Goal: Book appointment/travel/reservation: Book appointment/travel/reservation

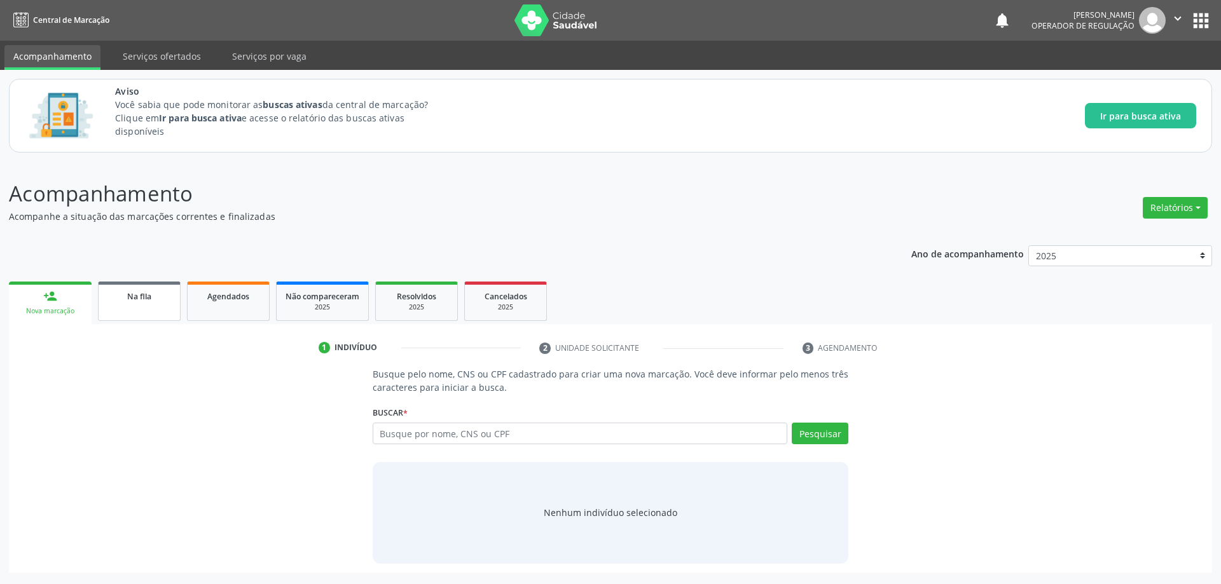
click at [134, 292] on span "Na fila" at bounding box center [139, 296] width 24 height 11
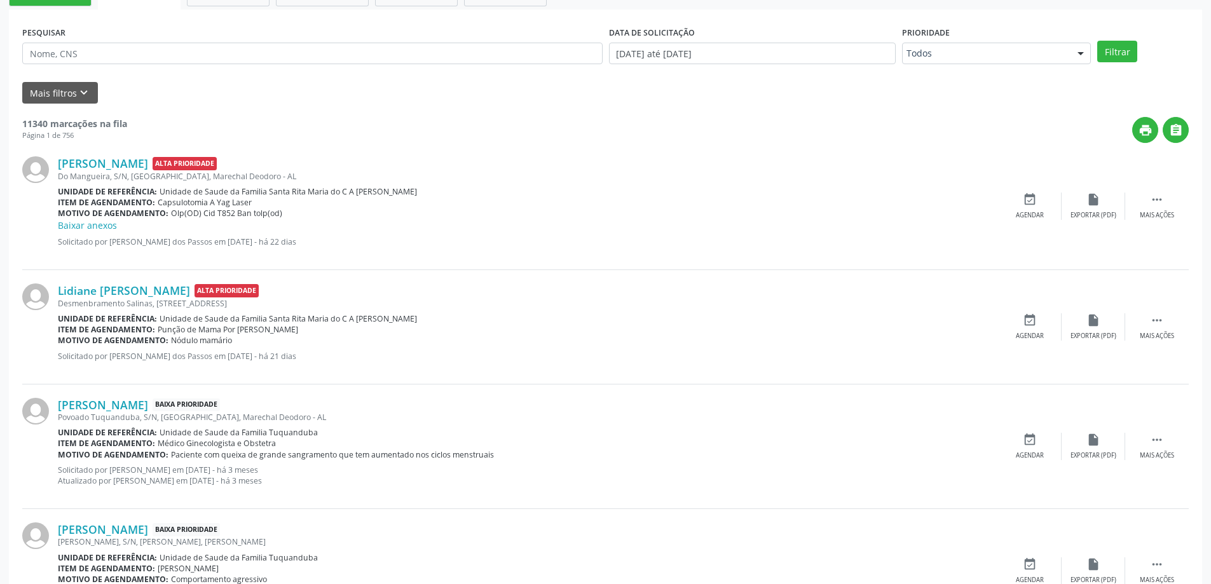
scroll to position [191, 0]
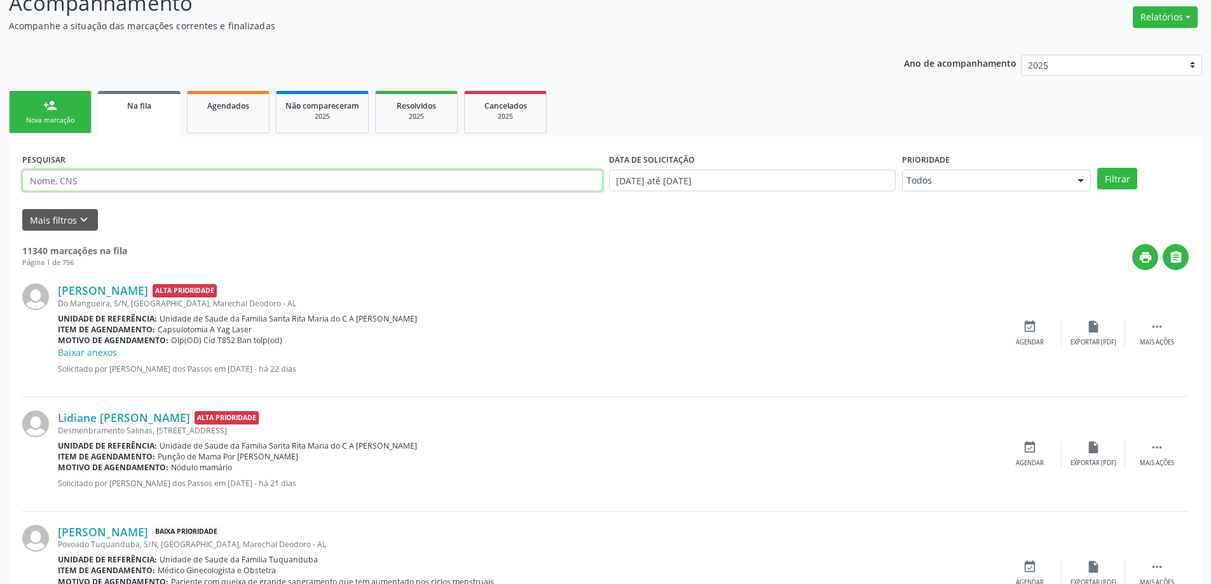
click at [153, 171] on input "text" at bounding box center [312, 181] width 581 height 22
paste input "705804466452138"
type input "705804466452138"
click at [1097, 168] on button "Filtrar" at bounding box center [1117, 179] width 40 height 22
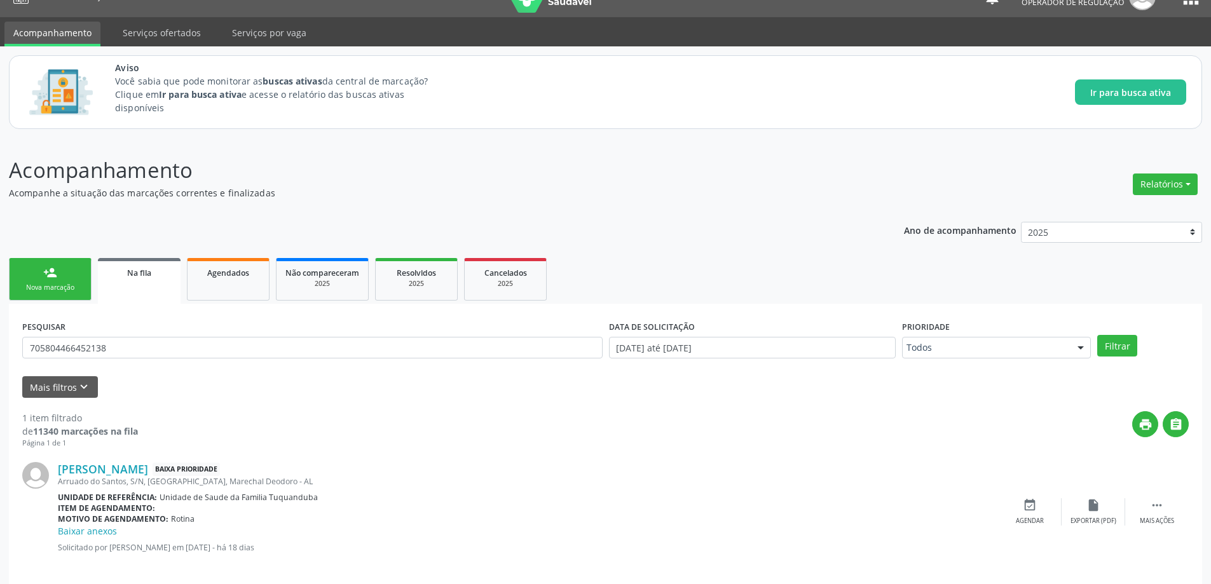
scroll to position [37, 0]
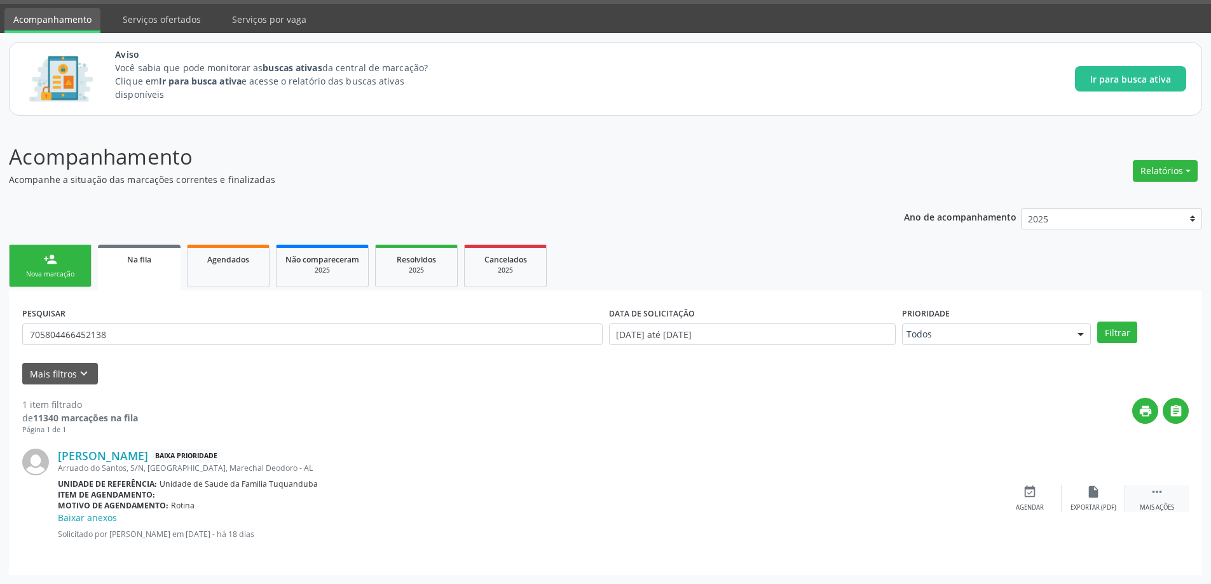
click at [1158, 494] on icon "" at bounding box center [1157, 492] width 14 height 14
click at [1085, 495] on div "edit Editar" at bounding box center [1094, 498] width 64 height 27
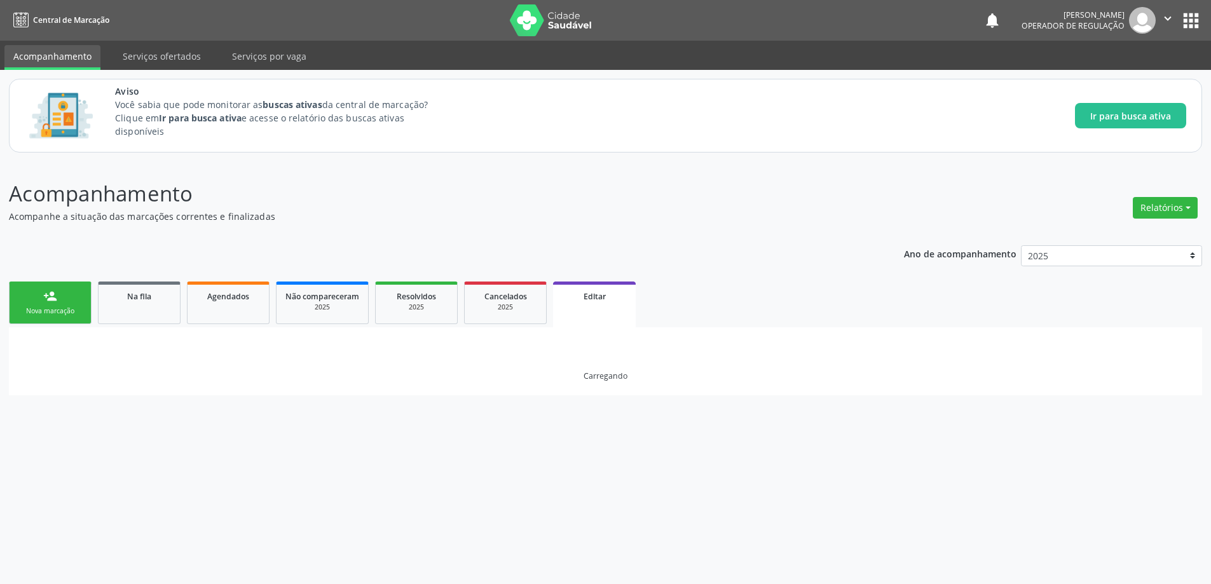
scroll to position [0, 0]
click at [156, 310] on link "Na fila" at bounding box center [139, 303] width 83 height 43
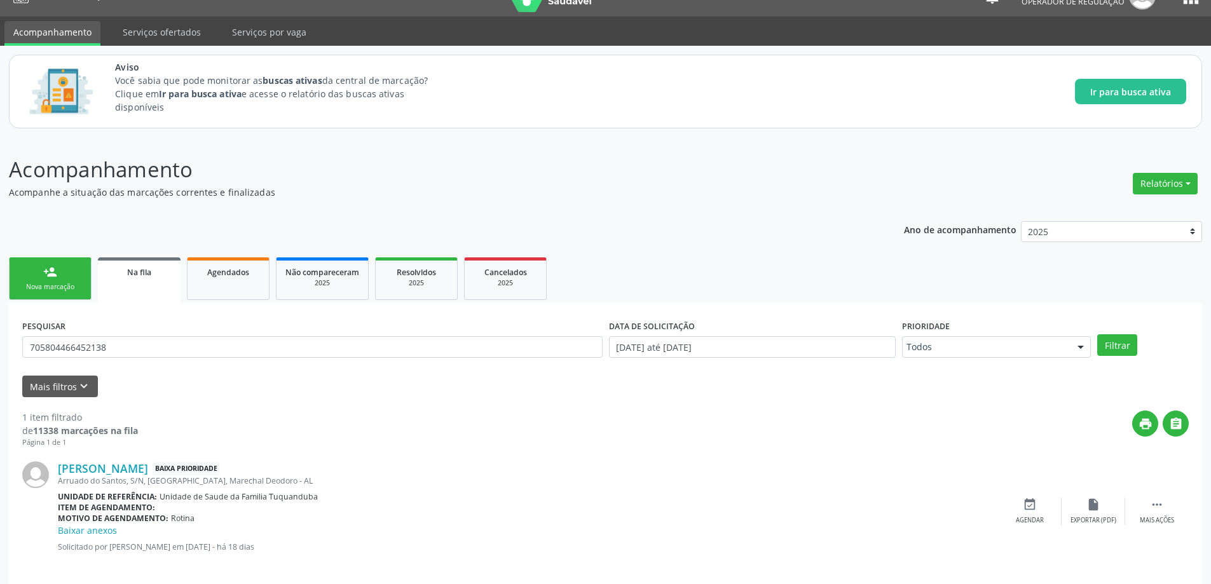
scroll to position [37, 0]
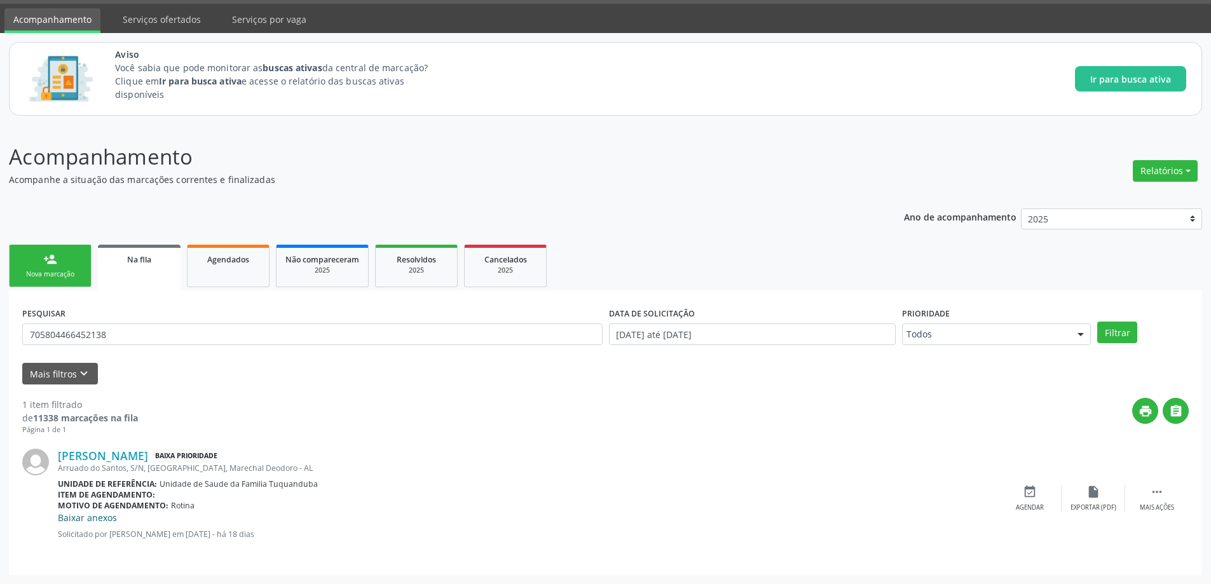
click at [78, 523] on link "Baixar anexos" at bounding box center [87, 518] width 59 height 12
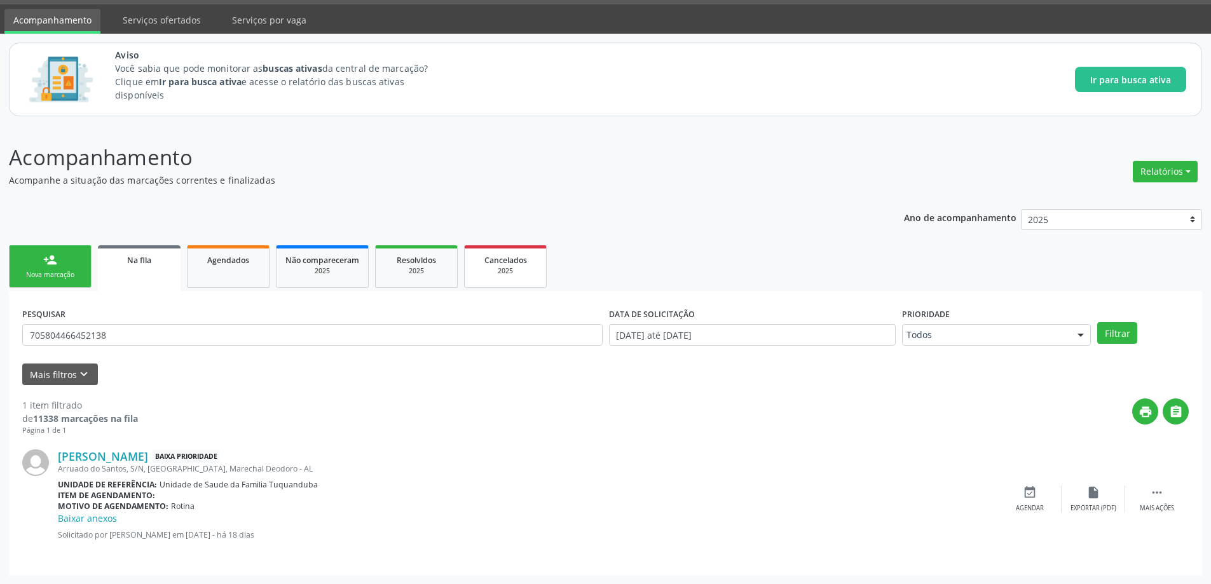
scroll to position [37, 0]
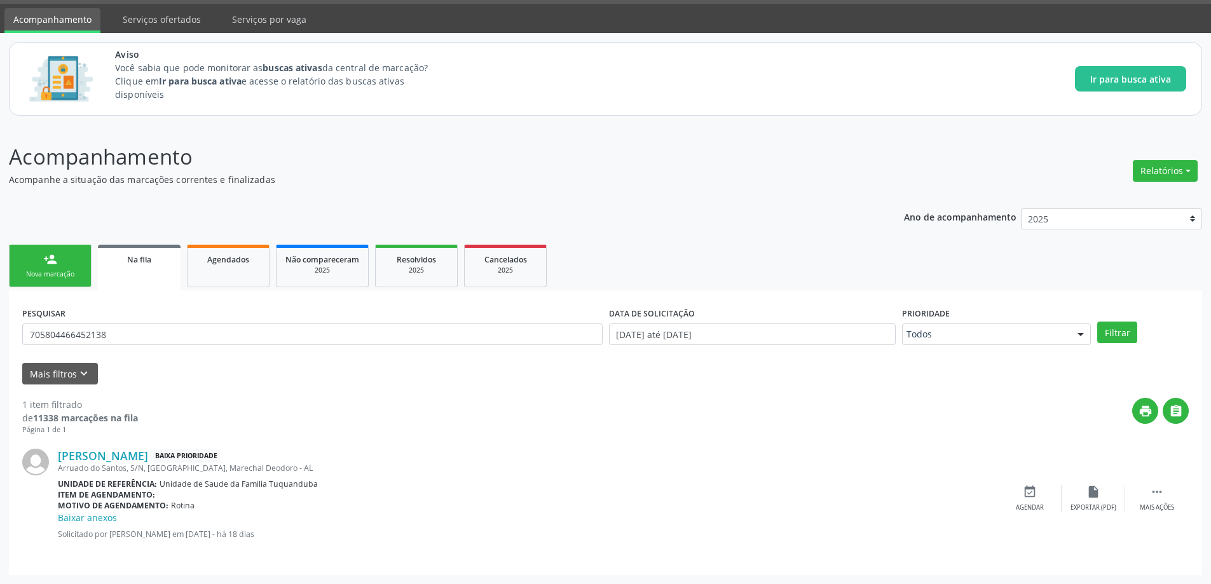
click at [550, 469] on div "Arruado do Santos, S/N, [GEOGRAPHIC_DATA], Marechal Deodoro - AL" at bounding box center [528, 468] width 940 height 11
click at [1176, 501] on div " Mais ações" at bounding box center [1157, 498] width 64 height 27
click at [1104, 494] on div "edit Editar" at bounding box center [1094, 498] width 64 height 27
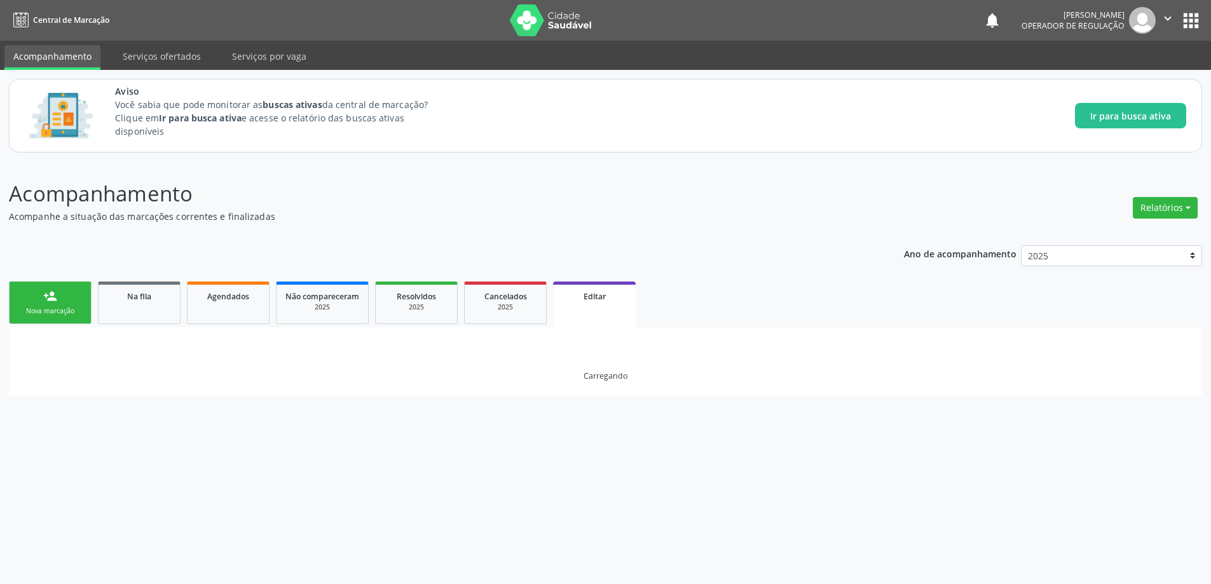
scroll to position [0, 0]
click at [151, 305] on link "Na fila" at bounding box center [139, 303] width 83 height 43
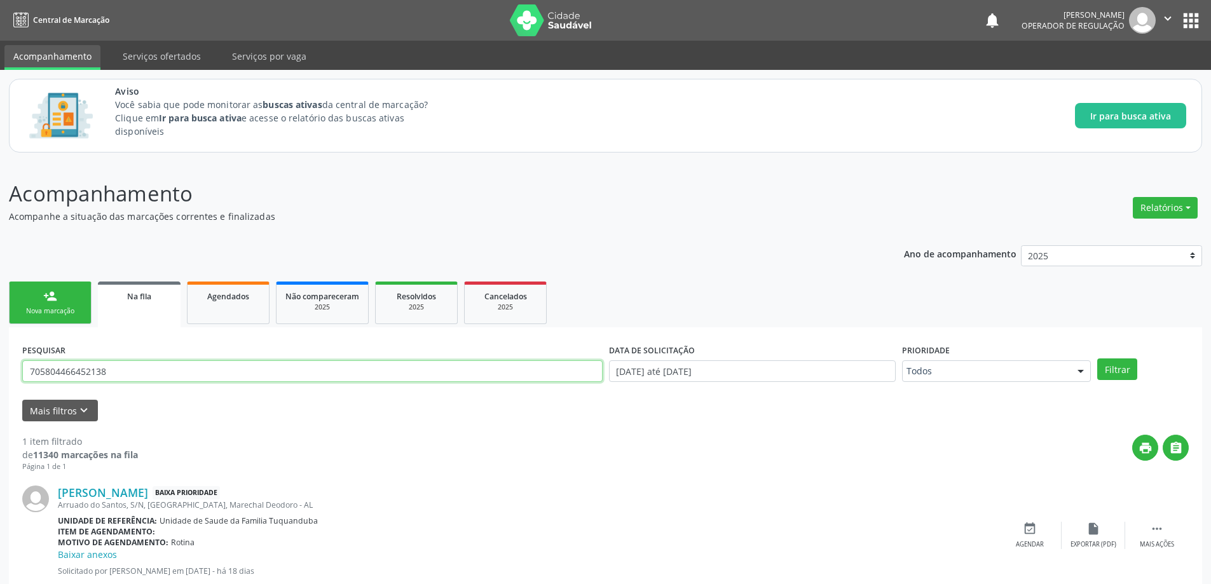
click at [236, 376] on input "705804466452138" at bounding box center [312, 372] width 581 height 22
paste input "706801241184123"
type input "706801241184123"
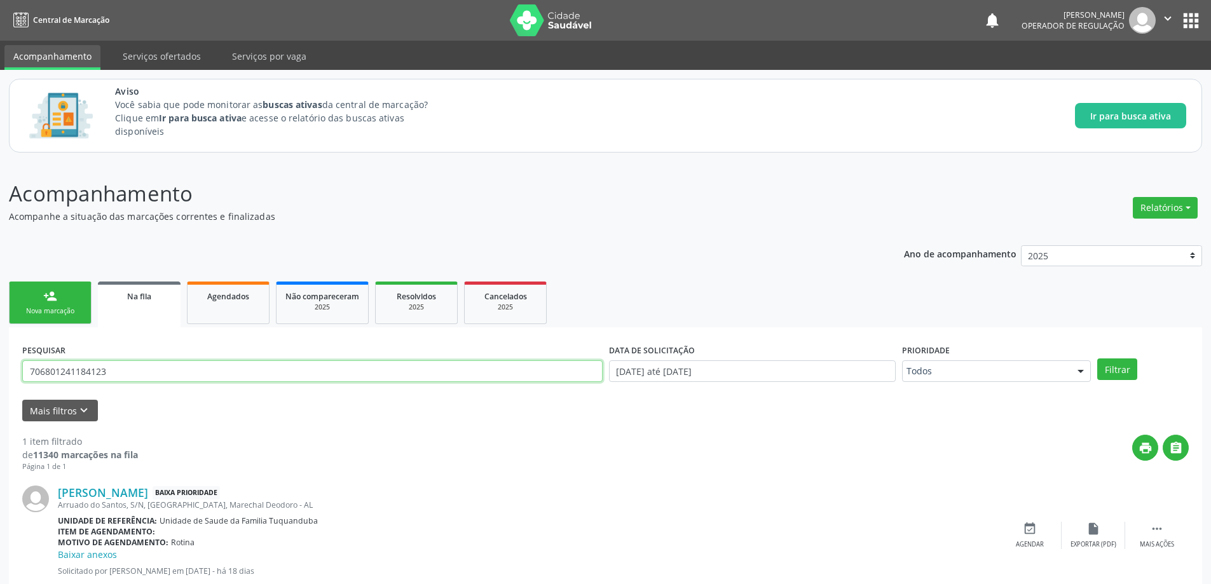
click at [1097, 359] on button "Filtrar" at bounding box center [1117, 370] width 40 height 22
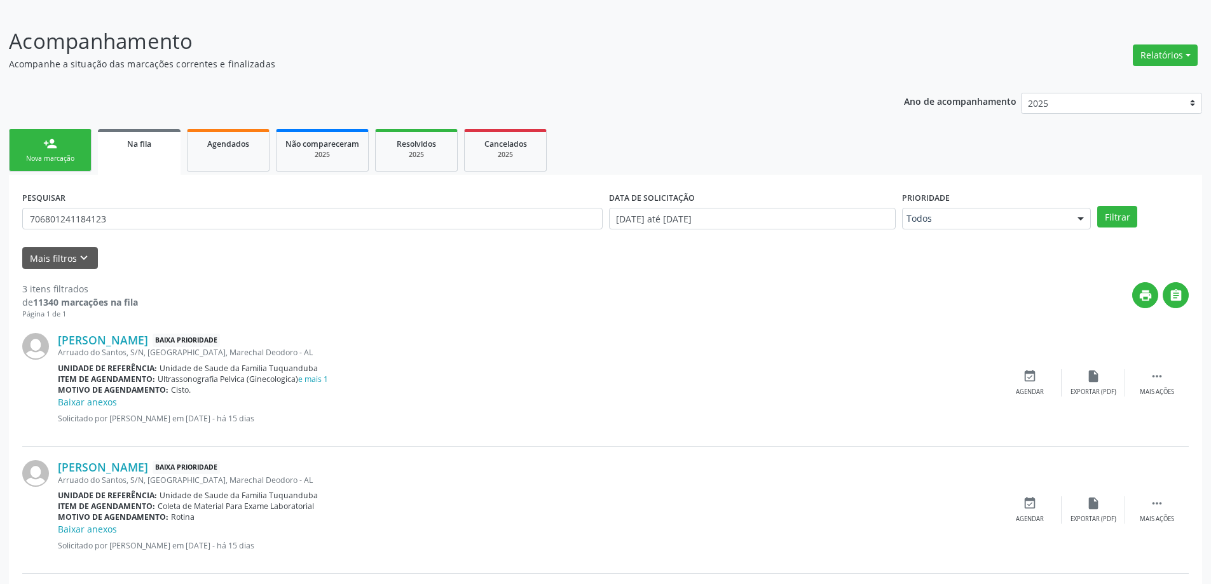
scroll to position [292, 0]
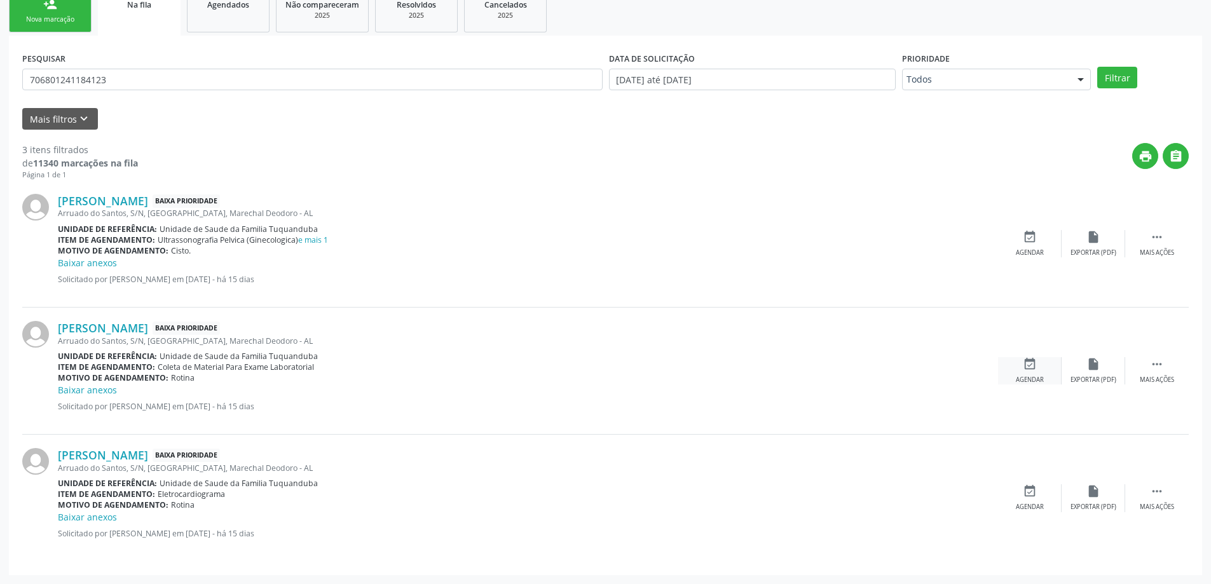
click at [1037, 364] on div "event_available Agendar" at bounding box center [1030, 370] width 64 height 27
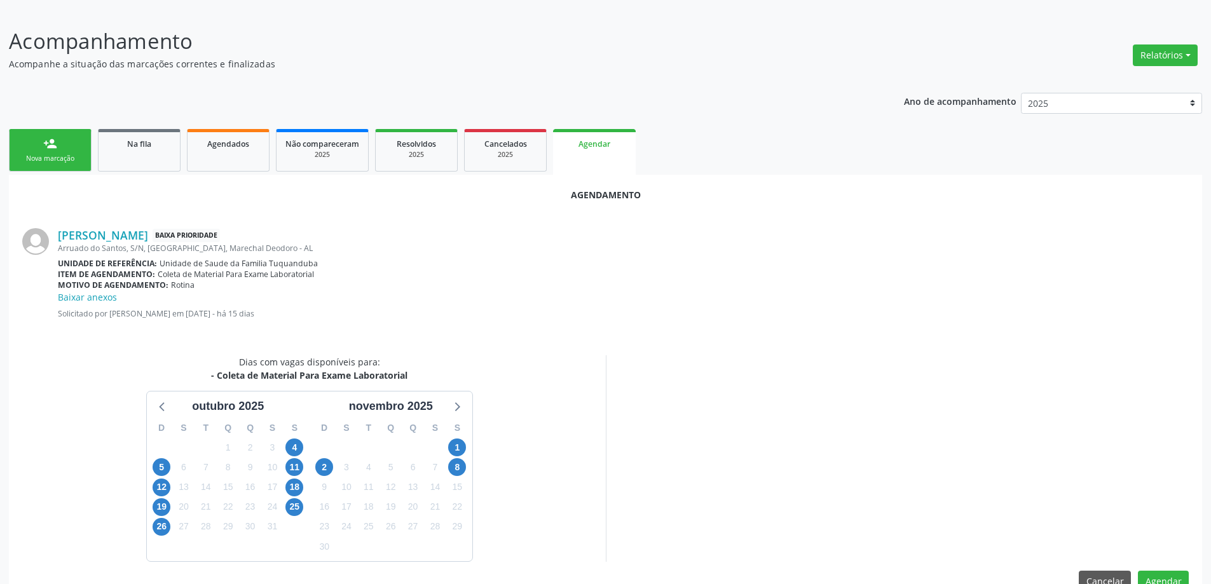
scroll to position [182, 0]
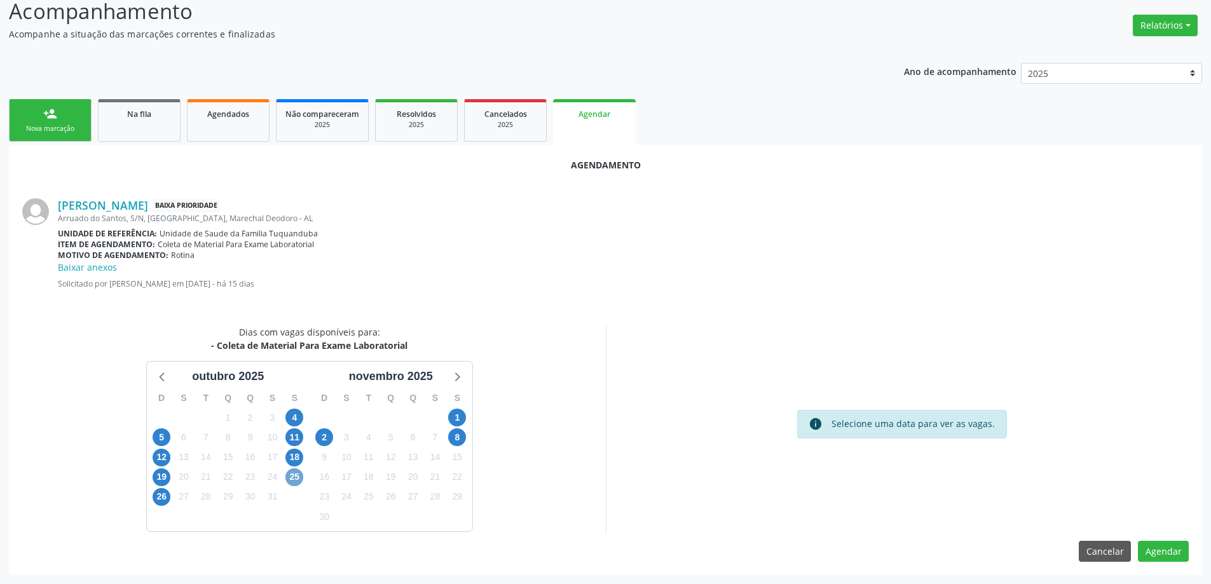
click at [289, 479] on span "25" at bounding box center [294, 478] width 18 height 18
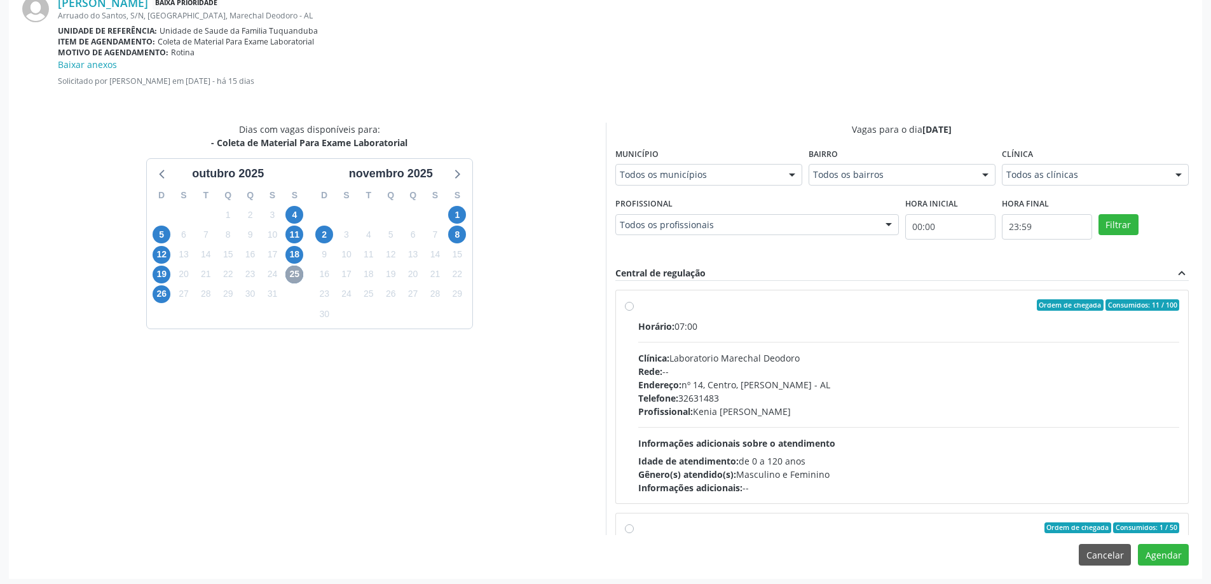
scroll to position [389, 0]
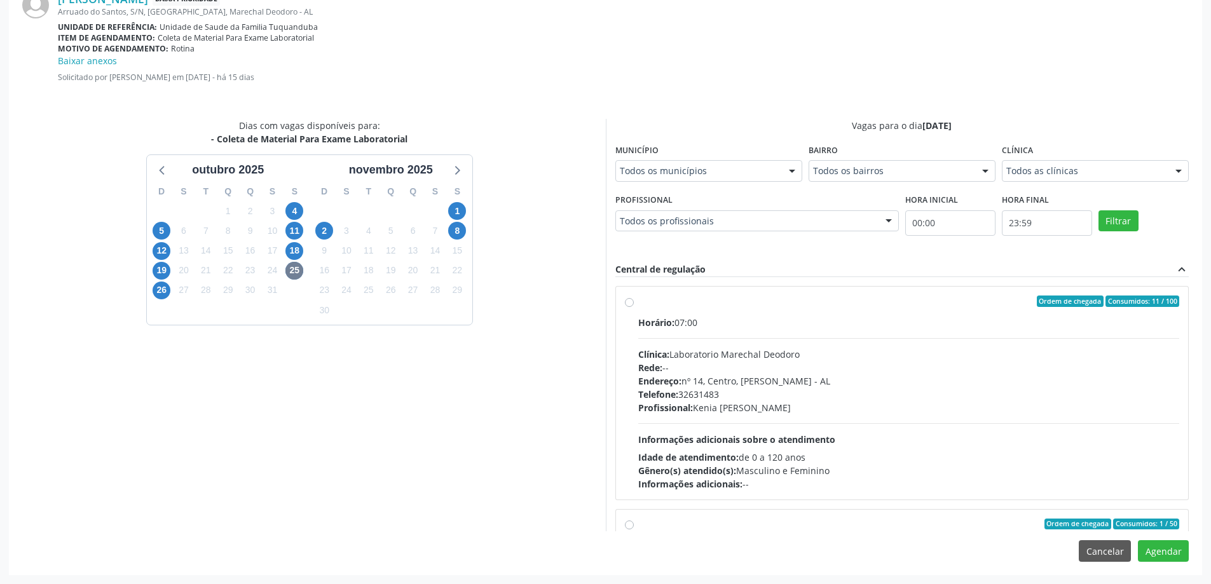
click at [638, 303] on label "Ordem de chegada Consumidos: 11 / 100 Horário: 07:00 Clínica: Laboratorio Marec…" at bounding box center [909, 393] width 542 height 195
click at [630, 303] on input "Ordem de chegada Consumidos: 11 / 100 Horário: 07:00 Clínica: Laboratorio Marec…" at bounding box center [629, 301] width 9 height 11
radio input "true"
click at [1172, 558] on button "Agendar" at bounding box center [1163, 551] width 51 height 22
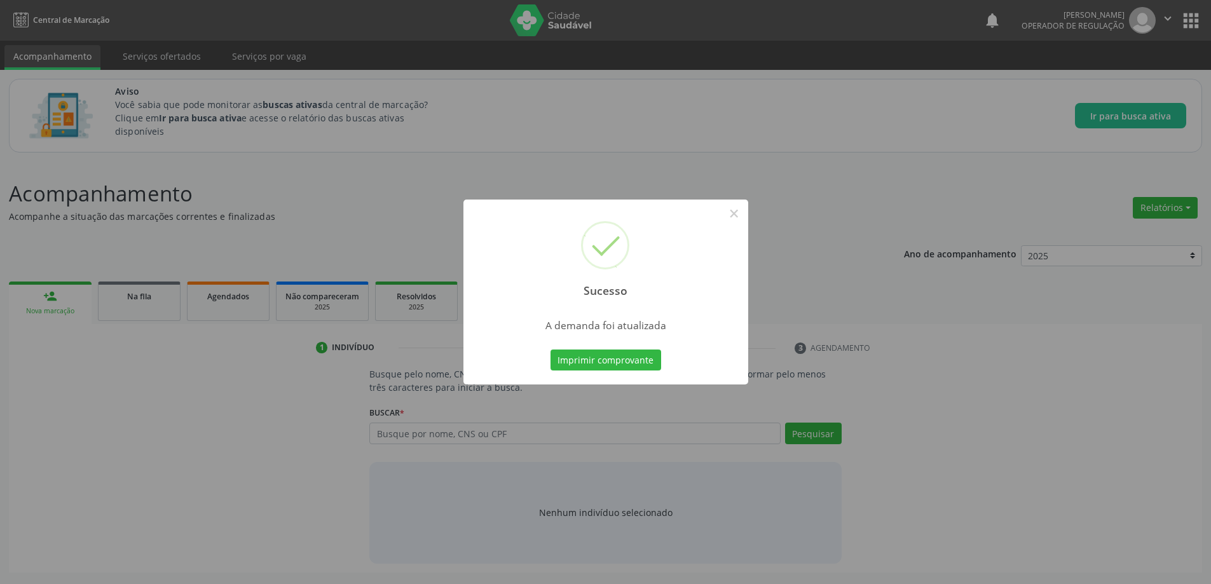
scroll to position [0, 0]
click at [741, 216] on button "×" at bounding box center [739, 214] width 22 height 22
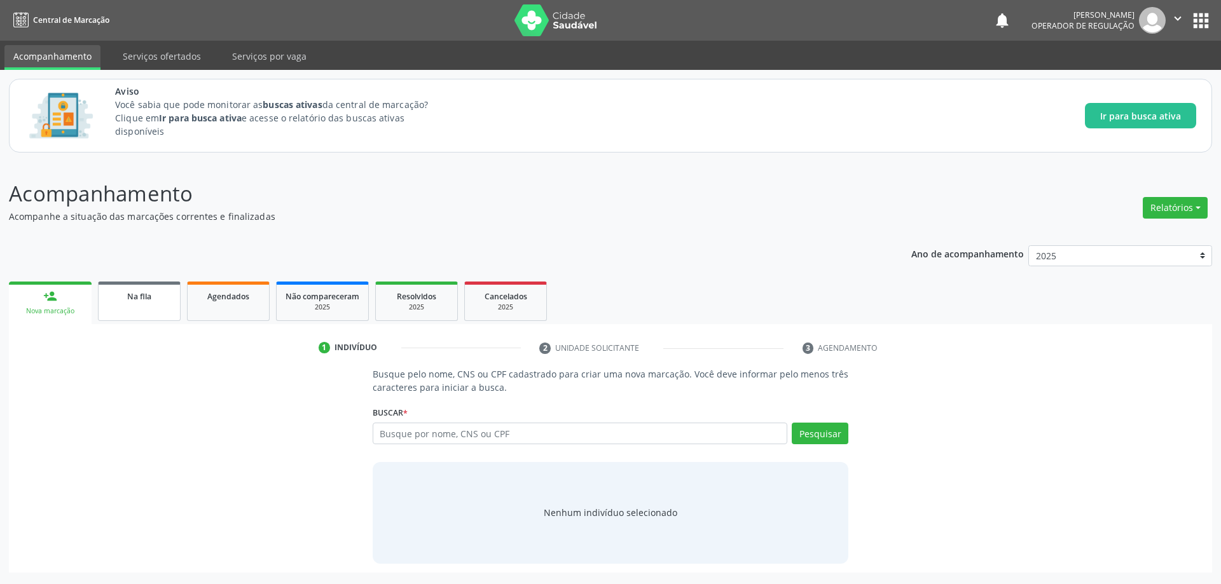
click at [126, 290] on div "Na fila" at bounding box center [139, 295] width 64 height 13
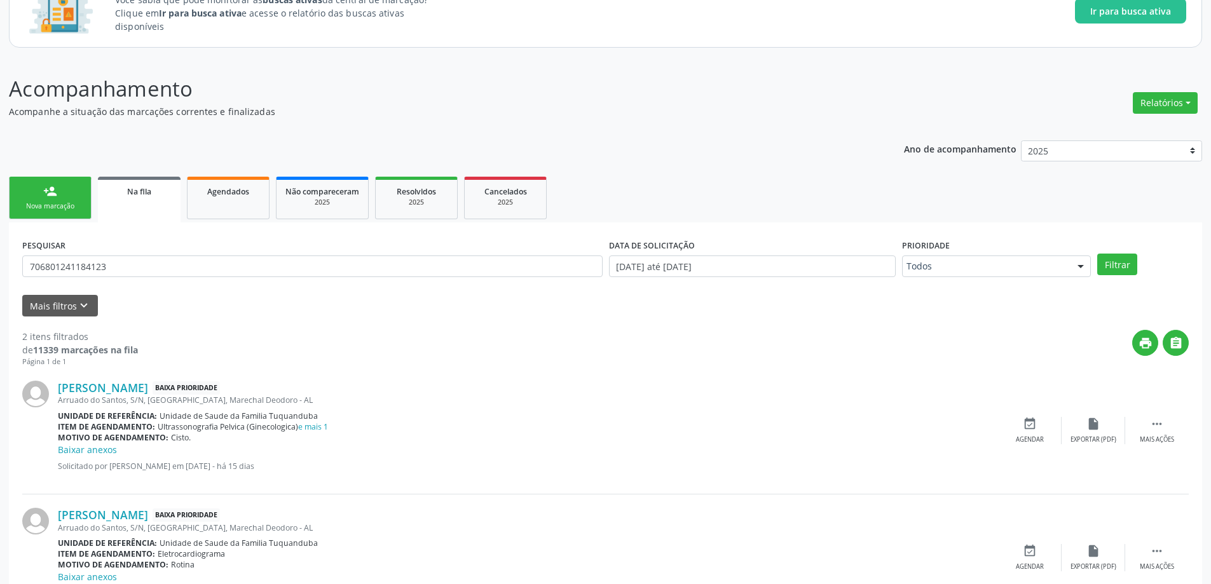
scroll to position [127, 0]
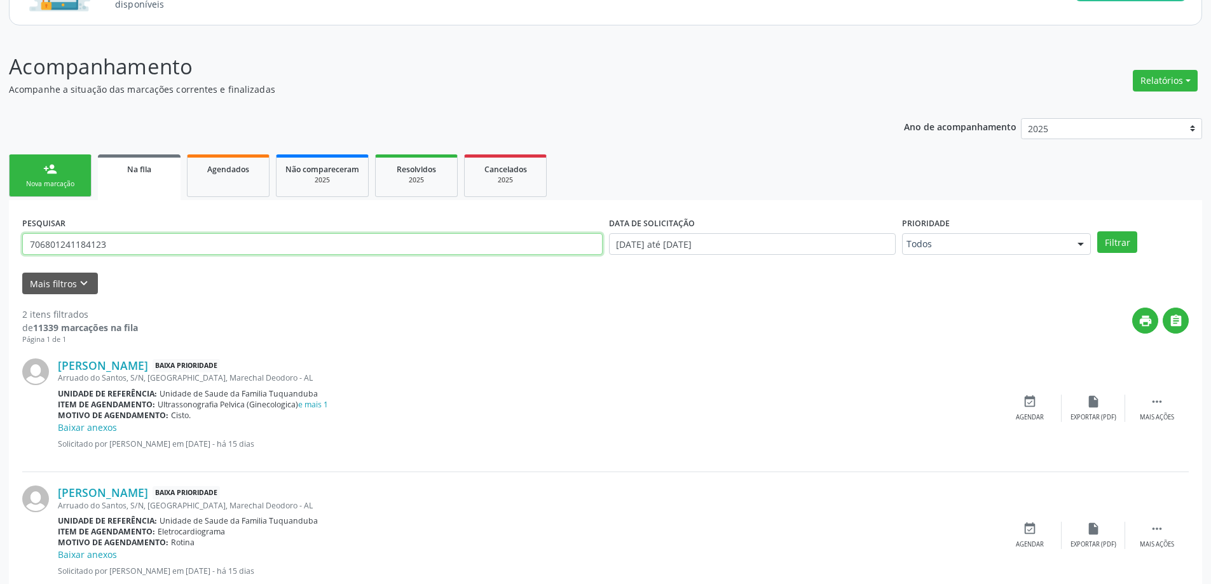
click at [171, 241] on input "706801241184123" at bounding box center [312, 244] width 581 height 22
paste input "0009754211102"
click at [1097, 231] on button "Filtrar" at bounding box center [1117, 242] width 40 height 22
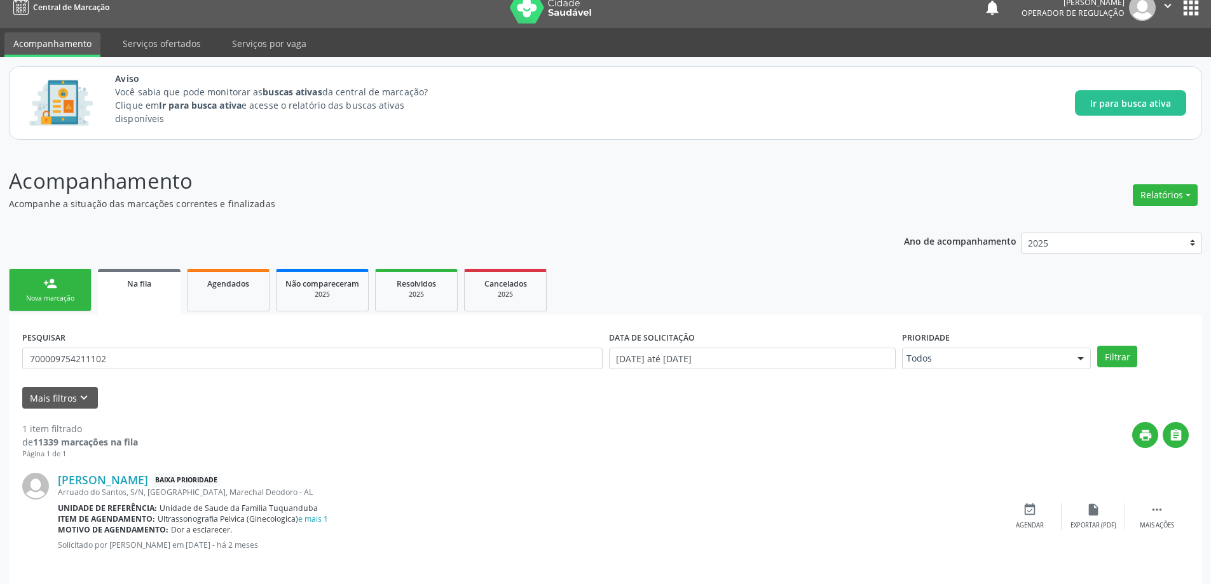
scroll to position [24, 0]
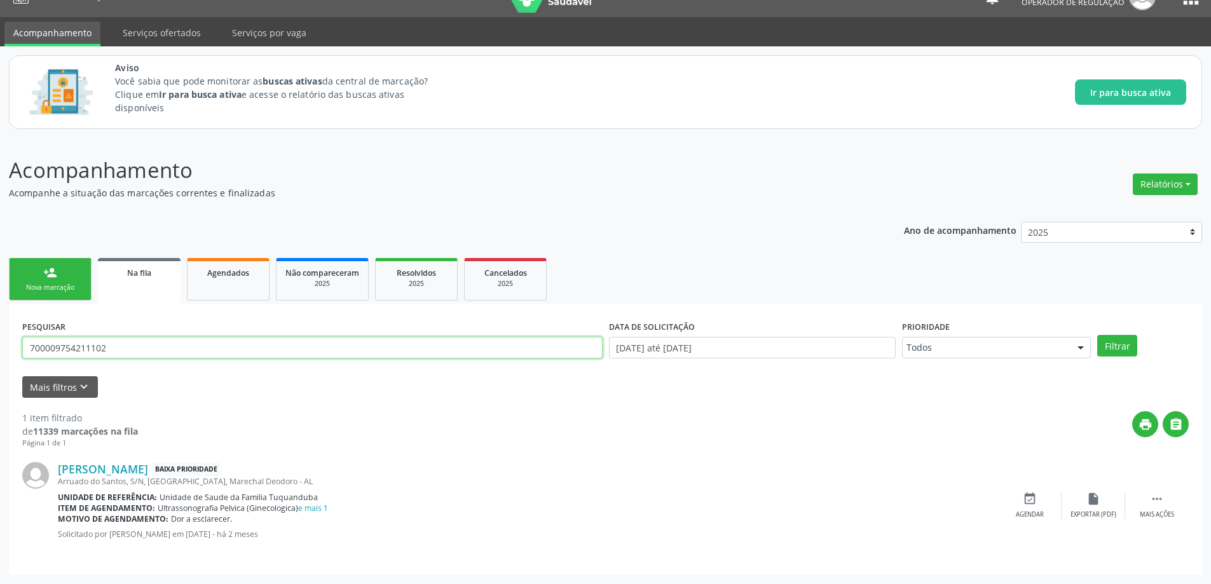
click at [298, 352] on input "700009754211102" at bounding box center [312, 348] width 581 height 22
paste input "8003894492821"
type input "708003894492821"
click at [1097, 335] on button "Filtrar" at bounding box center [1117, 346] width 40 height 22
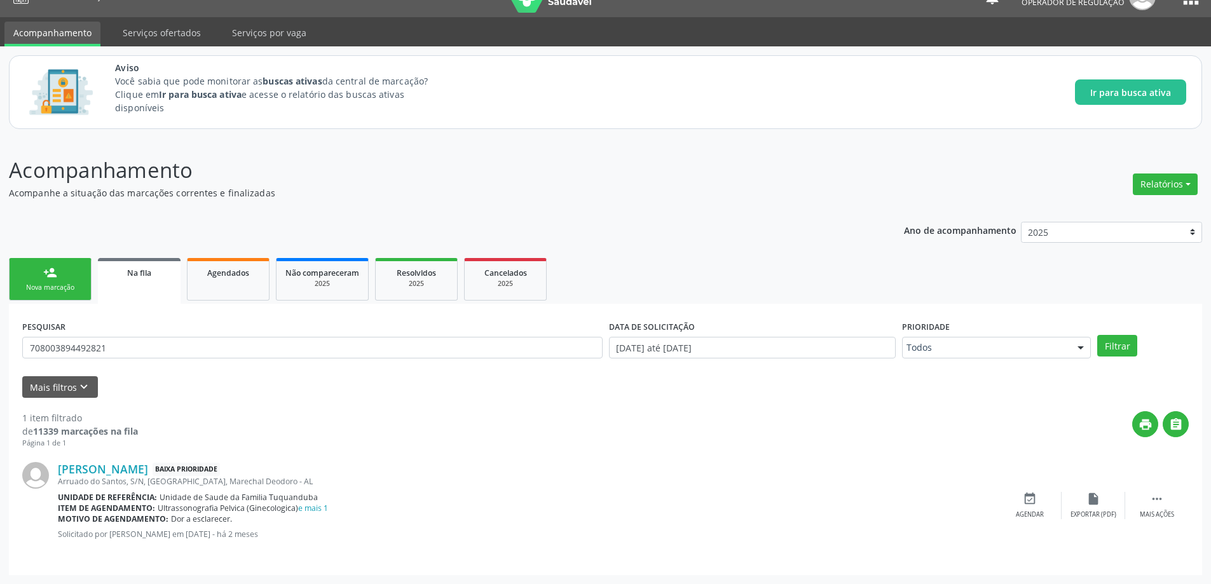
scroll to position [0, 0]
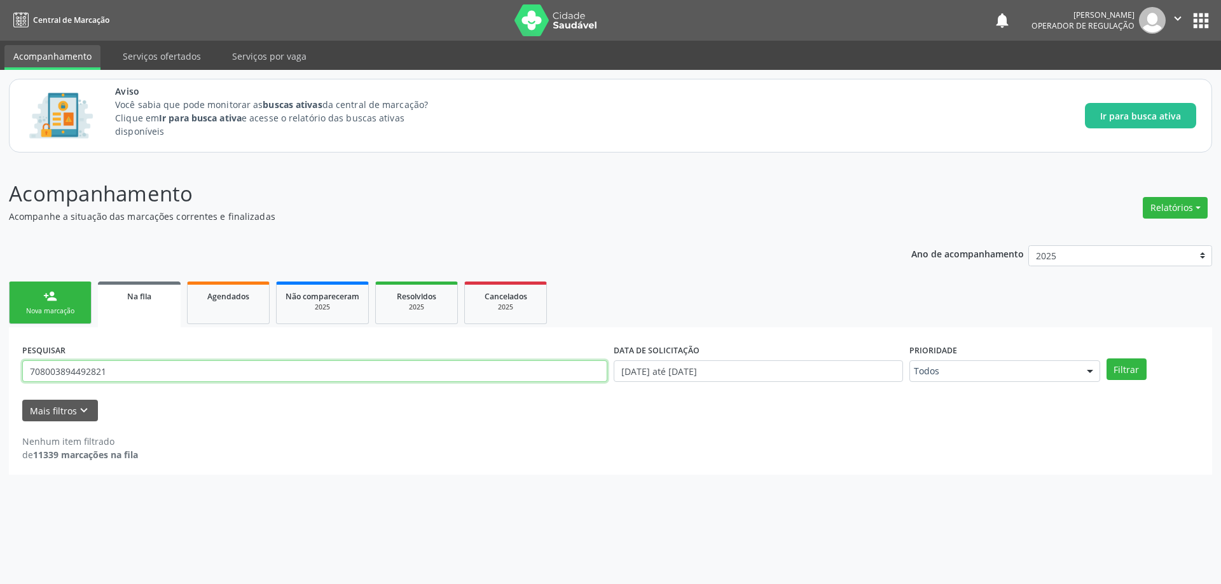
click at [258, 371] on input "708003894492821" at bounding box center [314, 372] width 585 height 22
click at [55, 401] on button "Mais filtros keyboard_arrow_down" at bounding box center [60, 411] width 76 height 22
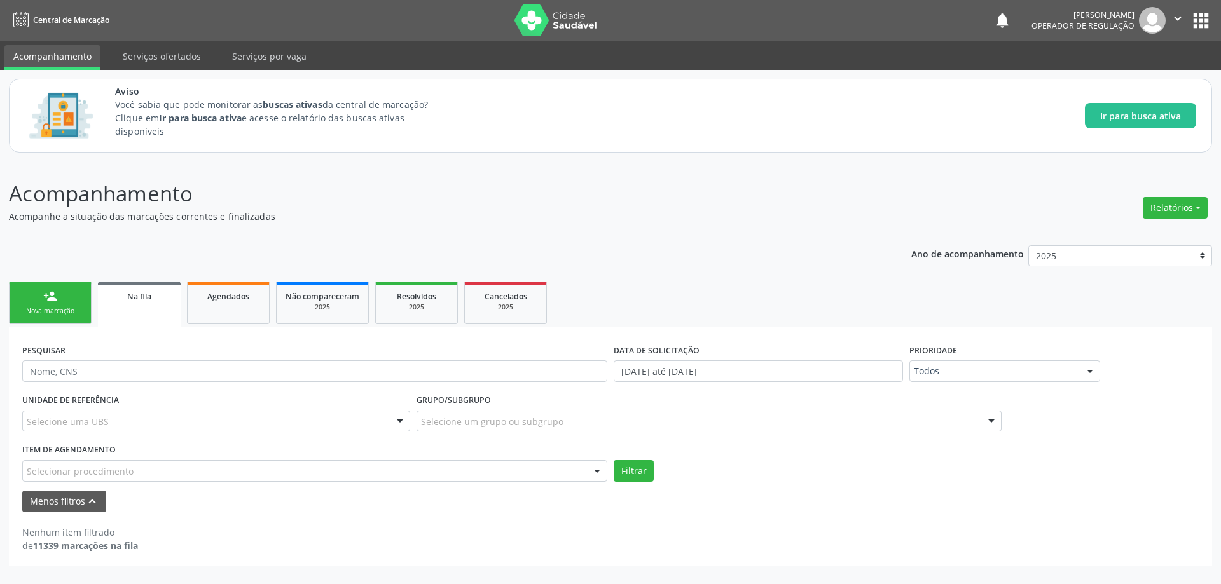
click at [746, 424] on div "Selecione um grupo ou subgrupo" at bounding box center [708, 422] width 585 height 22
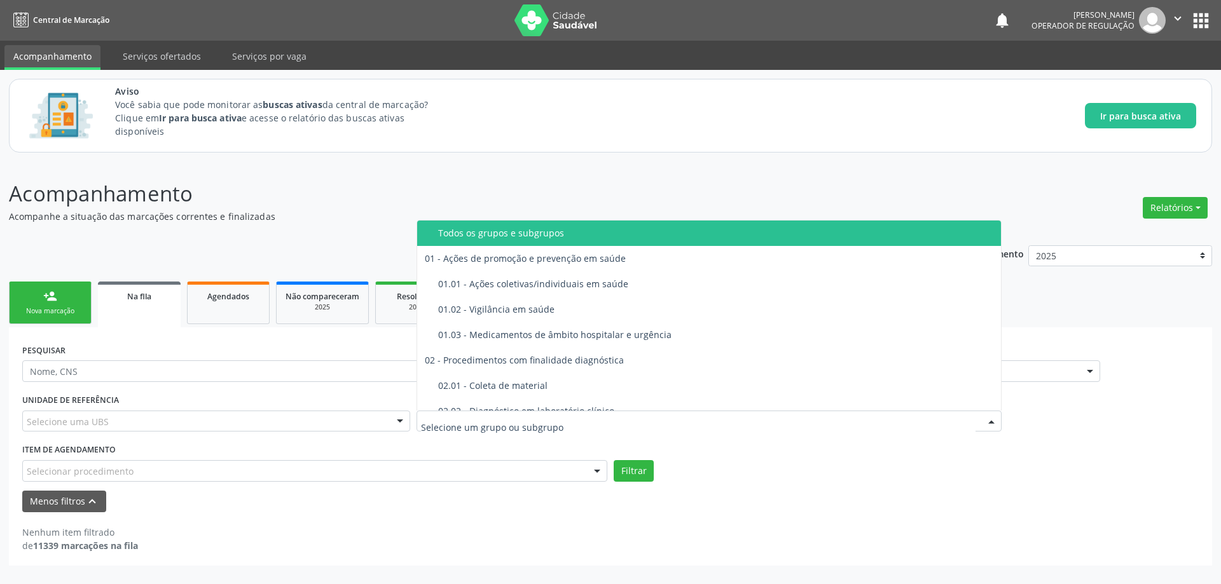
click at [746, 424] on input "text" at bounding box center [698, 427] width 554 height 25
click at [127, 424] on div "Selecione uma UBS" at bounding box center [216, 422] width 388 height 22
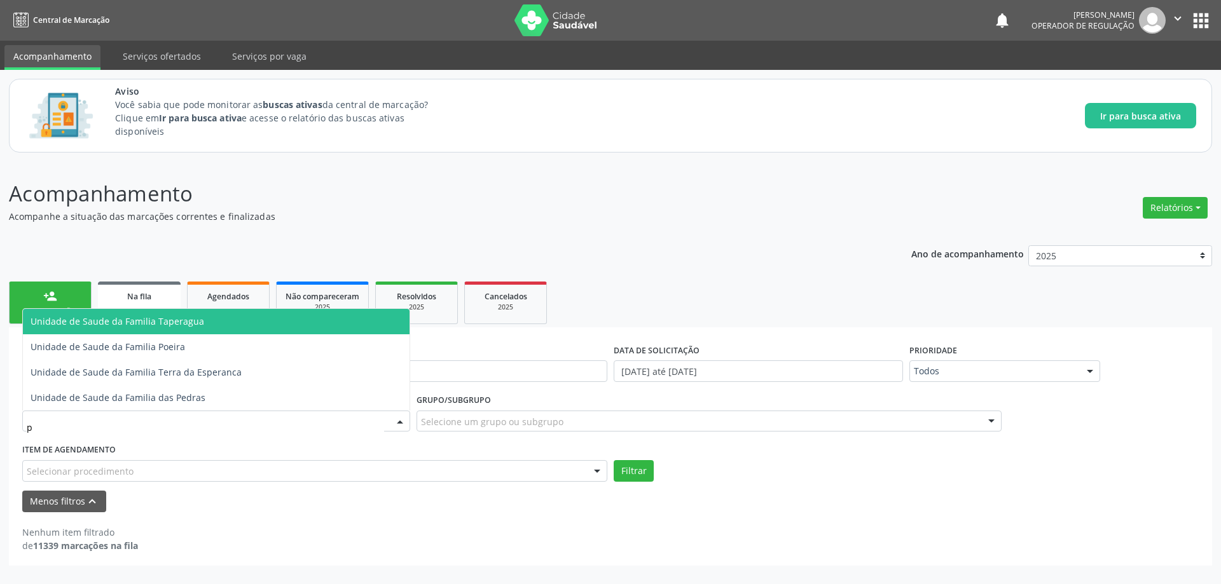
type input "pe"
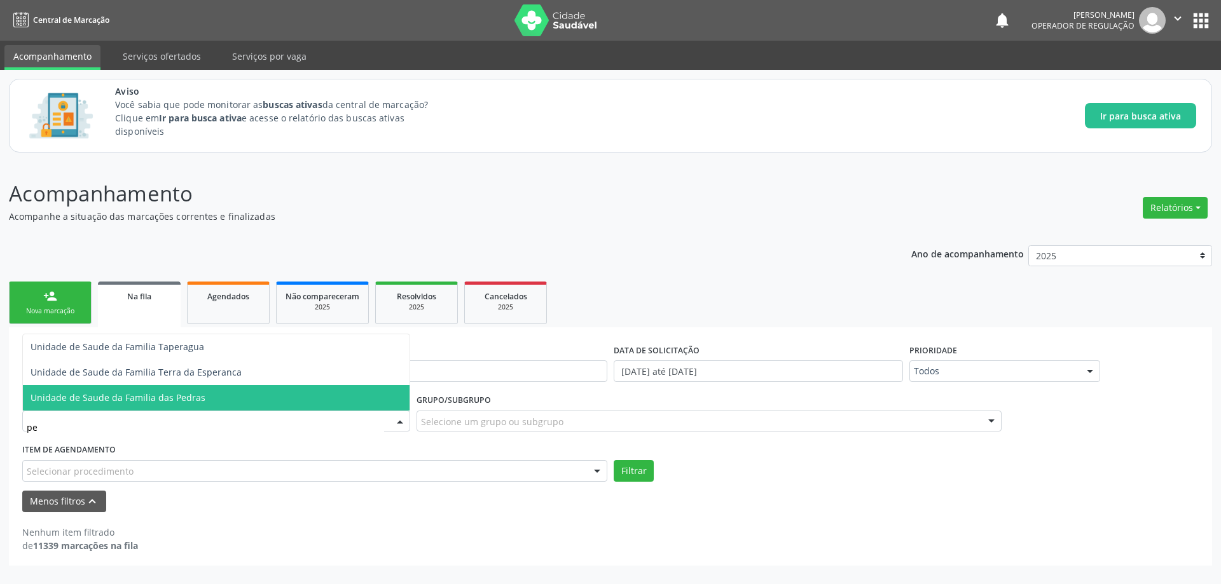
click at [134, 402] on span "Unidade de Saude da Familia das Pedras" at bounding box center [118, 398] width 175 height 12
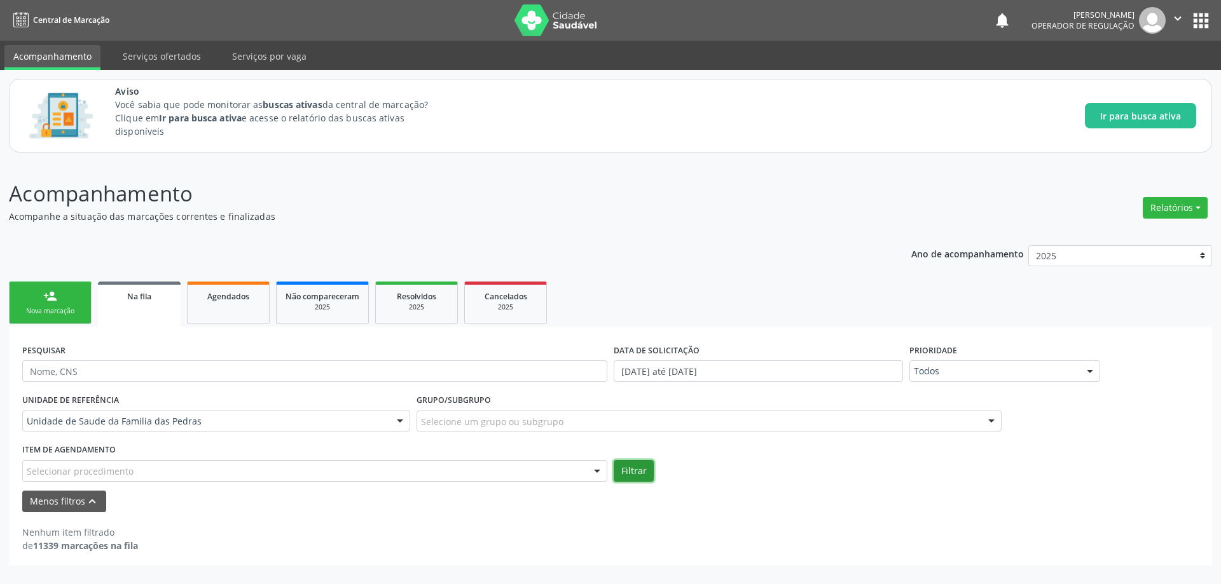
click at [633, 479] on button "Filtrar" at bounding box center [634, 471] width 40 height 22
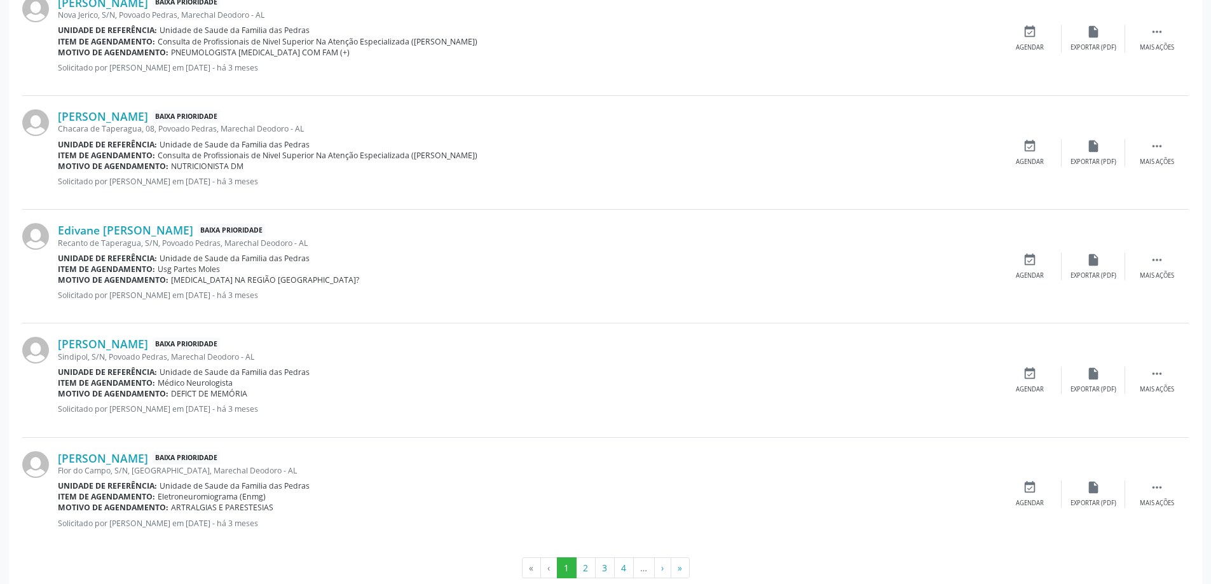
scroll to position [1757, 0]
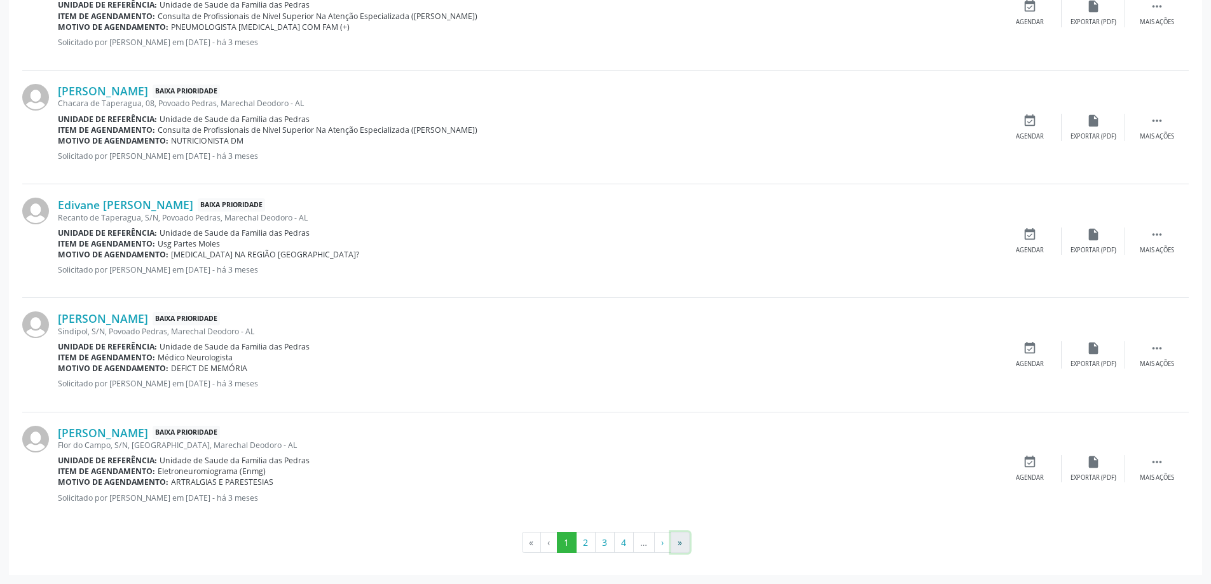
click at [680, 547] on button "»" at bounding box center [680, 543] width 19 height 22
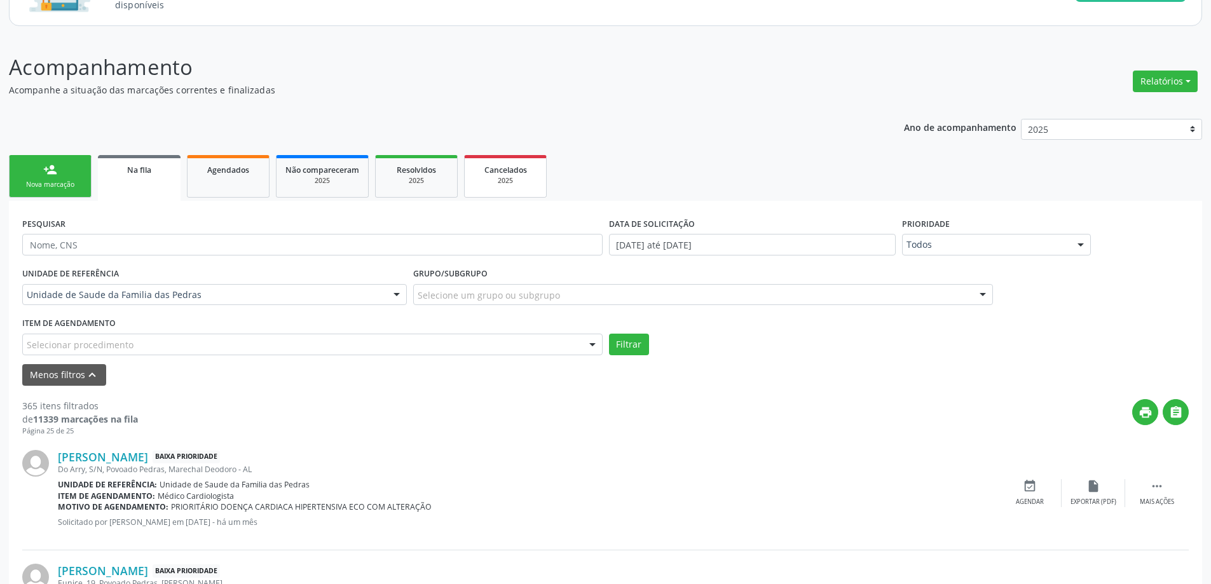
scroll to position [74, 0]
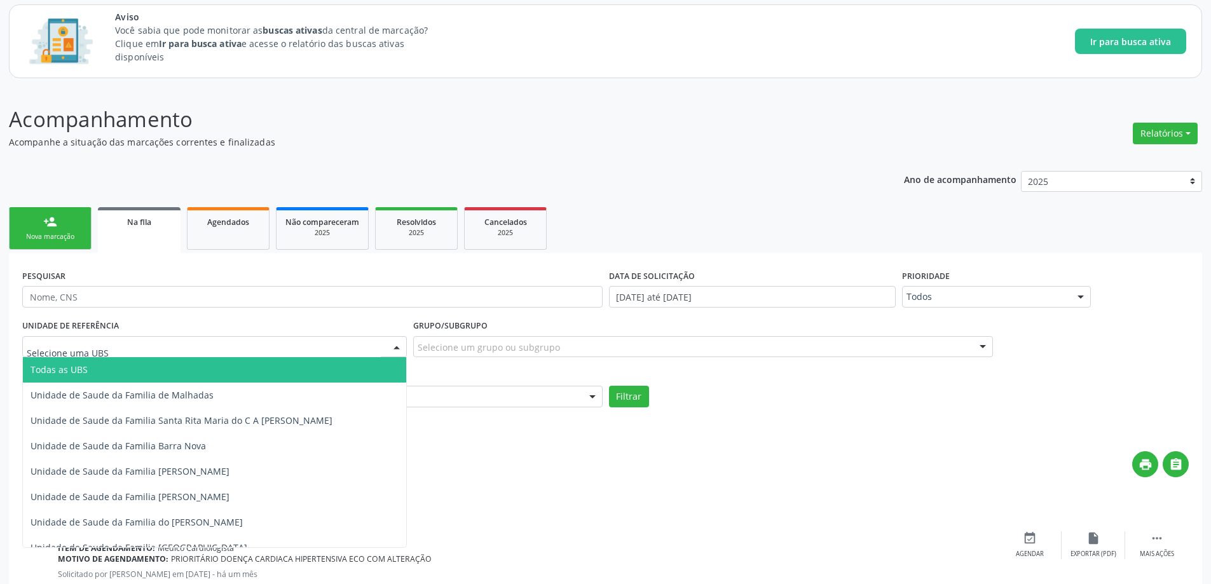
click at [94, 372] on span "Todas as UBS" at bounding box center [214, 369] width 383 height 25
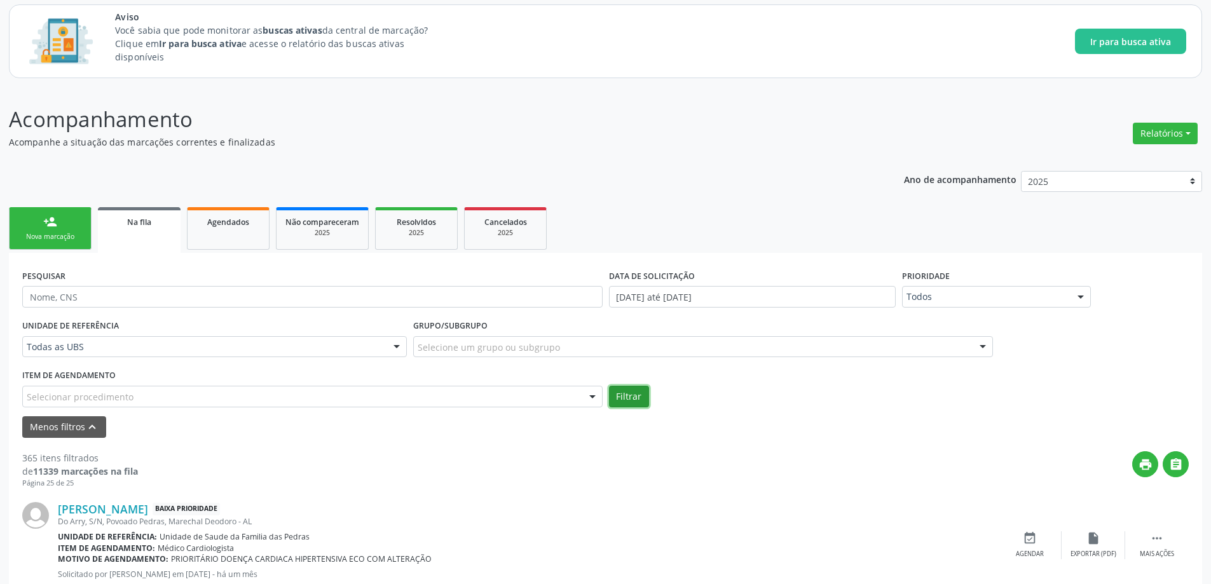
click at [632, 392] on button "Filtrar" at bounding box center [629, 397] width 40 height 22
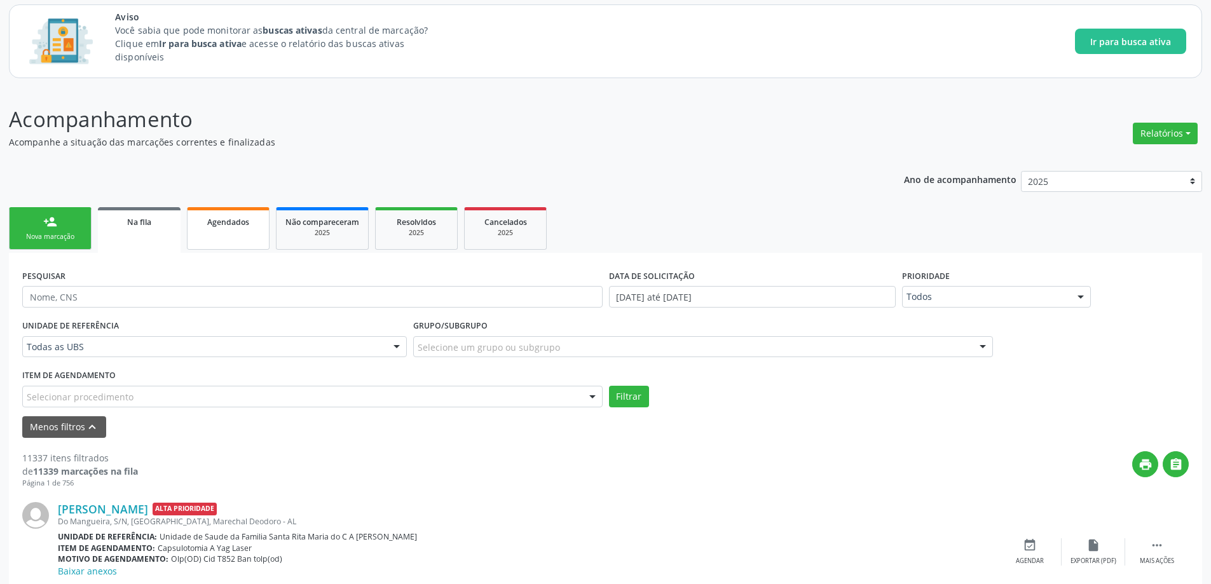
click at [224, 224] on span "Agendados" at bounding box center [228, 222] width 42 height 11
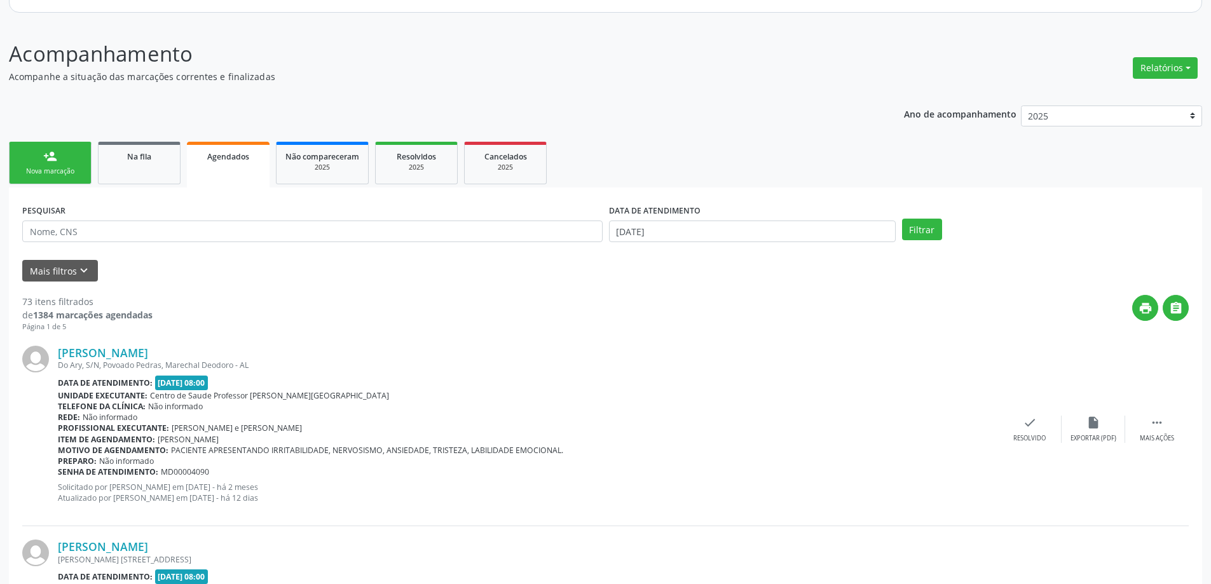
scroll to position [191, 0]
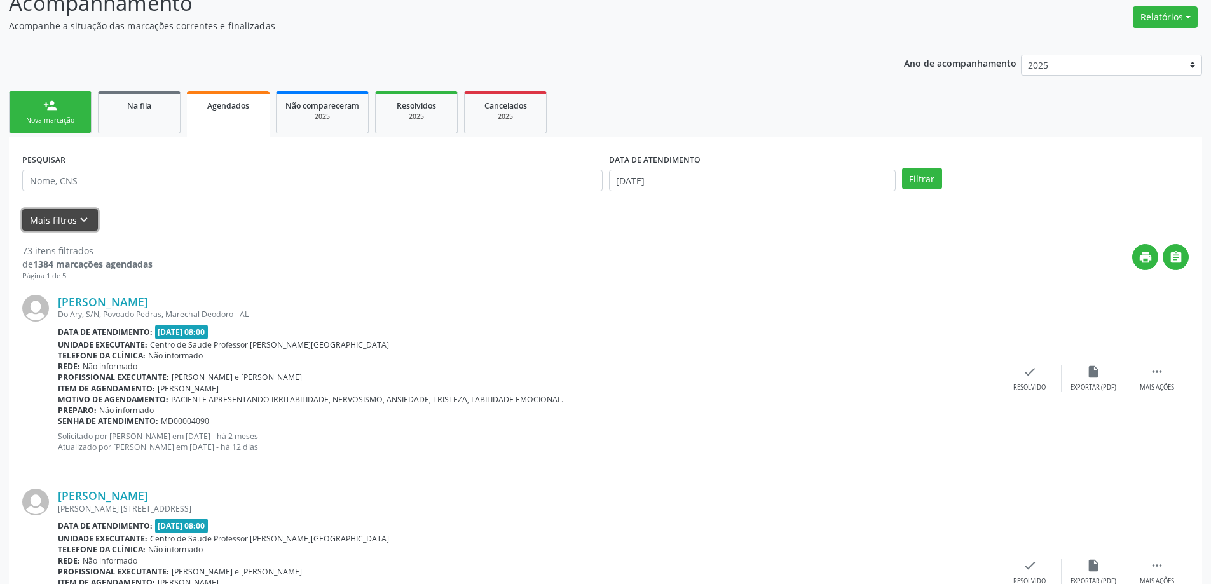
click at [78, 216] on icon "keyboard_arrow_down" at bounding box center [84, 220] width 14 height 14
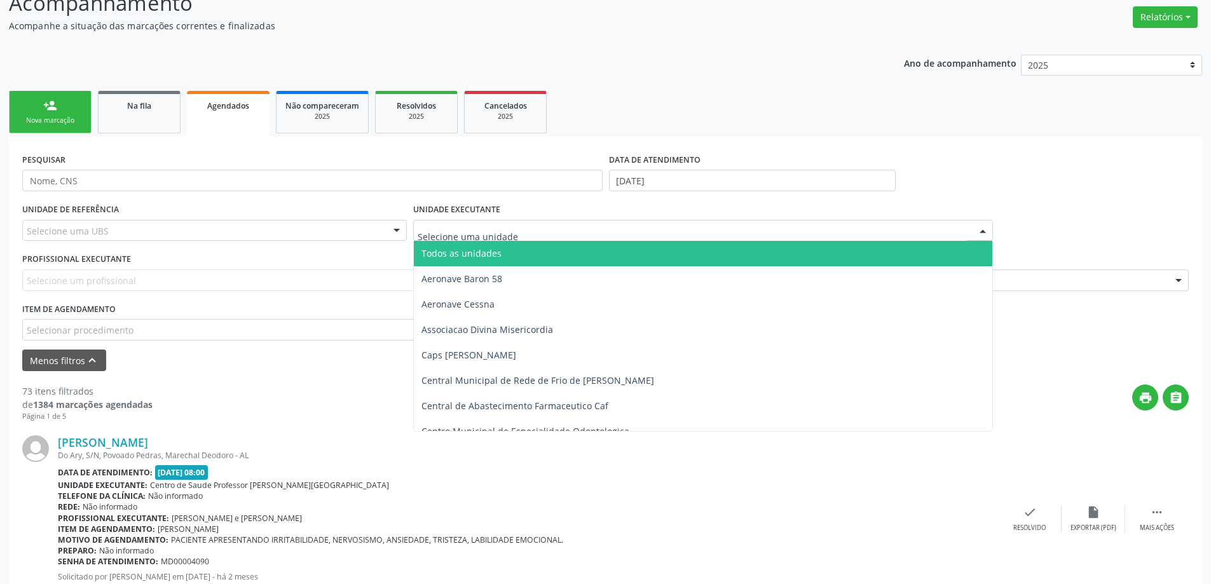
click at [511, 237] on input "text" at bounding box center [693, 236] width 550 height 25
click at [245, 228] on div "Selecione uma UBS" at bounding box center [214, 231] width 385 height 22
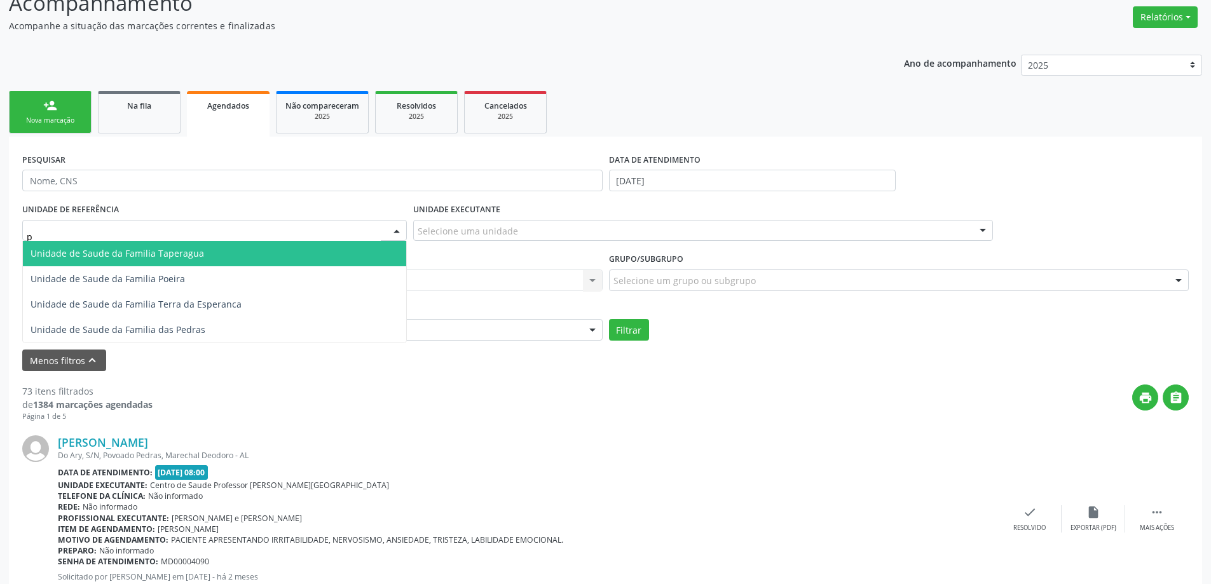
type input "po"
click at [243, 257] on span "Unidade de Saude da Familia Poeira" at bounding box center [214, 253] width 383 height 25
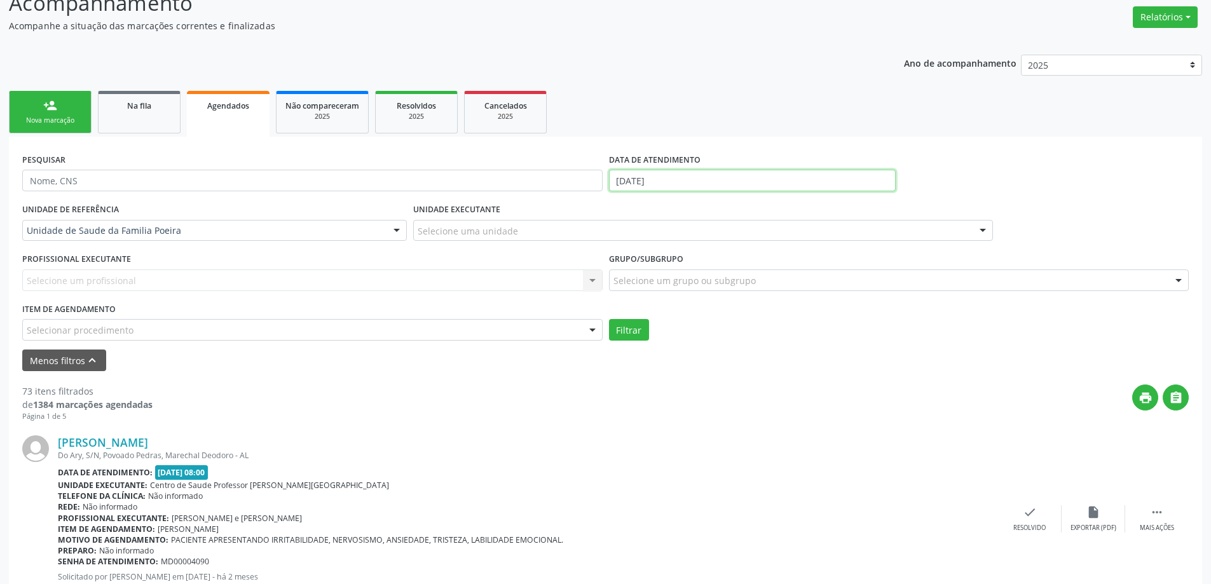
click at [694, 180] on input "[DATE]" at bounding box center [752, 181] width 287 height 22
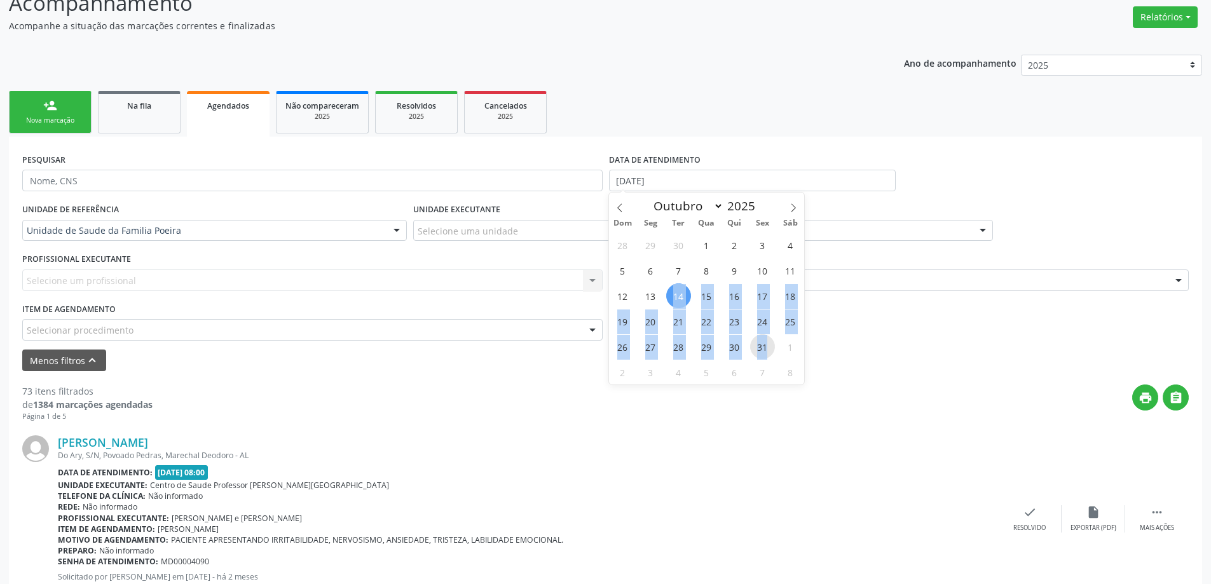
drag, startPoint x: 675, startPoint y: 298, endPoint x: 771, endPoint y: 350, distance: 109.8
click at [771, 350] on div "28 29 30 1 2 3 4 5 6 7 8 9 10 11 12 13 14 15 16 17 18 19 20 21 22 23 24 25 26 2…" at bounding box center [707, 308] width 196 height 153
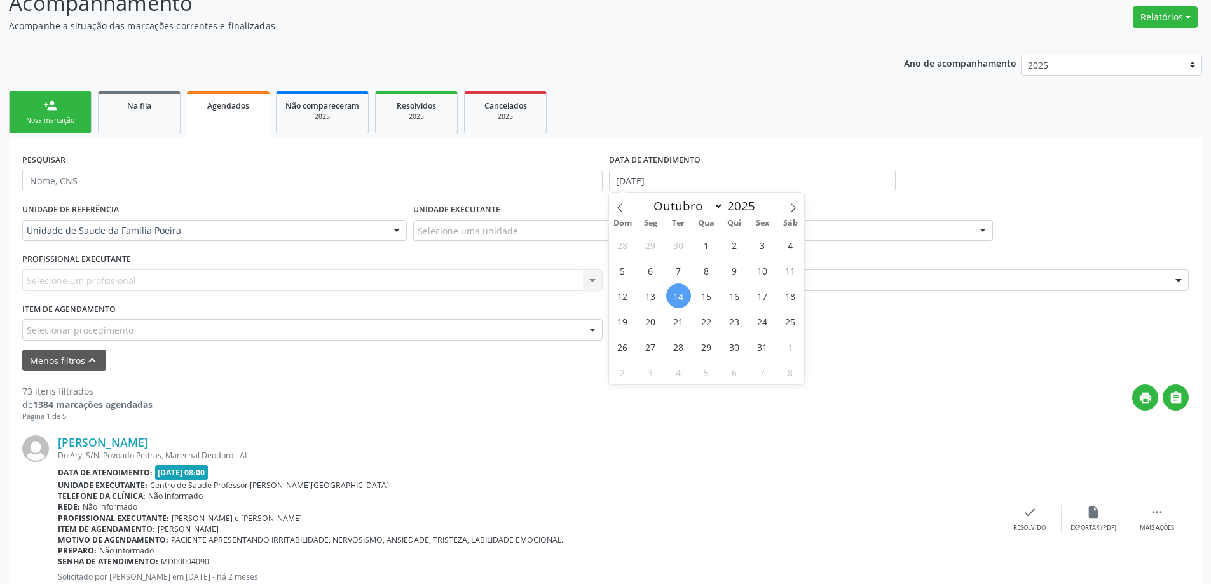
click at [561, 369] on div "Menos filtros keyboard_arrow_up" at bounding box center [605, 361] width 1173 height 22
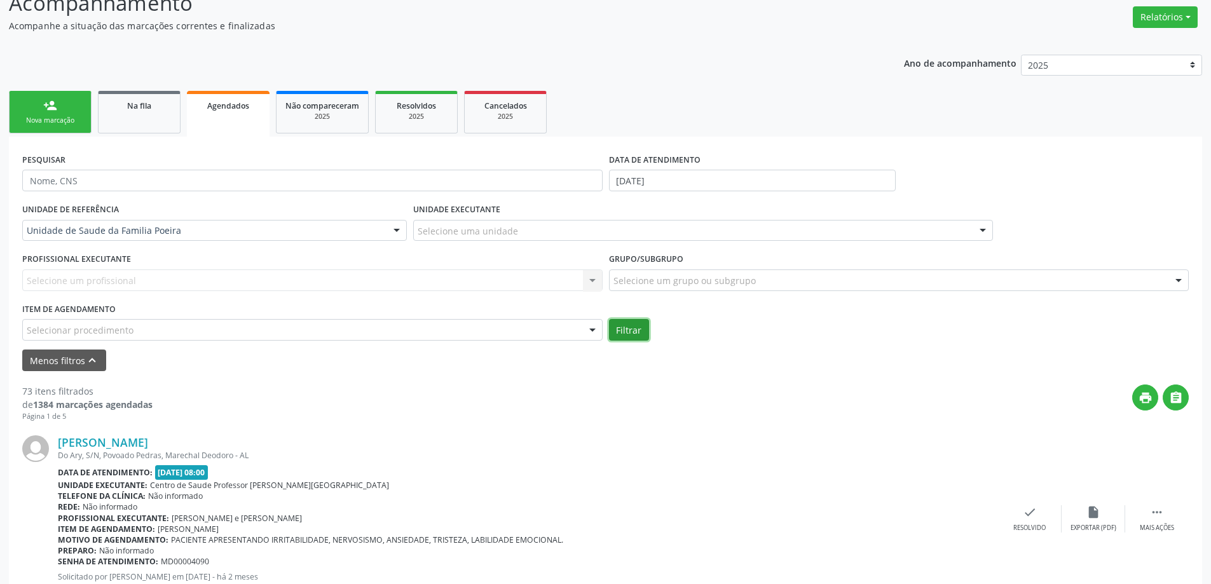
click at [633, 330] on button "Filtrar" at bounding box center [629, 330] width 40 height 22
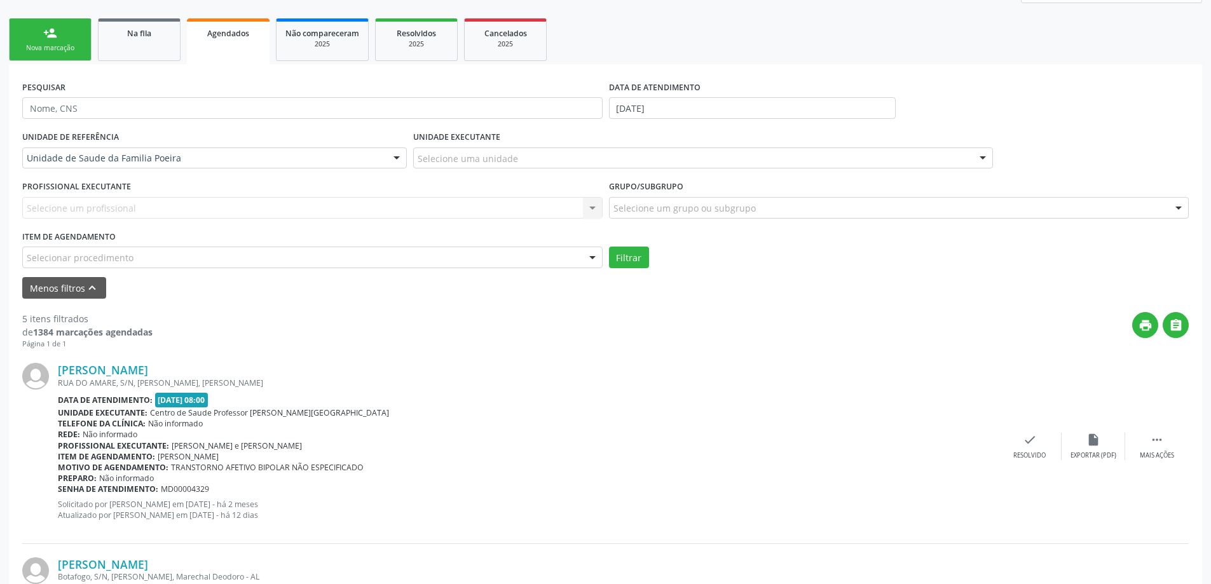
scroll to position [254, 0]
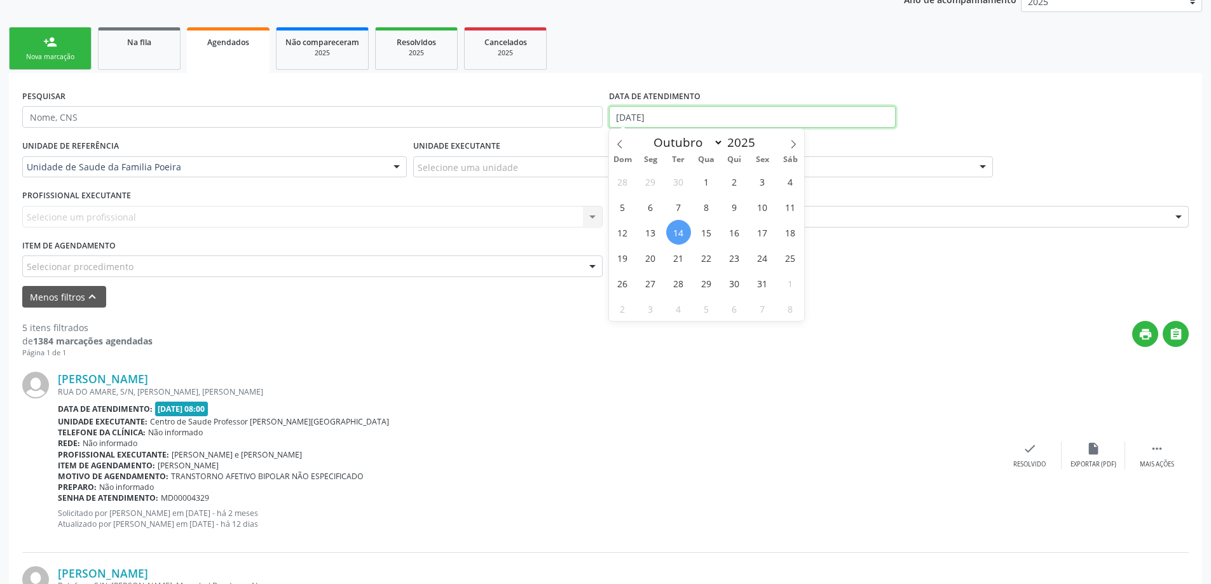
click at [715, 118] on input "[DATE]" at bounding box center [752, 117] width 287 height 22
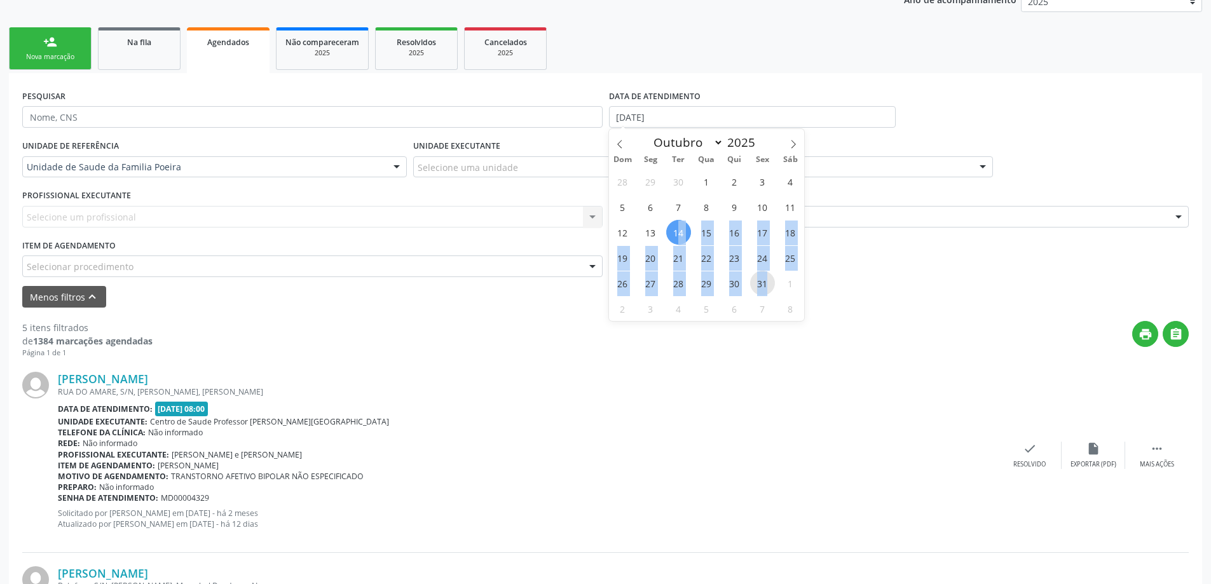
drag, startPoint x: 678, startPoint y: 237, endPoint x: 769, endPoint y: 282, distance: 101.8
click at [769, 282] on div "28 29 30 1 2 3 4 5 6 7 8 9 10 11 12 13 14 15 16 17 18 19 20 21 22 23 24 25 26 2…" at bounding box center [707, 245] width 196 height 153
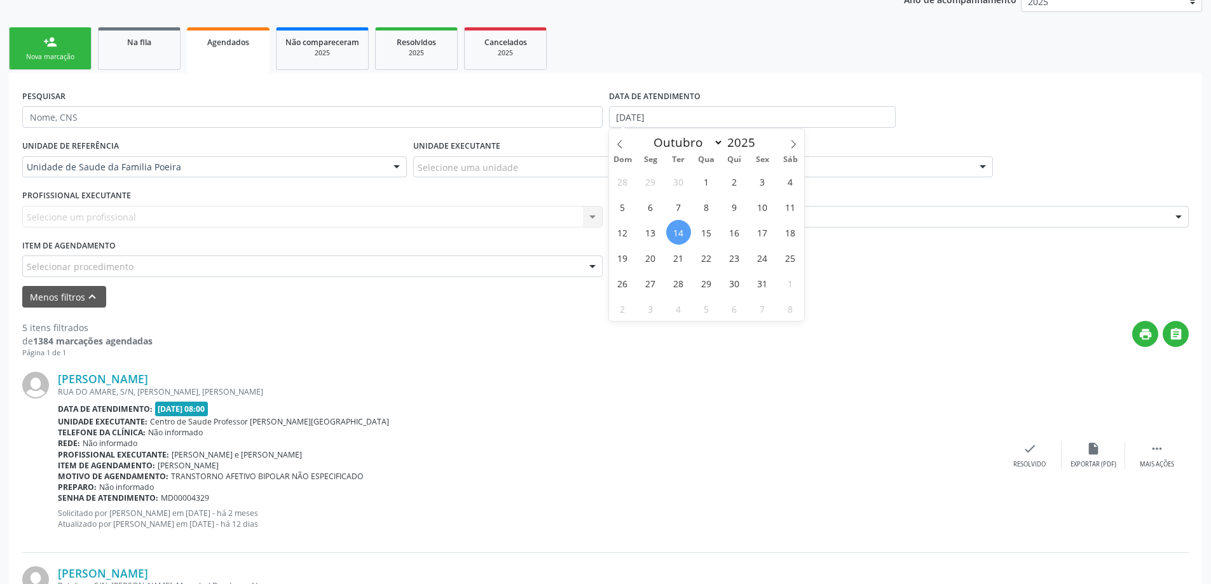
click at [393, 364] on div "[PERSON_NAME] [GEOGRAPHIC_DATA], S/N, [PERSON_NAME], [PERSON_NAME] Data de aten…" at bounding box center [605, 456] width 1167 height 194
click at [404, 430] on div "Telefone da clínica: Não informado" at bounding box center [528, 432] width 940 height 11
click at [127, 54] on link "Na fila" at bounding box center [139, 48] width 83 height 43
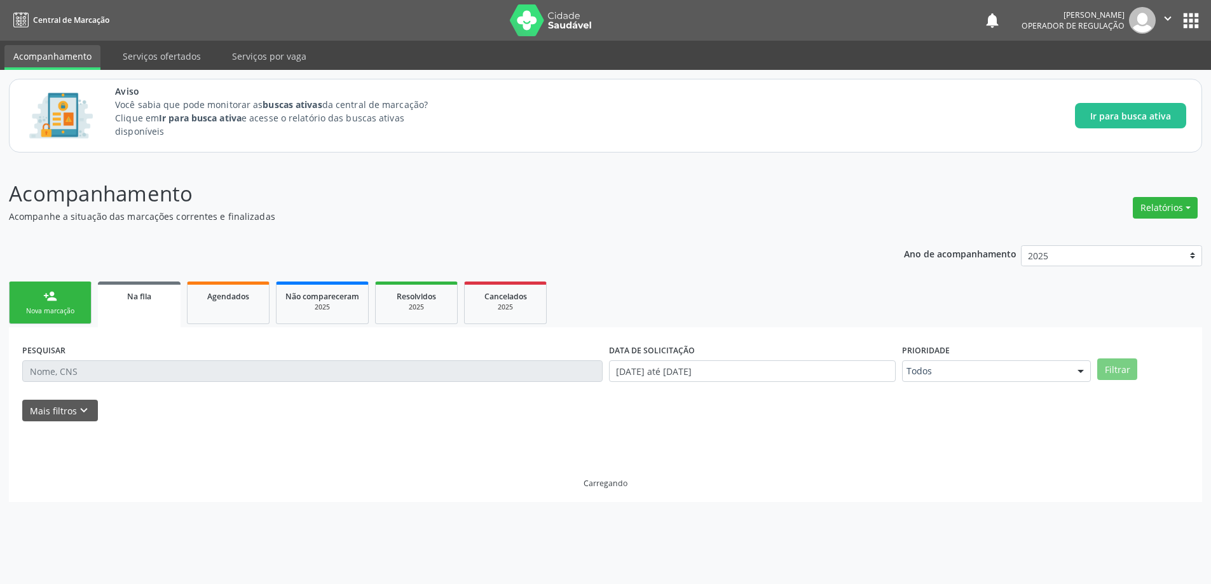
scroll to position [0, 0]
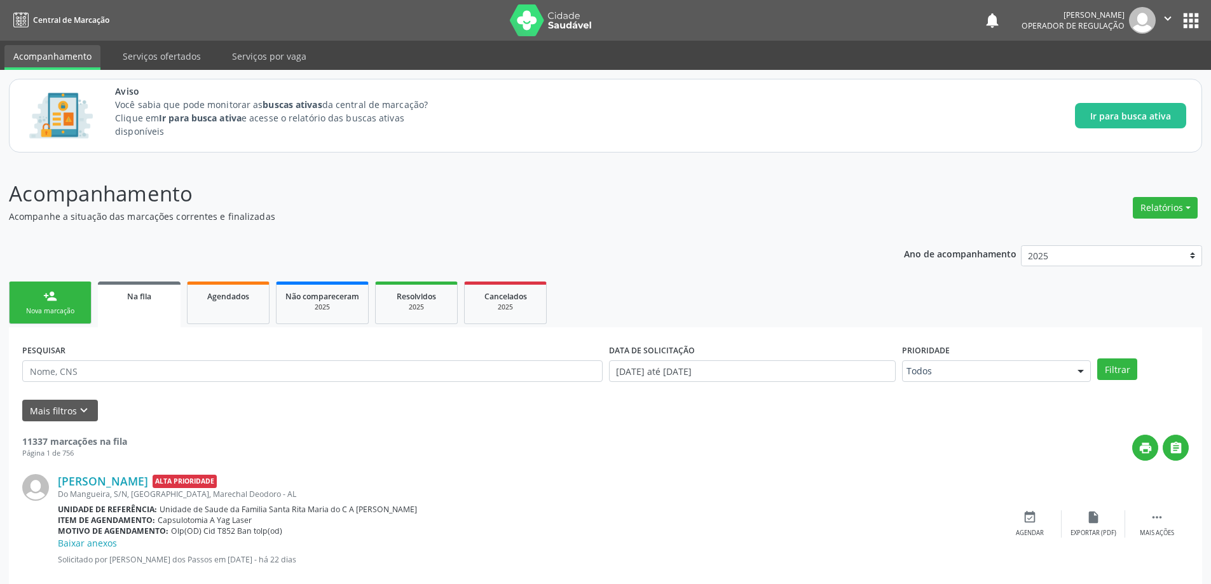
click at [144, 306] on link "Na fila" at bounding box center [139, 305] width 83 height 46
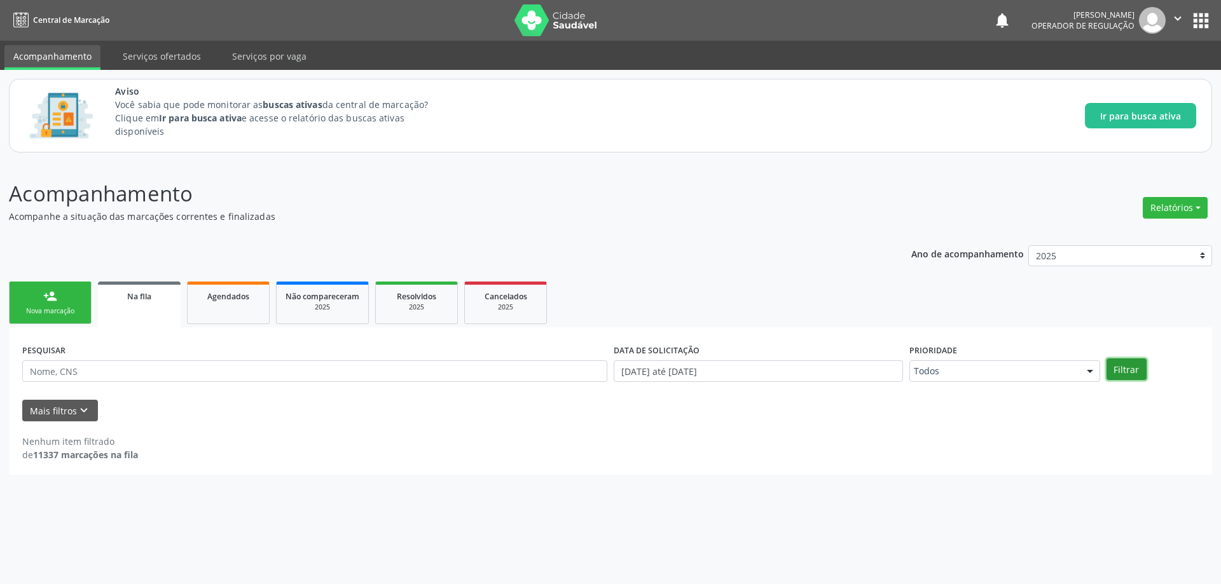
click at [1123, 367] on button "Filtrar" at bounding box center [1126, 370] width 40 height 22
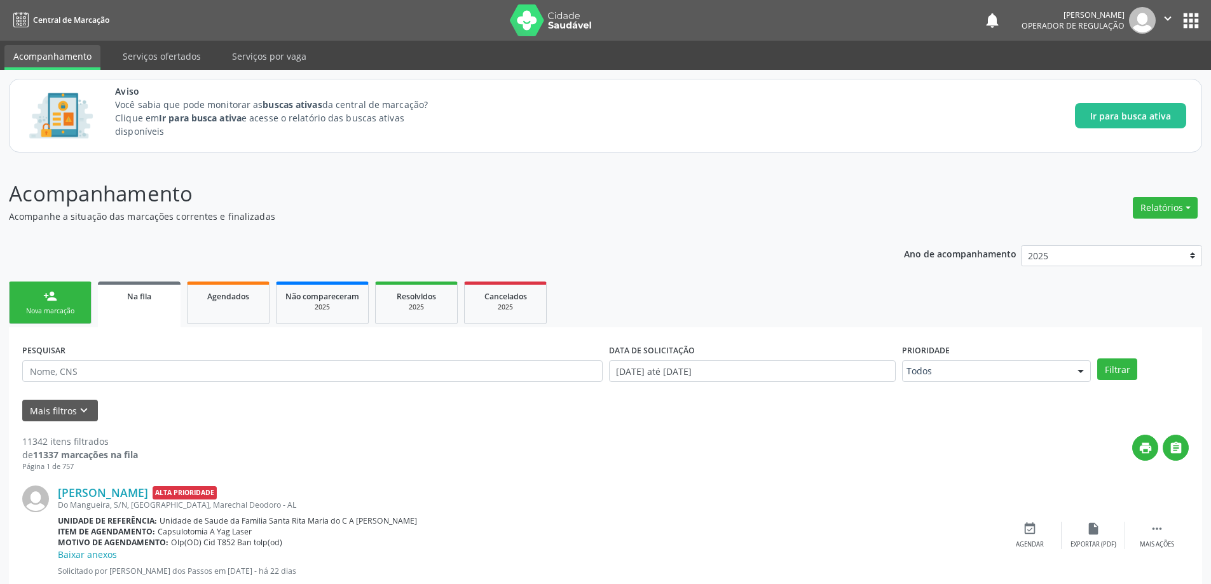
click at [136, 303] on link "Na fila" at bounding box center [139, 305] width 83 height 46
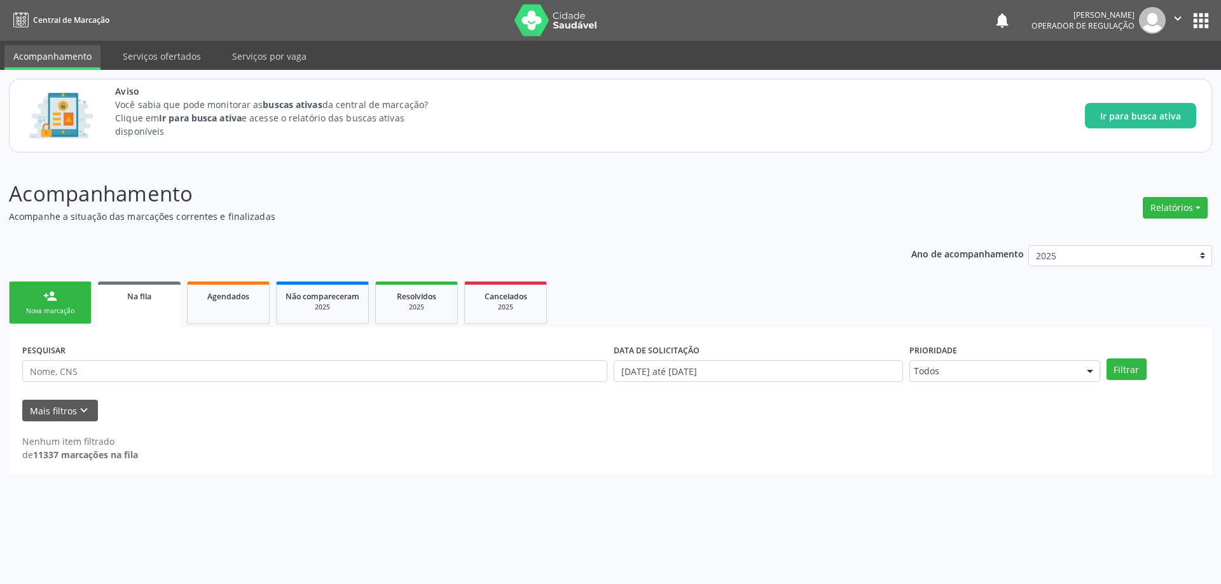
click at [397, 202] on p "Acompanhamento" at bounding box center [430, 194] width 842 height 32
click at [144, 291] on span "Na fila" at bounding box center [139, 296] width 24 height 11
click at [1134, 372] on button "Filtrar" at bounding box center [1126, 370] width 40 height 22
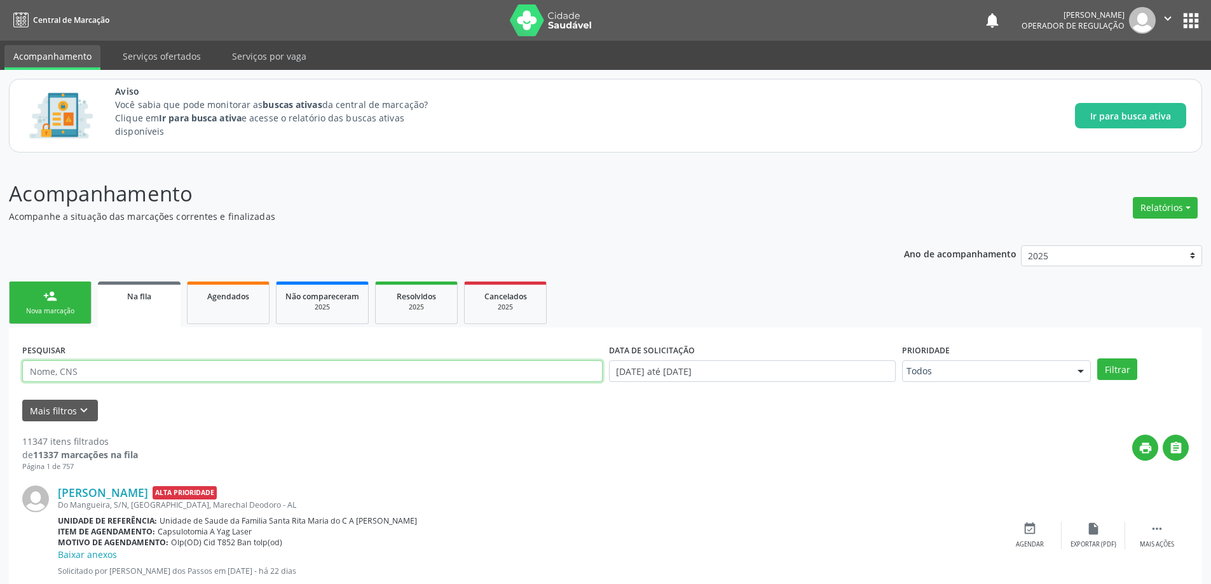
click at [108, 376] on input "text" at bounding box center [312, 372] width 581 height 22
paste input "704602155677822"
type input "704602155677822"
click at [1126, 367] on button "Filtrar" at bounding box center [1117, 370] width 40 height 22
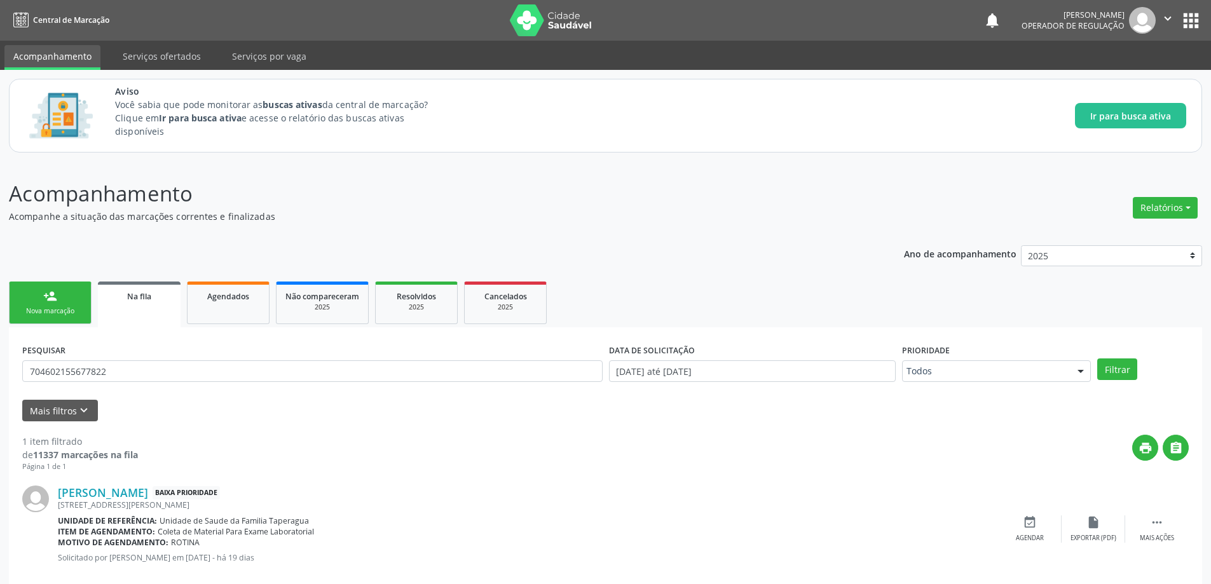
scroll to position [24, 0]
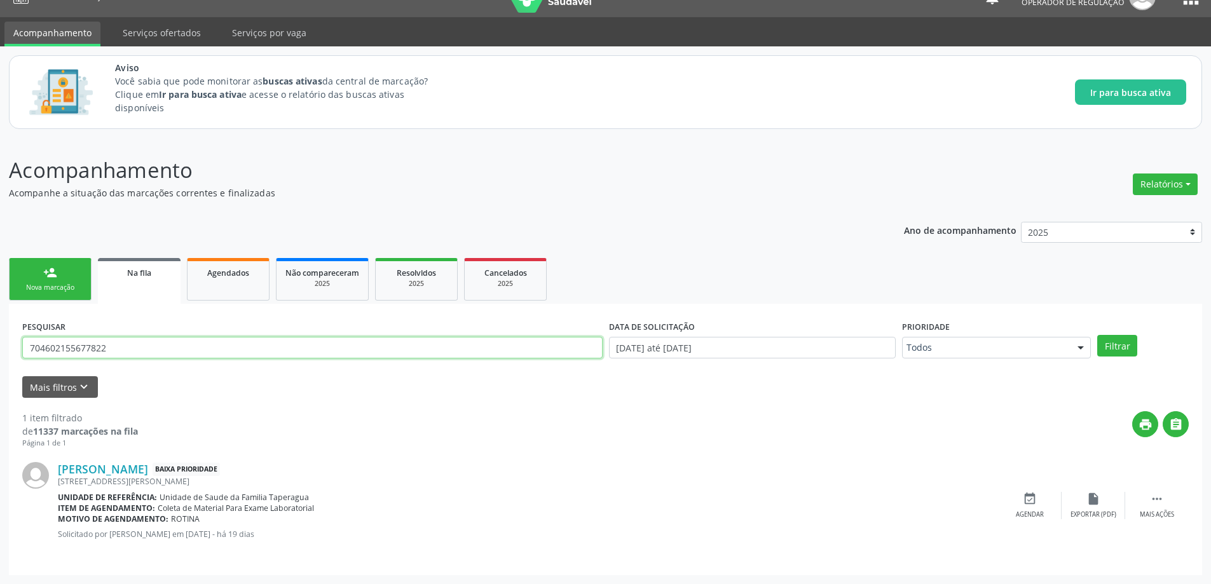
click at [196, 352] on input "704602155677822" at bounding box center [312, 348] width 581 height 22
paste input "704602155677822"
type input "704602155677822"
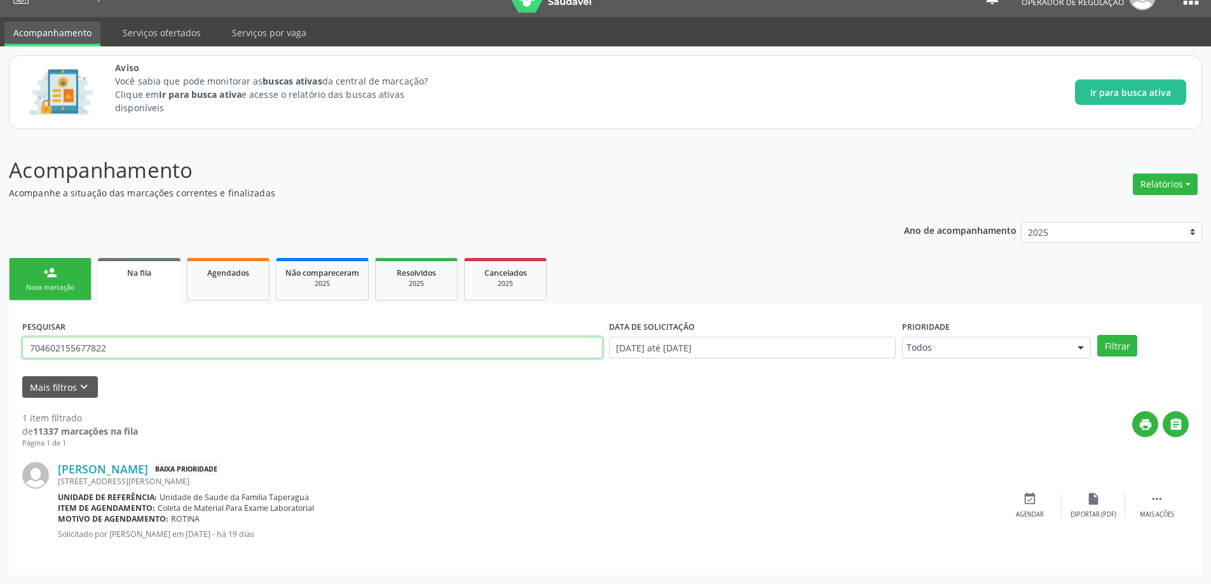
click at [1097, 335] on button "Filtrar" at bounding box center [1117, 346] width 40 height 22
click at [1033, 514] on div "Agendar" at bounding box center [1030, 515] width 28 height 9
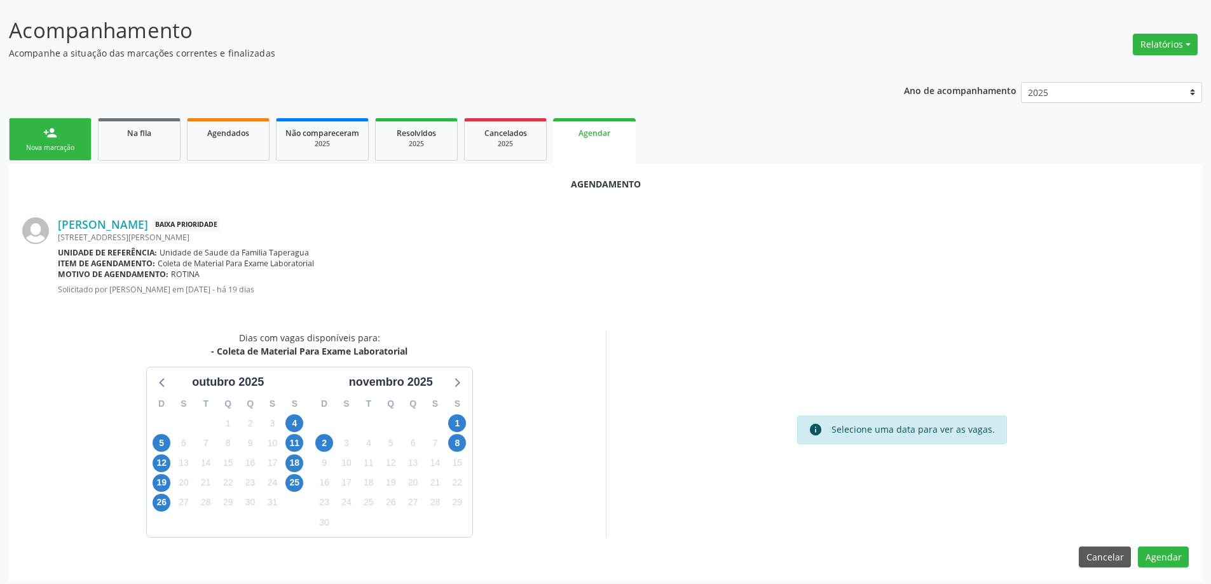
scroll to position [169, 0]
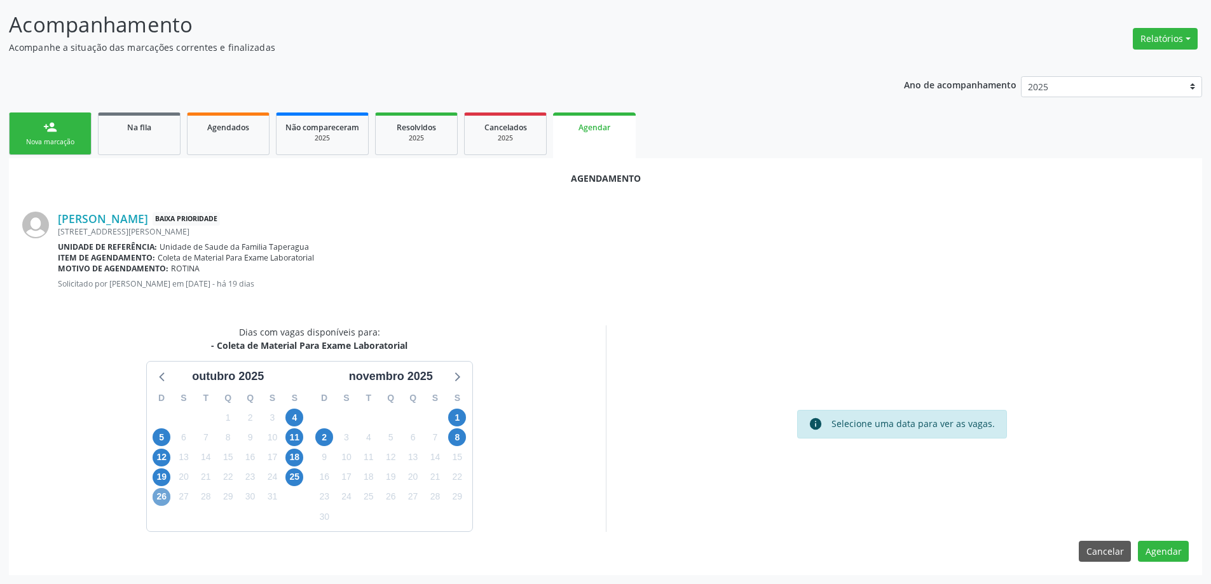
click at [156, 491] on span "26" at bounding box center [162, 497] width 18 height 18
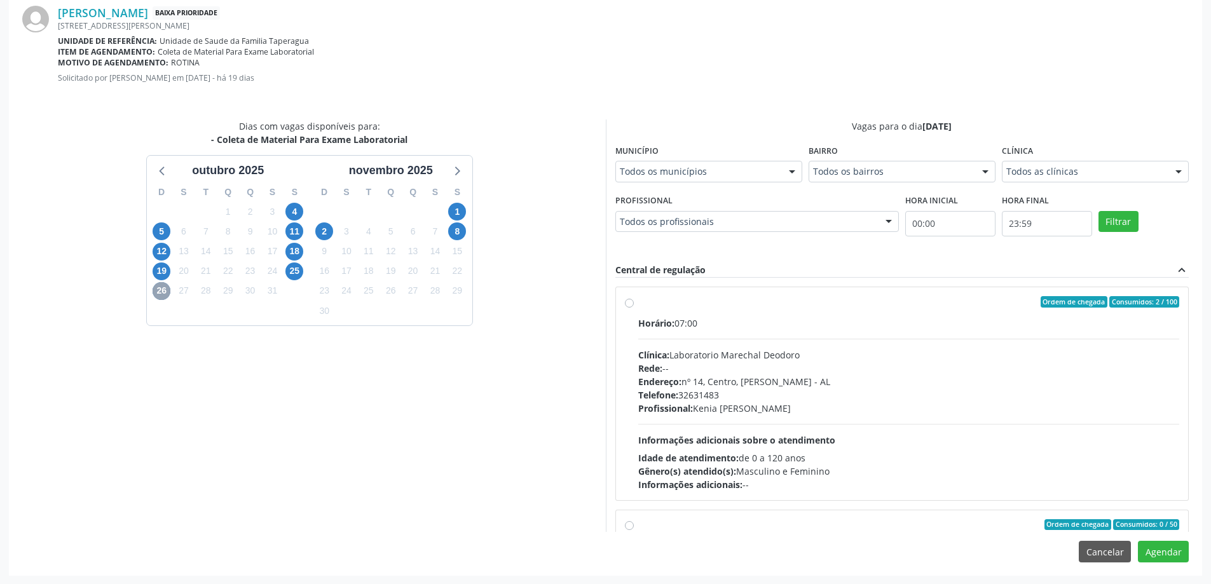
scroll to position [376, 0]
click at [638, 303] on label "Ordem de chegada Consumidos: 2 / 100 Horário: 07:00 Clínica: Laboratorio Marech…" at bounding box center [909, 393] width 542 height 195
click at [628, 303] on input "Ordem de chegada Consumidos: 2 / 100 Horário: 07:00 Clínica: Laboratorio Marech…" at bounding box center [629, 301] width 9 height 11
radio input "true"
click at [1172, 556] on button "Agendar" at bounding box center [1163, 551] width 51 height 22
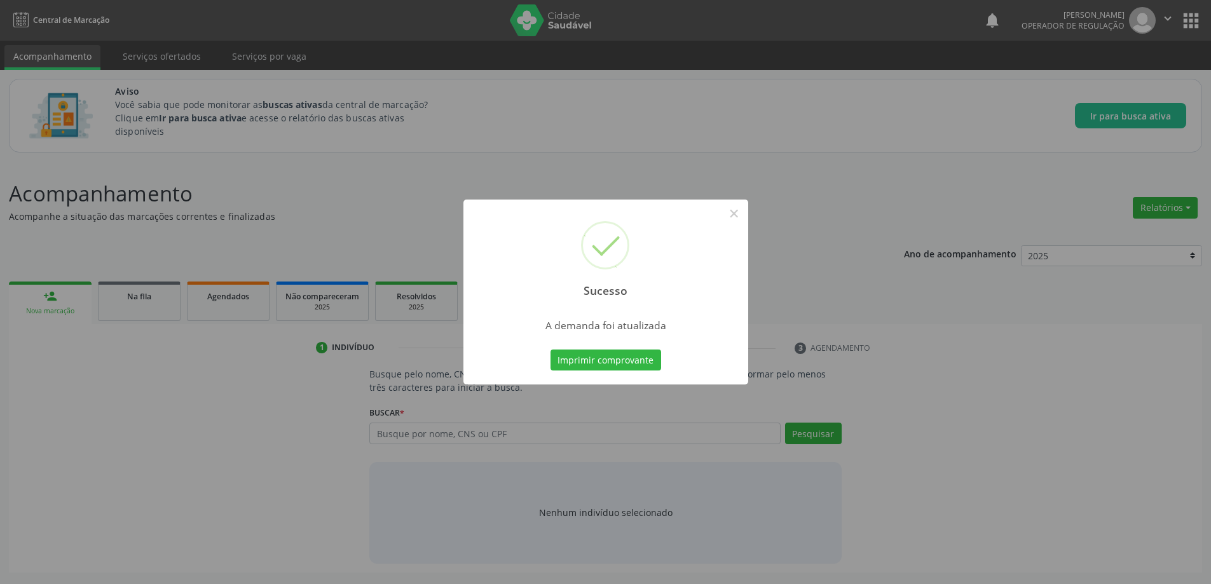
scroll to position [0, 0]
click at [735, 210] on button "×" at bounding box center [739, 214] width 22 height 22
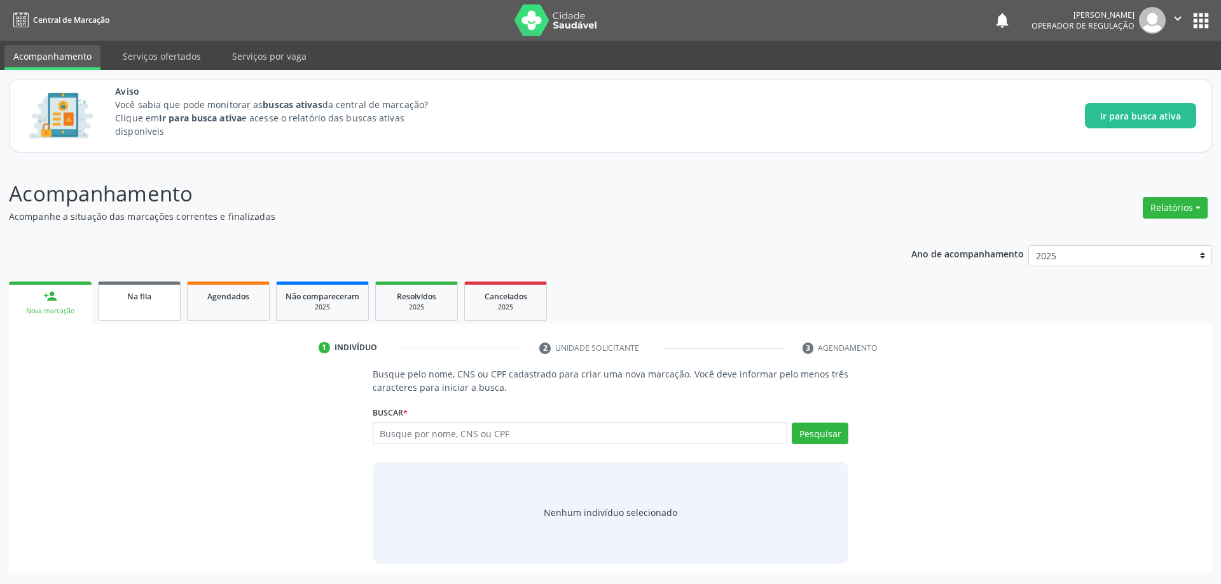
click at [158, 300] on div "Na fila" at bounding box center [139, 295] width 64 height 13
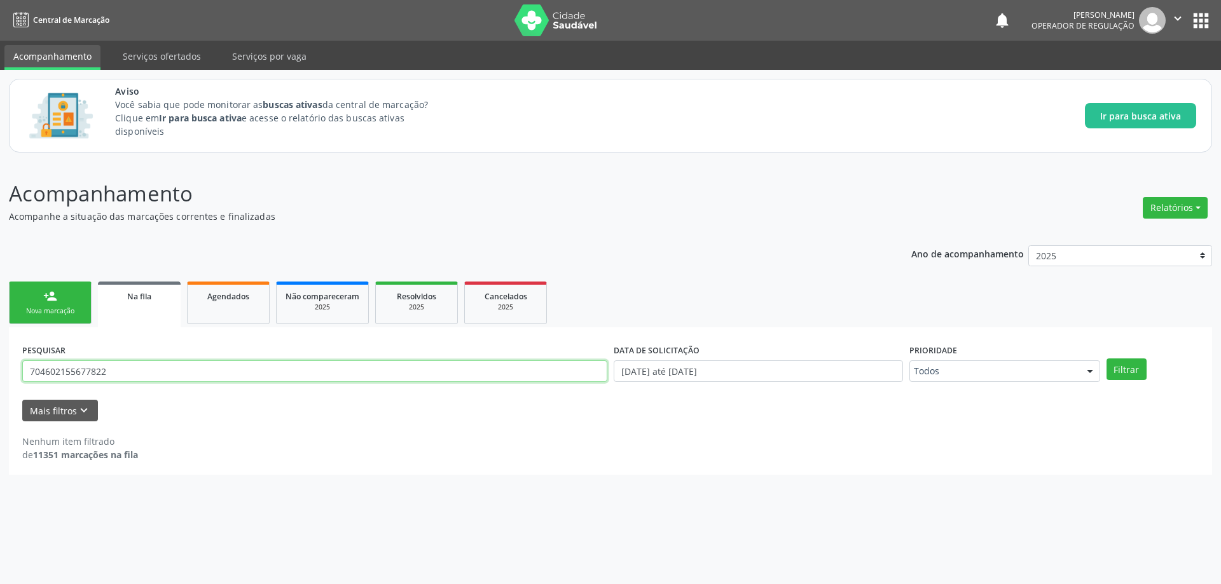
click at [299, 367] on input "704602155677822" at bounding box center [314, 372] width 585 height 22
paste input "708703139224390"
type input "708703139224390"
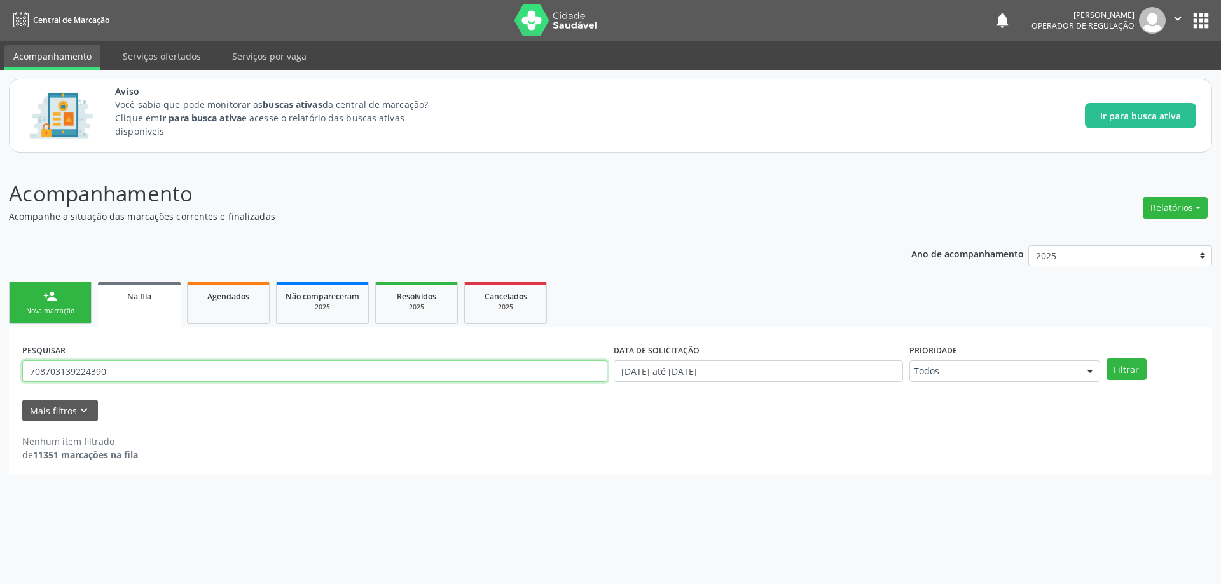
click at [1106, 359] on button "Filtrar" at bounding box center [1126, 370] width 40 height 22
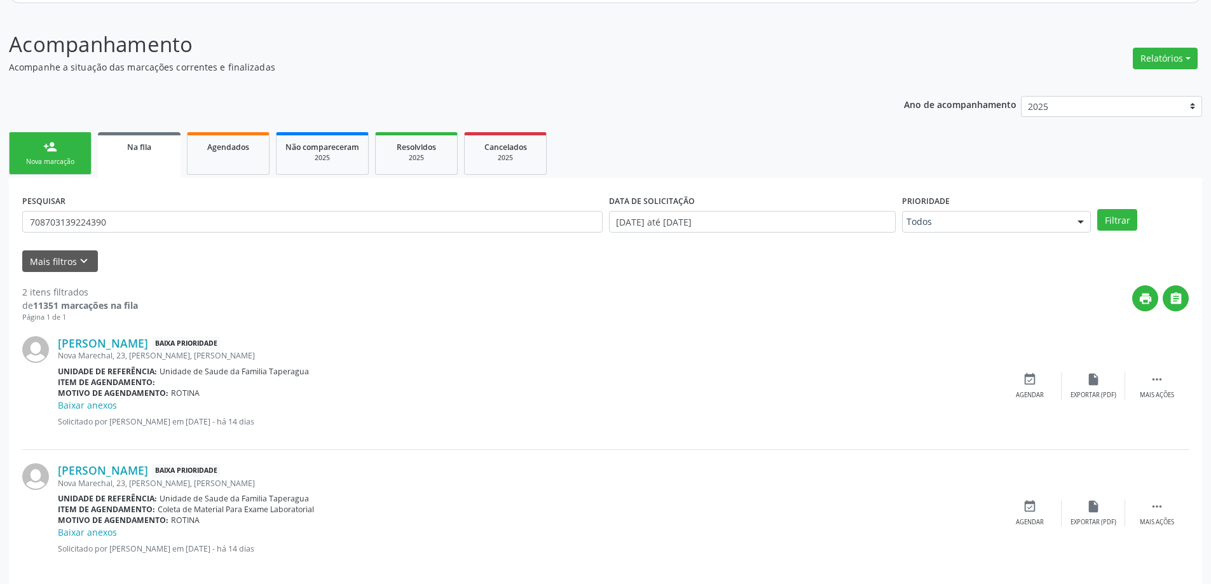
scroll to position [164, 0]
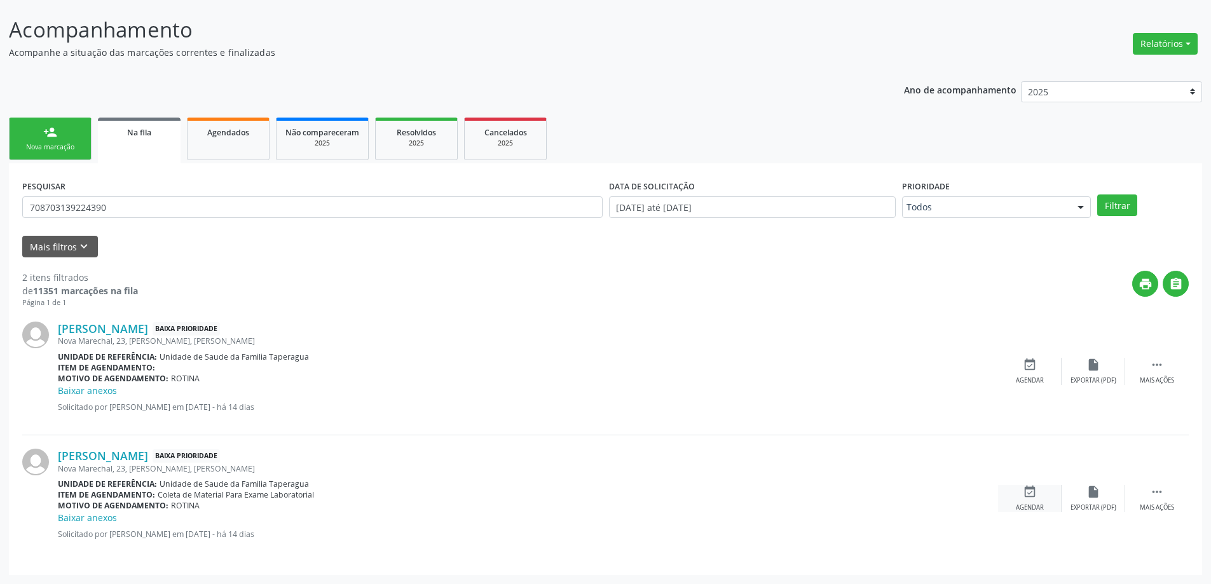
click at [1031, 496] on icon "event_available" at bounding box center [1030, 492] width 14 height 14
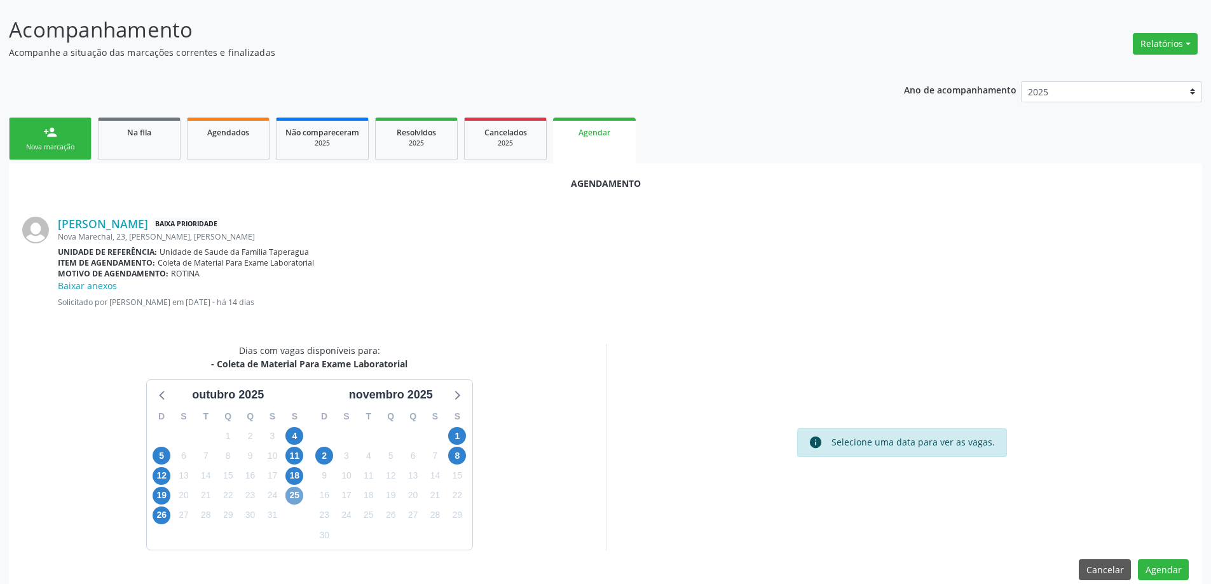
click at [293, 497] on span "25" at bounding box center [294, 496] width 18 height 18
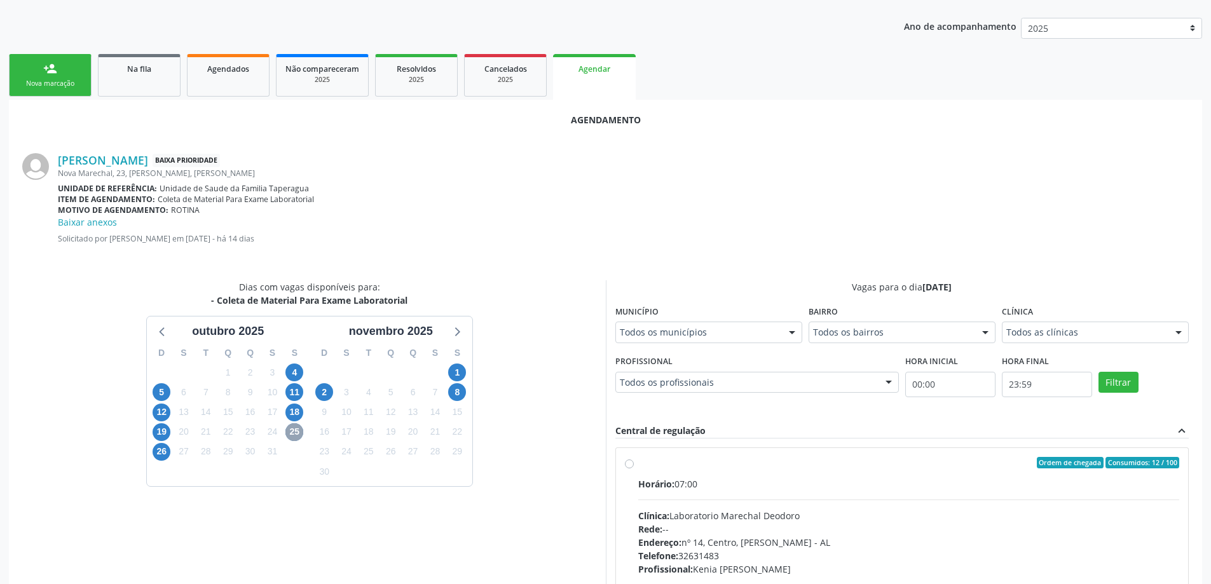
scroll to position [355, 0]
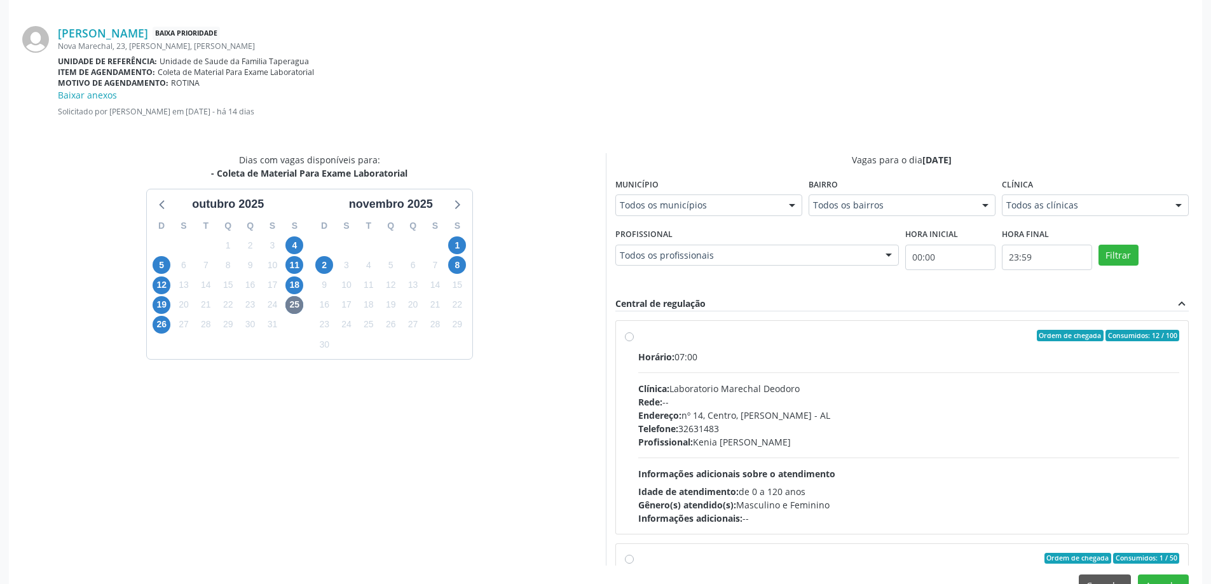
click at [638, 338] on label "Ordem de chegada Consumidos: 12 / 100 Horário: 07:00 Clínica: Laboratorio Marec…" at bounding box center [909, 427] width 542 height 195
click at [629, 338] on input "Ordem de chegada Consumidos: 12 / 100 Horário: 07:00 Clínica: Laboratorio Marec…" at bounding box center [629, 335] width 9 height 11
radio input "true"
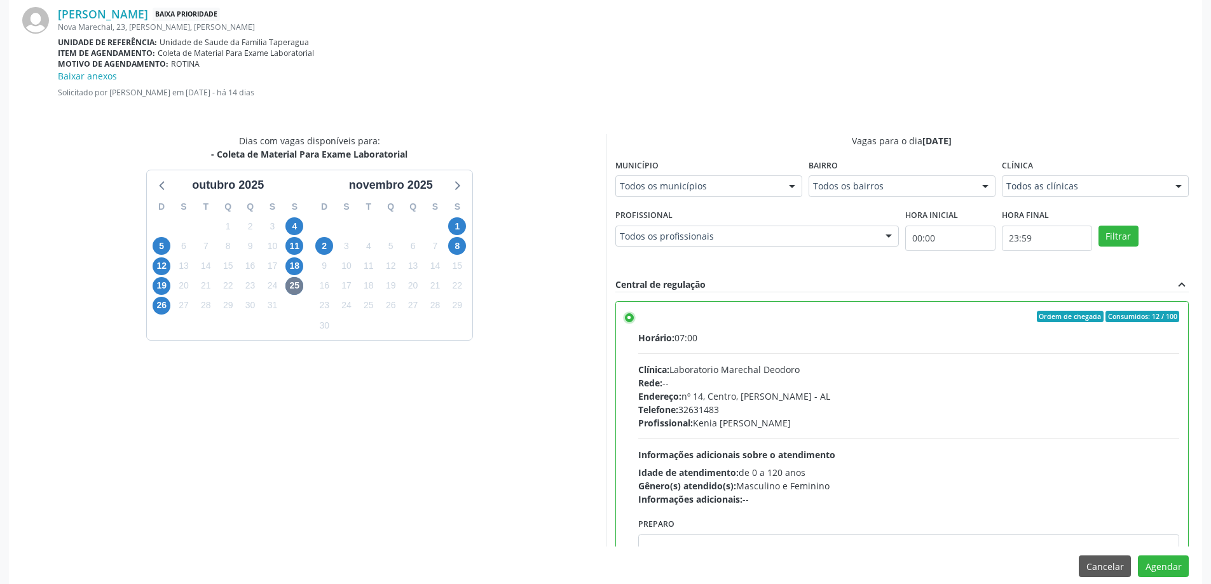
scroll to position [389, 0]
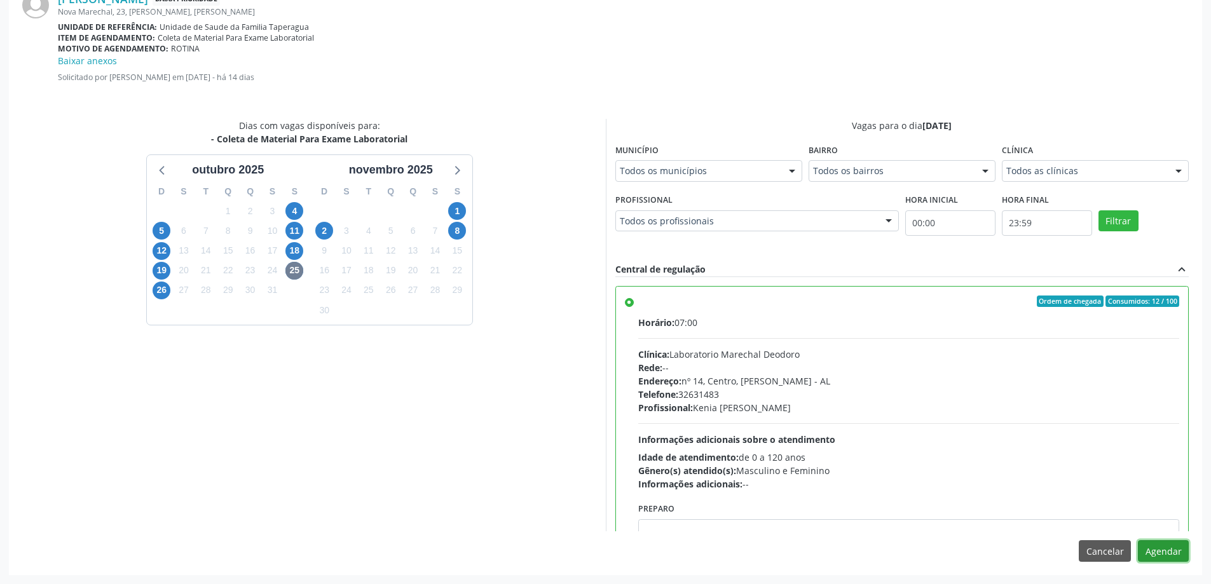
click at [1176, 547] on button "Agendar" at bounding box center [1163, 551] width 51 height 22
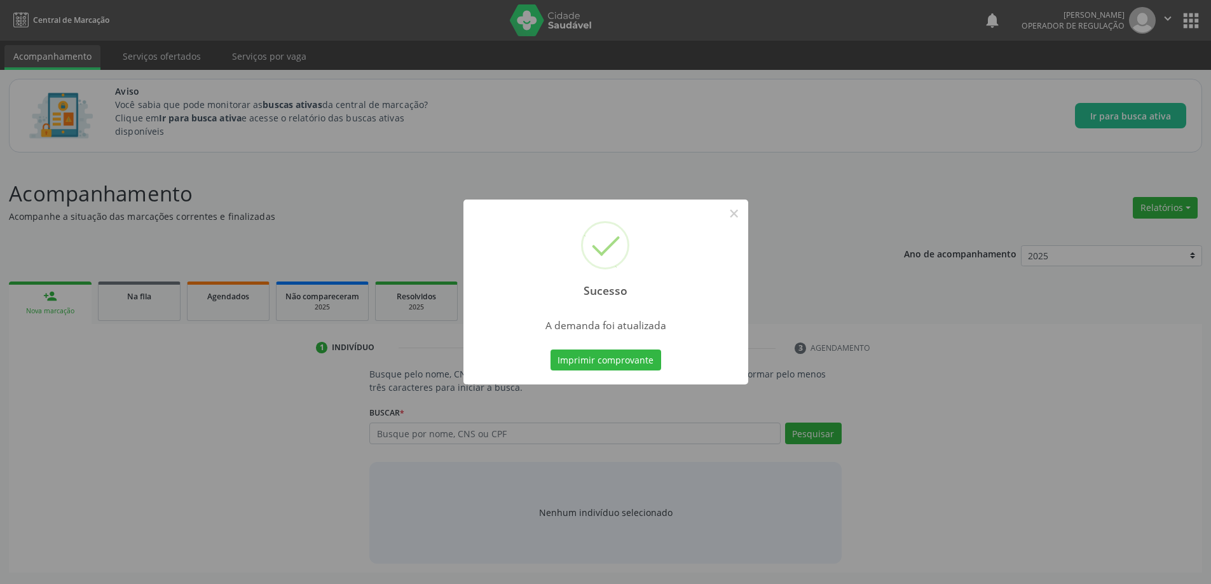
scroll to position [0, 0]
click at [739, 215] on button "×" at bounding box center [739, 214] width 22 height 22
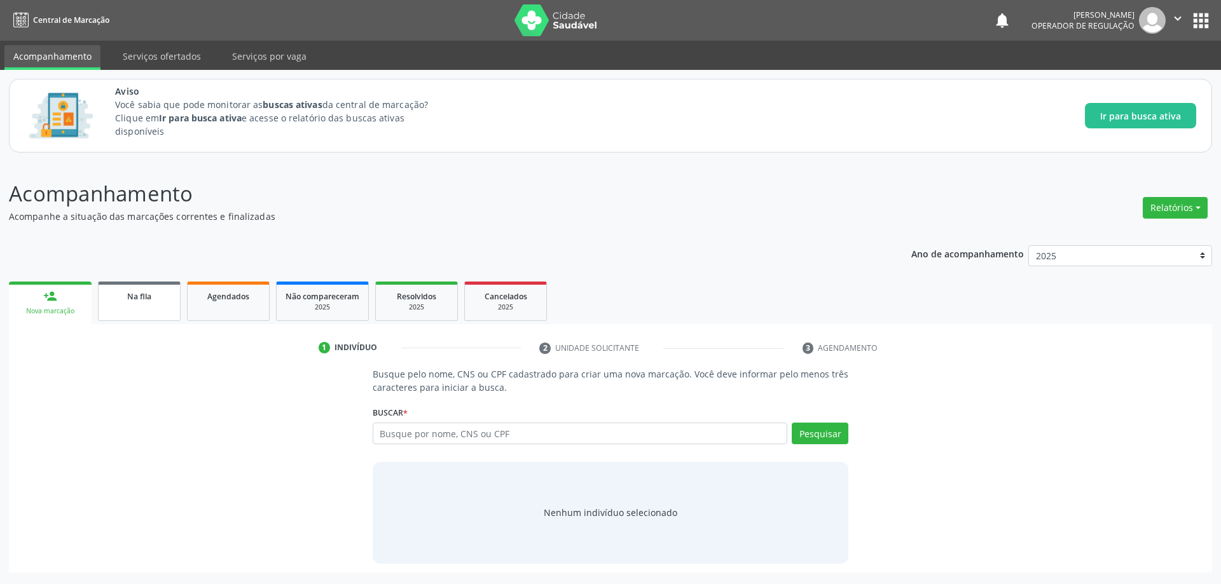
click at [141, 293] on span "Na fila" at bounding box center [139, 296] width 24 height 11
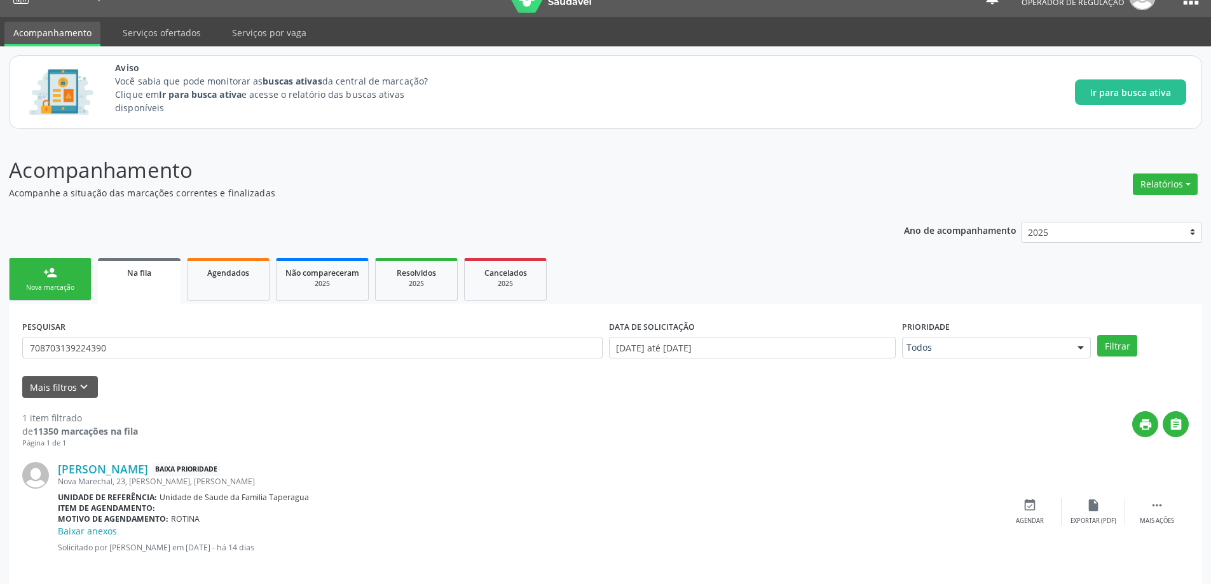
scroll to position [37, 0]
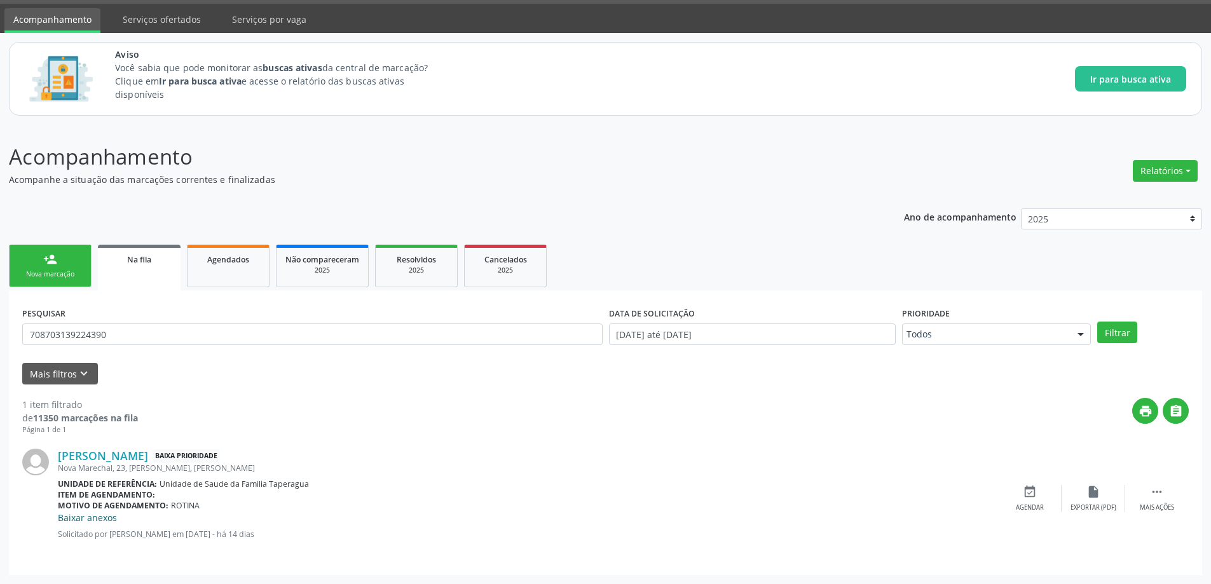
click at [97, 522] on link "Baixar anexos" at bounding box center [87, 518] width 59 height 12
click at [1157, 499] on icon "" at bounding box center [1157, 492] width 14 height 14
click at [217, 437] on div "[PERSON_NAME] Baixa Prioridade [STREET_ADDRESS][PERSON_NAME][PERSON_NAME] Unida…" at bounding box center [605, 499] width 1167 height 127
click at [1031, 495] on icon "cancel" at bounding box center [1030, 492] width 14 height 14
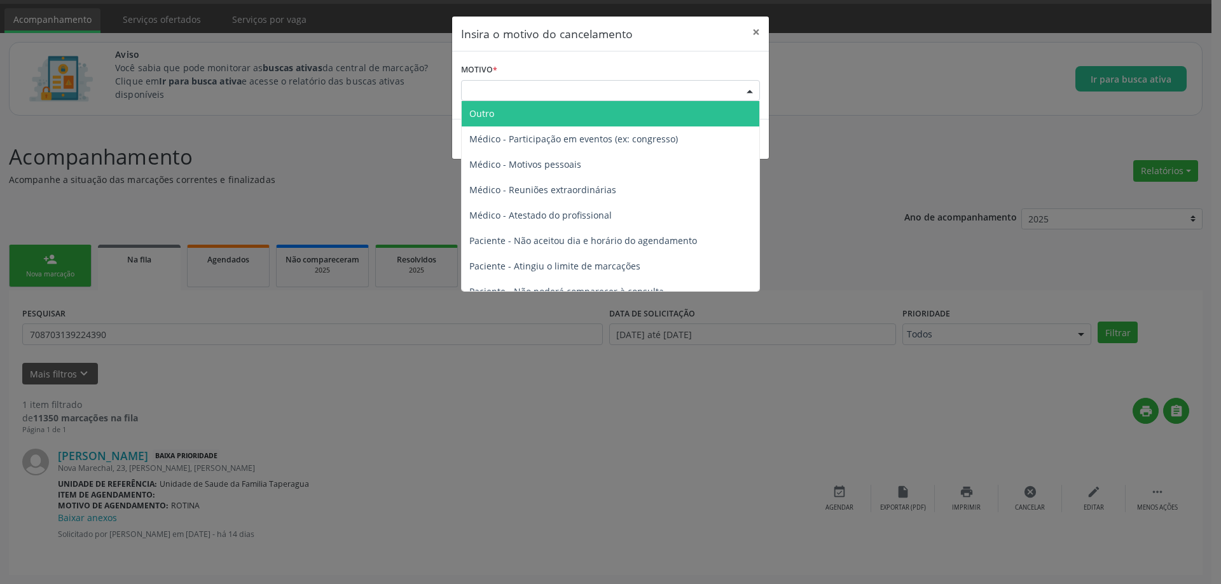
click at [558, 90] on div "Escolha o motivo" at bounding box center [610, 91] width 299 height 22
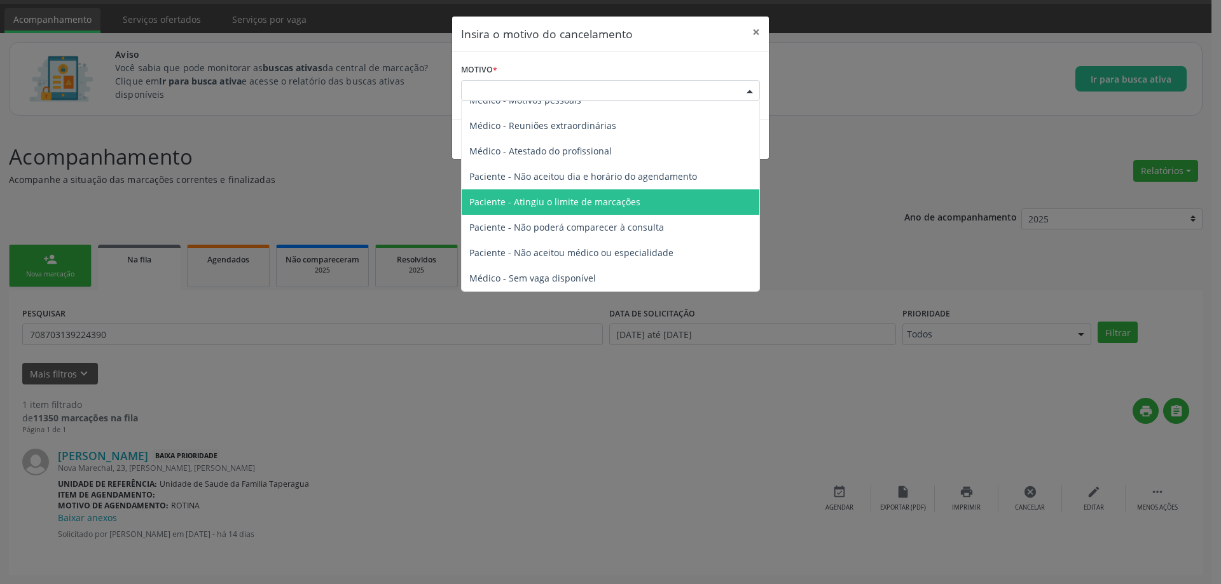
scroll to position [0, 0]
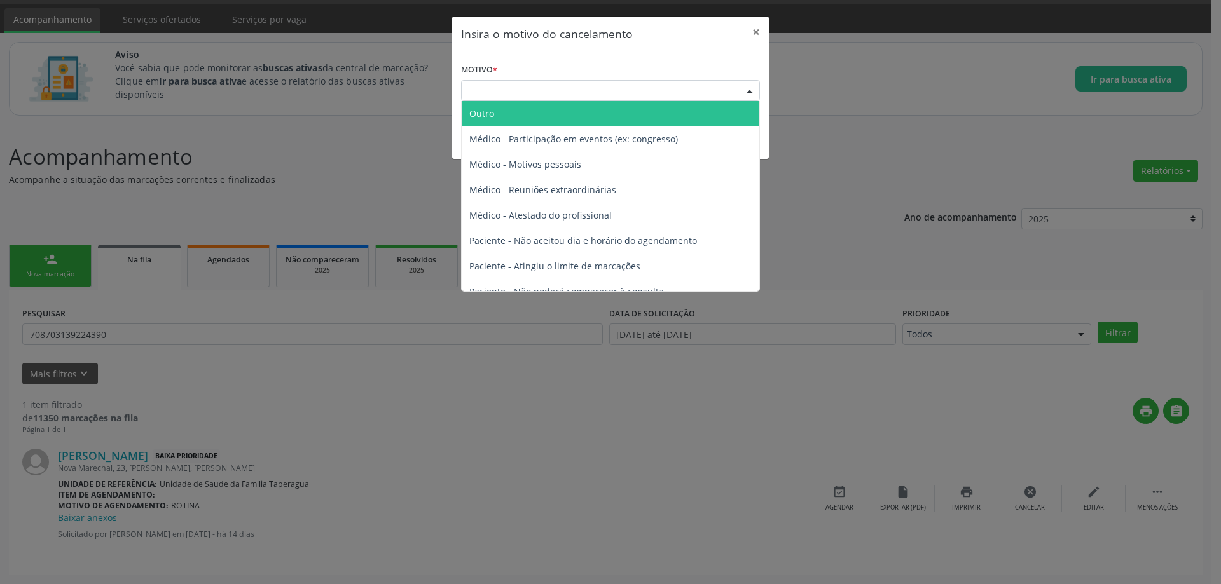
click at [550, 111] on span "Outro" at bounding box center [611, 113] width 298 height 25
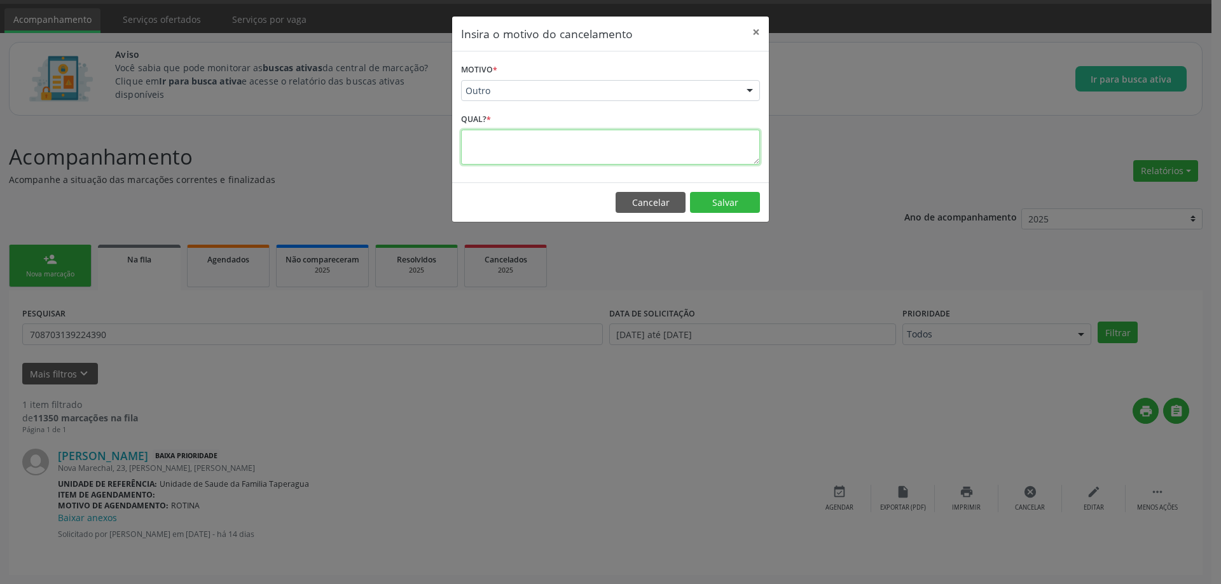
click at [535, 157] on textarea at bounding box center [610, 147] width 299 height 35
type textarea "duplicidade"
click at [739, 205] on button "Salvar" at bounding box center [725, 203] width 70 height 22
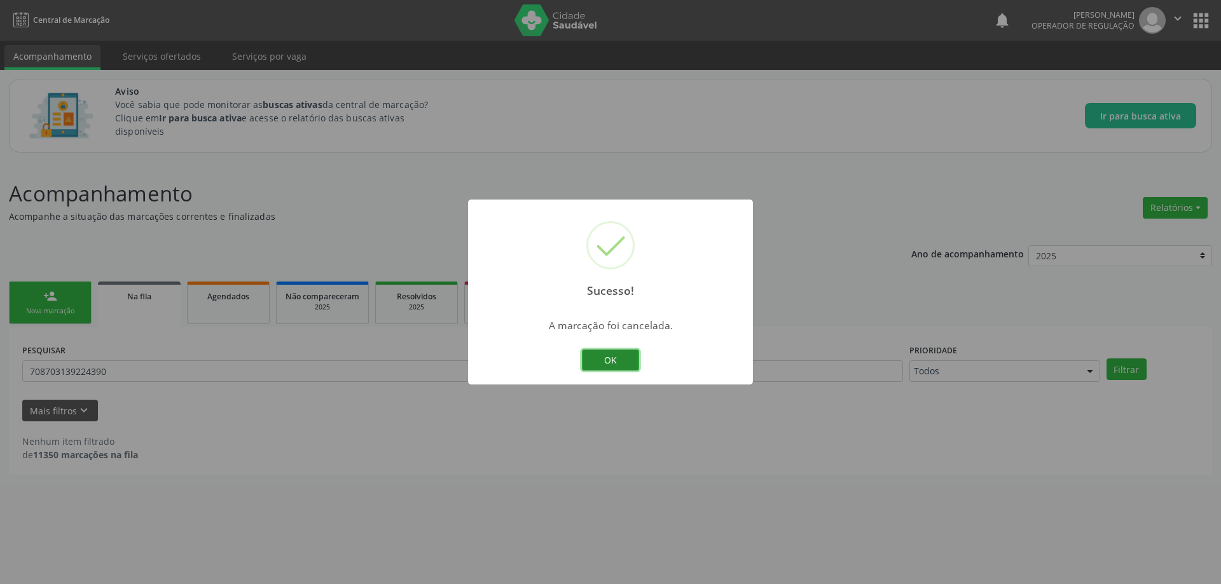
click at [607, 361] on button "OK" at bounding box center [610, 361] width 57 height 22
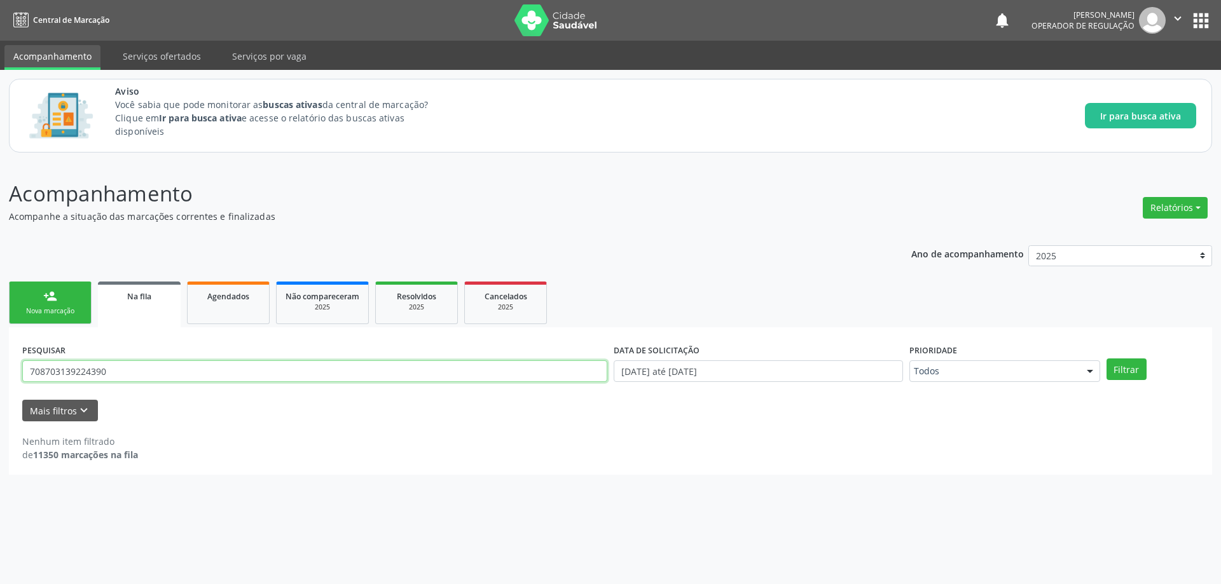
click at [207, 364] on input "708703139224390" at bounding box center [314, 372] width 585 height 22
paste input "708506376834170"
type input "708506376834170"
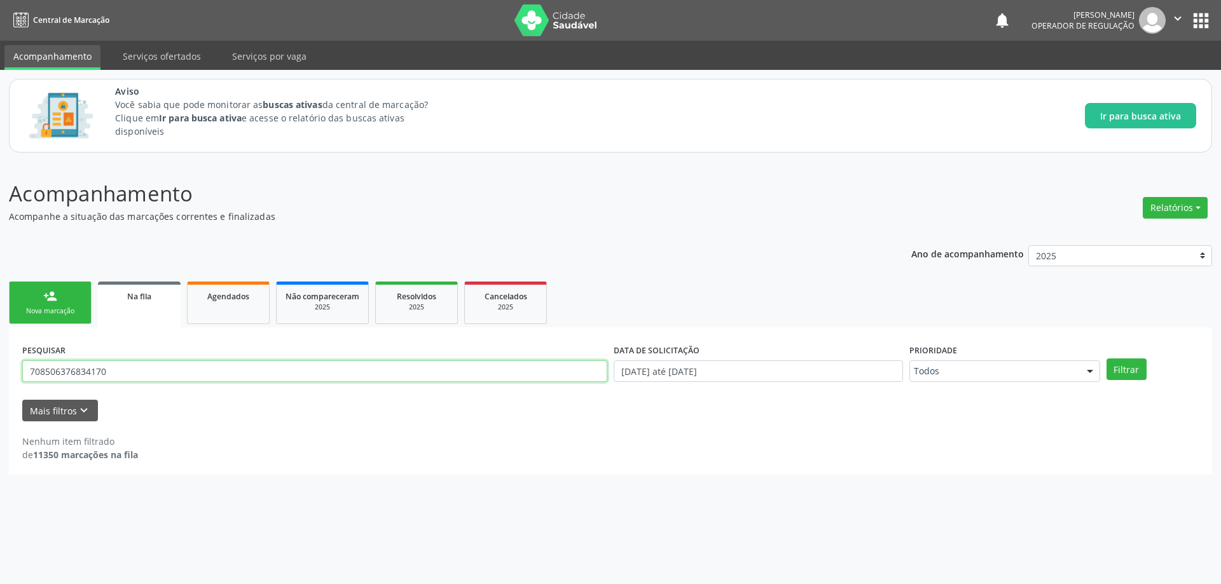
click at [1106, 359] on button "Filtrar" at bounding box center [1126, 370] width 40 height 22
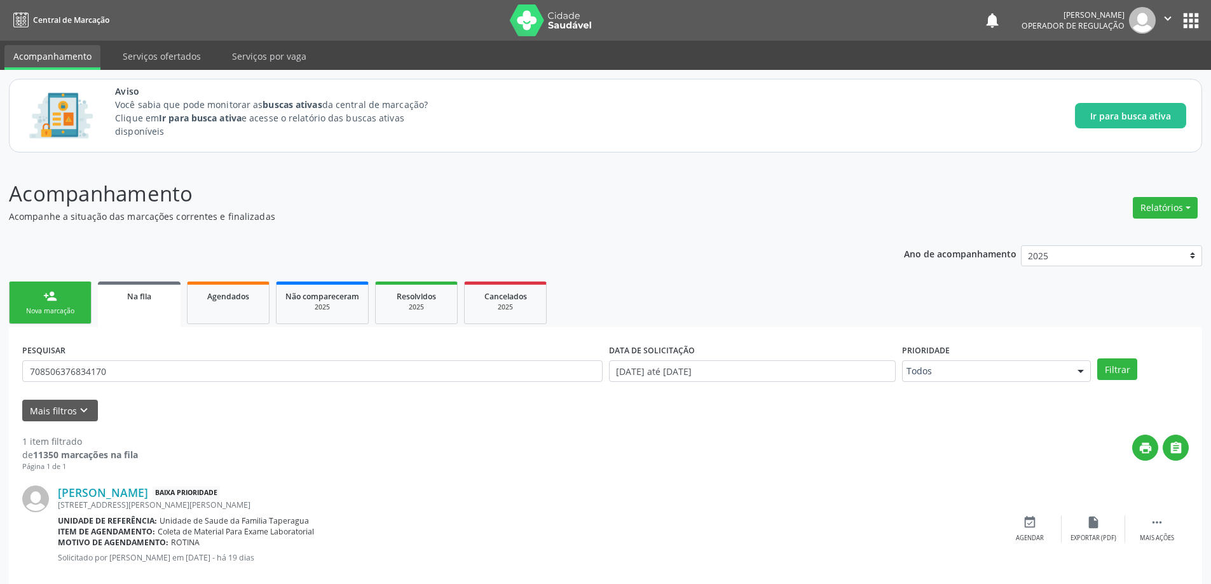
scroll to position [24, 0]
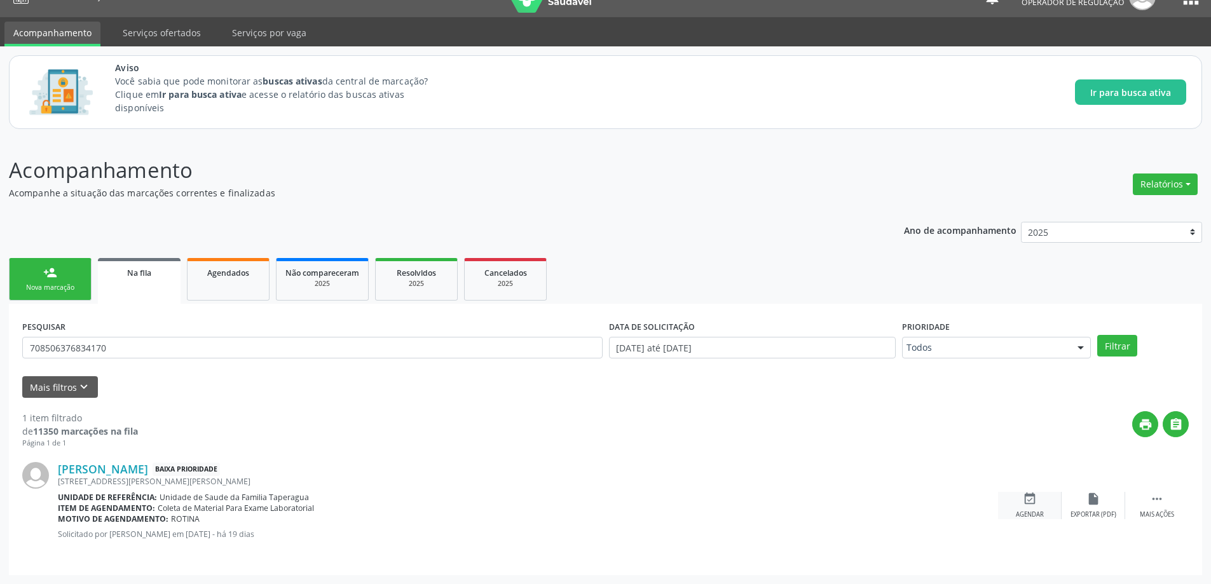
click at [1042, 500] on div "event_available Agendar" at bounding box center [1030, 505] width 64 height 27
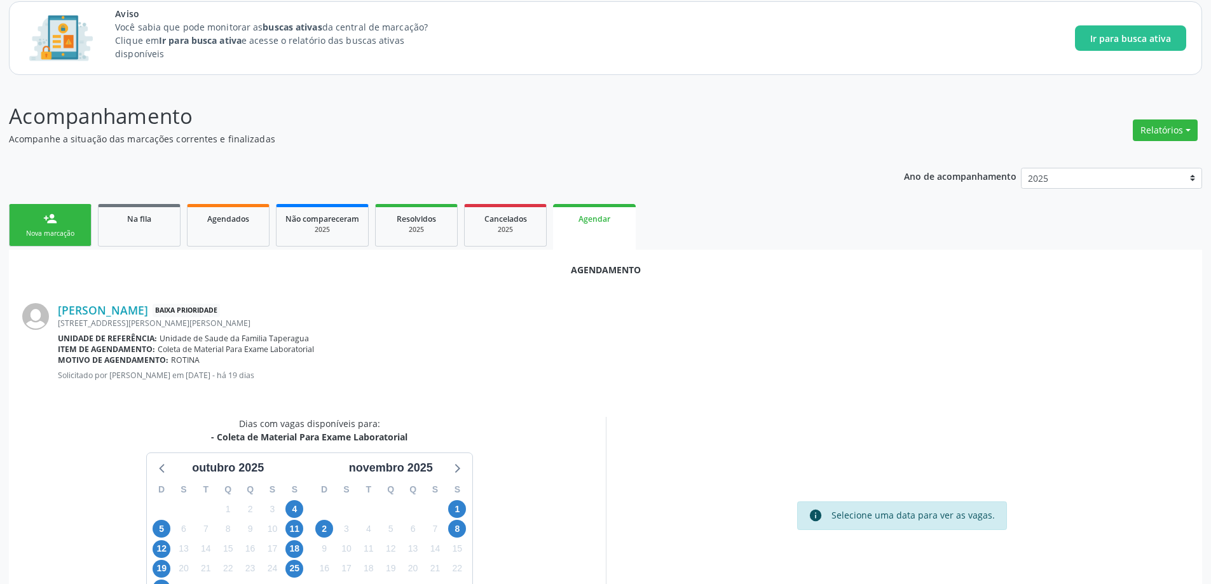
scroll to position [169, 0]
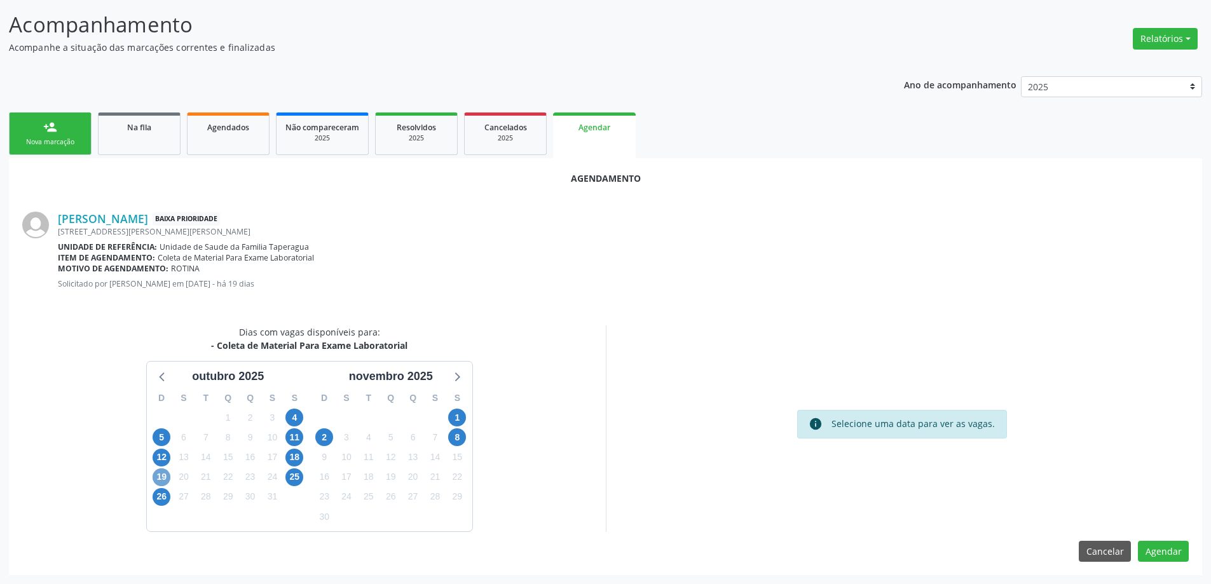
click at [158, 475] on span "19" at bounding box center [162, 478] width 18 height 18
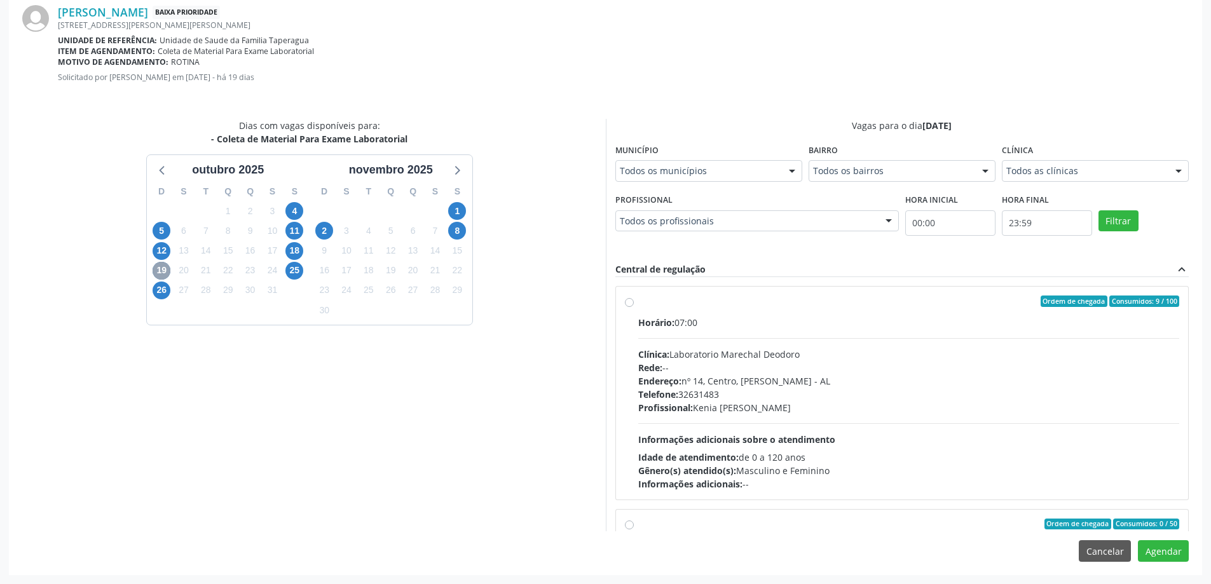
scroll to position [191, 0]
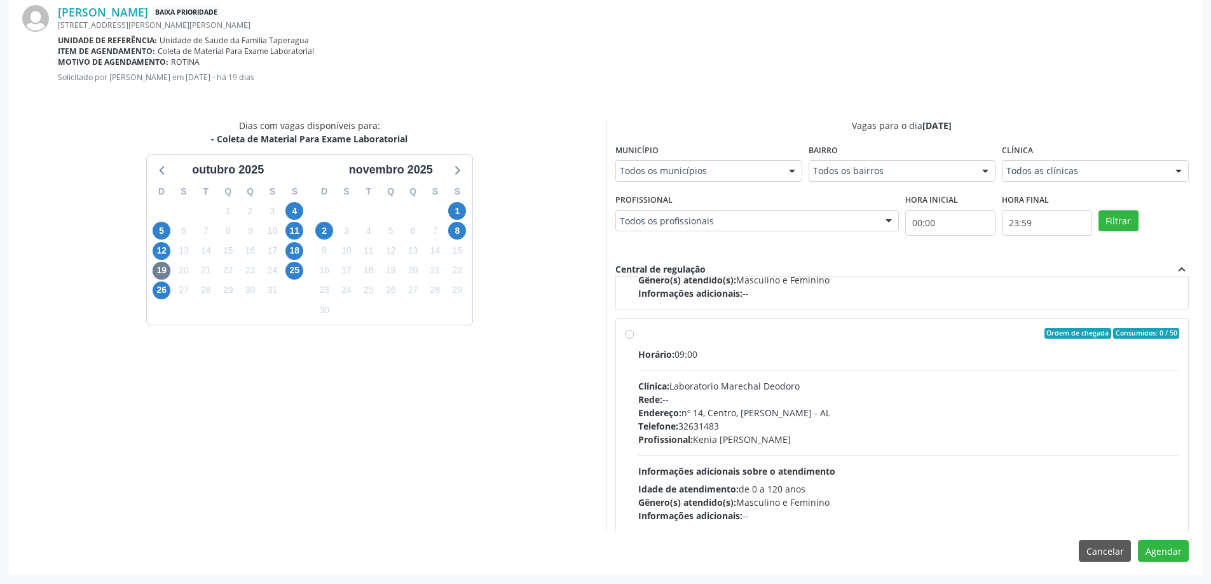
click at [638, 333] on label "Ordem de chegada Consumidos: 0 / 50 Horário: 09:00 Clínica: Laboratorio Marecha…" at bounding box center [909, 425] width 542 height 195
click at [626, 333] on input "Ordem de chegada Consumidos: 0 / 50 Horário: 09:00 Clínica: Laboratorio Marecha…" at bounding box center [629, 333] width 9 height 11
radio input "true"
click at [1164, 546] on button "Agendar" at bounding box center [1163, 551] width 51 height 22
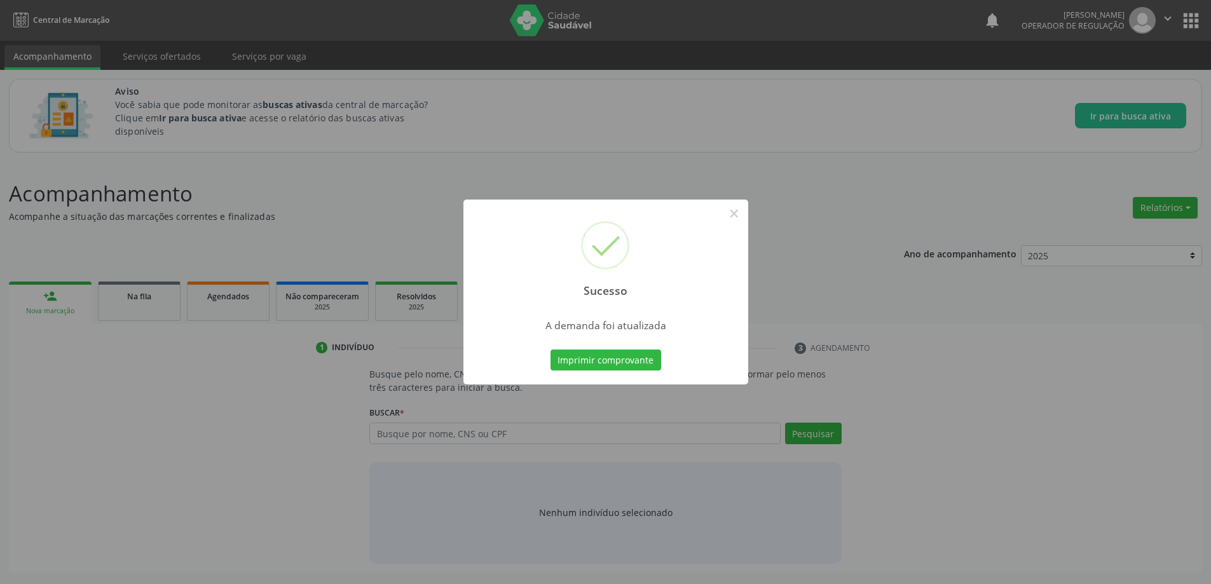
scroll to position [0, 0]
click at [869, 268] on div "Sucesso × A demanda foi atualizada Imprimir comprovante Cancel" at bounding box center [610, 292] width 1221 height 584
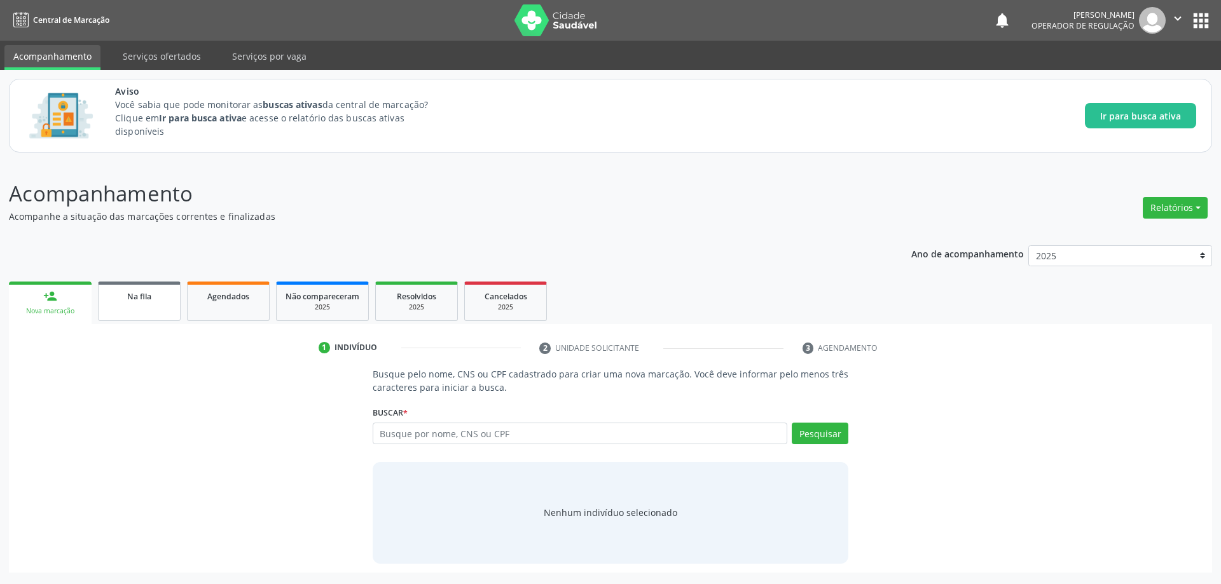
click at [131, 309] on link "Na fila" at bounding box center [139, 301] width 83 height 39
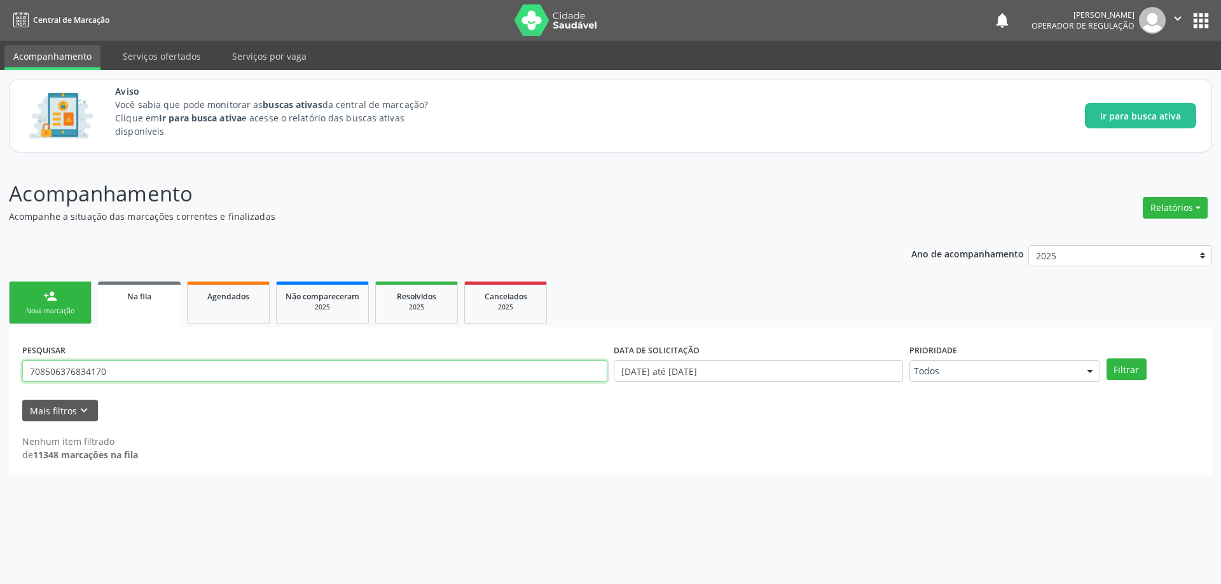
click at [181, 368] on input "708506376834170" at bounding box center [314, 372] width 585 height 22
paste input "707304096410070"
type input "707304096410070"
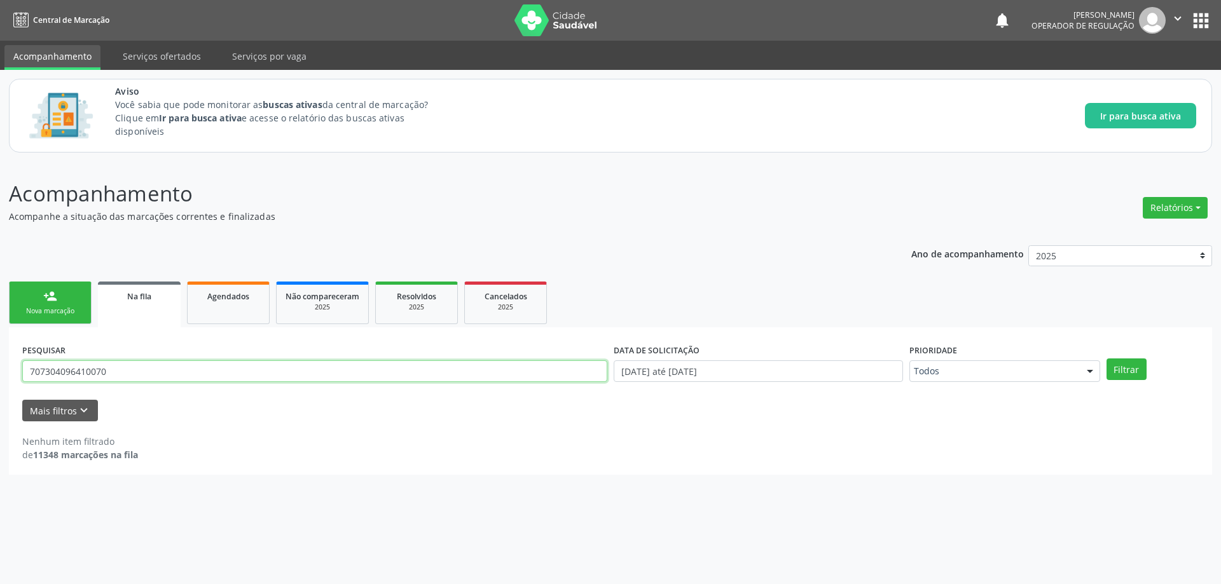
click at [1106, 359] on button "Filtrar" at bounding box center [1126, 370] width 40 height 22
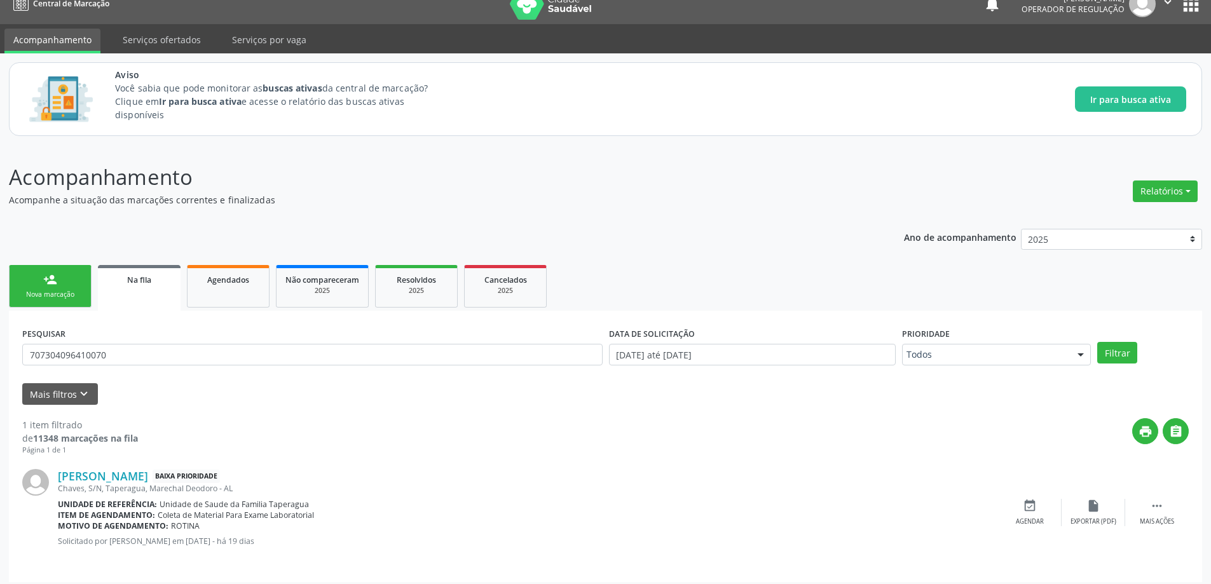
scroll to position [24, 0]
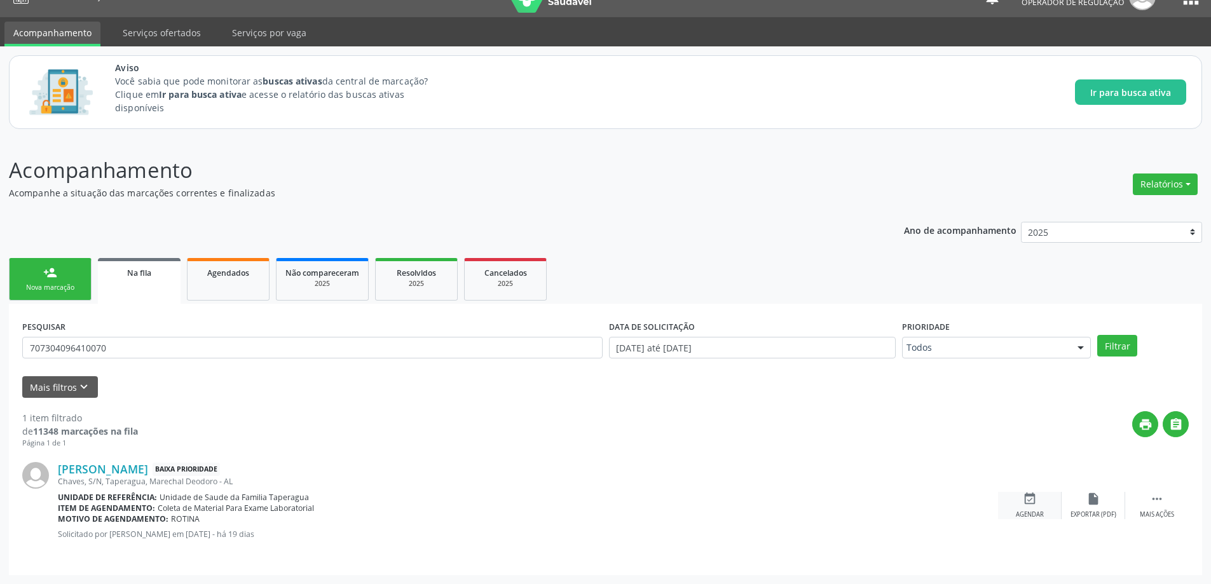
click at [1028, 512] on div "Agendar" at bounding box center [1030, 515] width 28 height 9
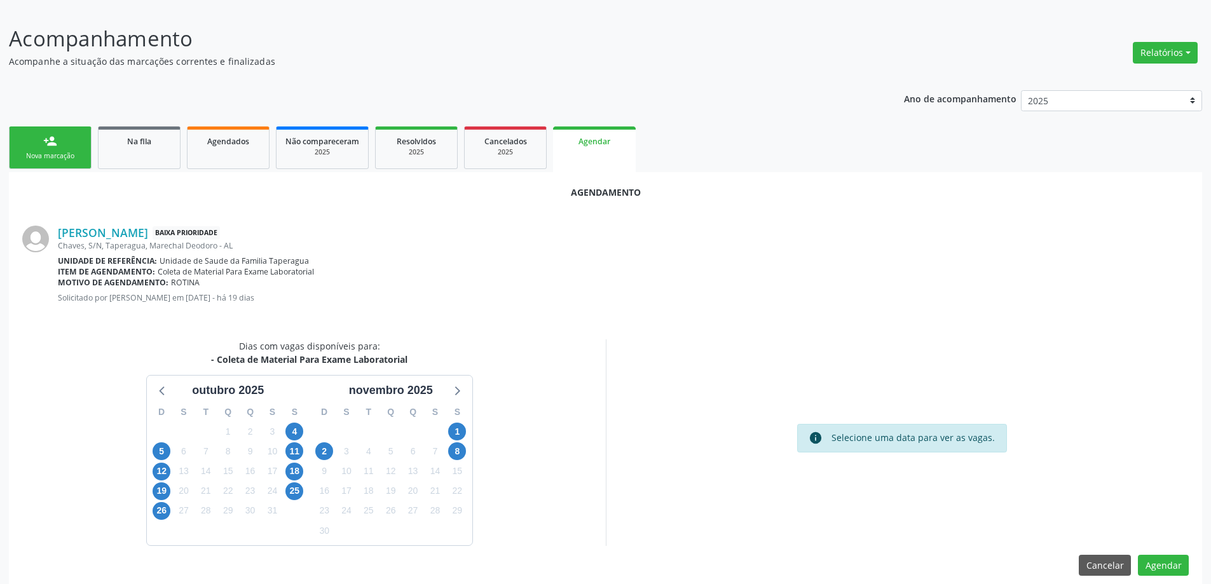
scroll to position [169, 0]
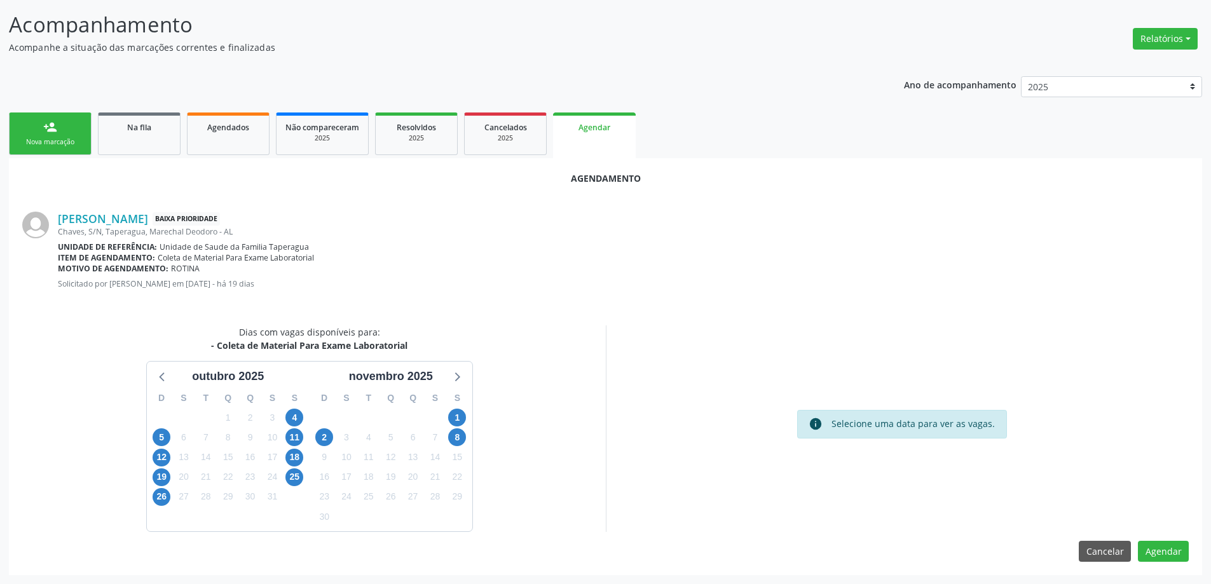
click at [171, 474] on div "19" at bounding box center [162, 477] width 22 height 20
click at [164, 476] on span "19" at bounding box center [162, 478] width 18 height 18
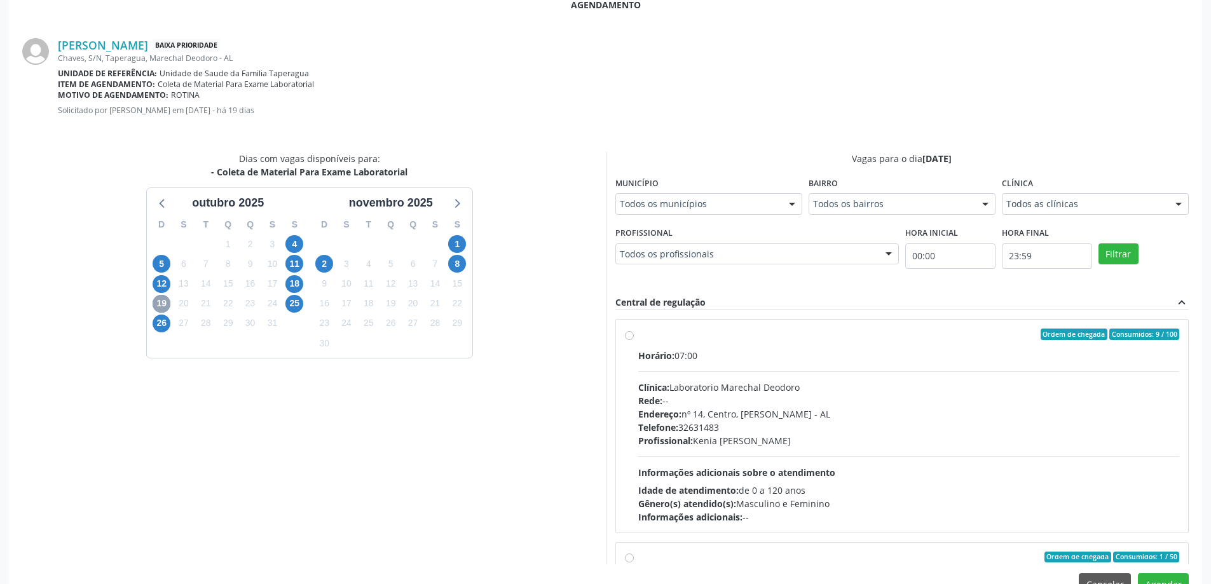
scroll to position [376, 0]
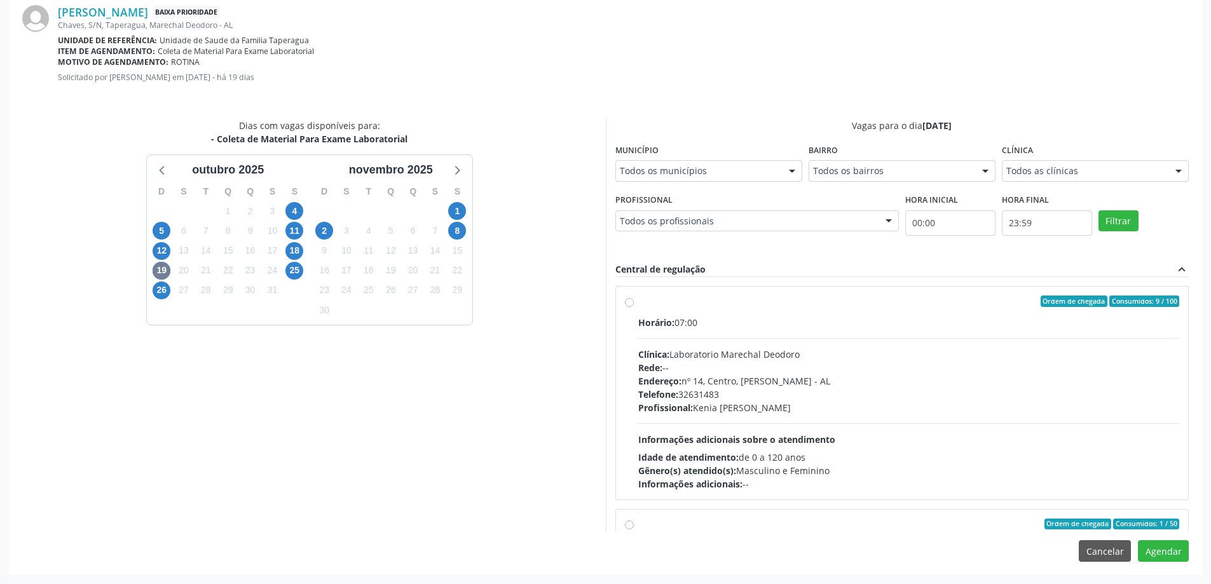
click at [638, 305] on label "Ordem de chegada Consumidos: 9 / 100 Horário: 07:00 Clínica: Laboratorio Marech…" at bounding box center [909, 393] width 542 height 195
click at [628, 305] on input "Ordem de chegada Consumidos: 9 / 100 Horário: 07:00 Clínica: Laboratorio Marech…" at bounding box center [629, 301] width 9 height 11
radio input "true"
click at [1161, 547] on button "Agendar" at bounding box center [1163, 551] width 51 height 22
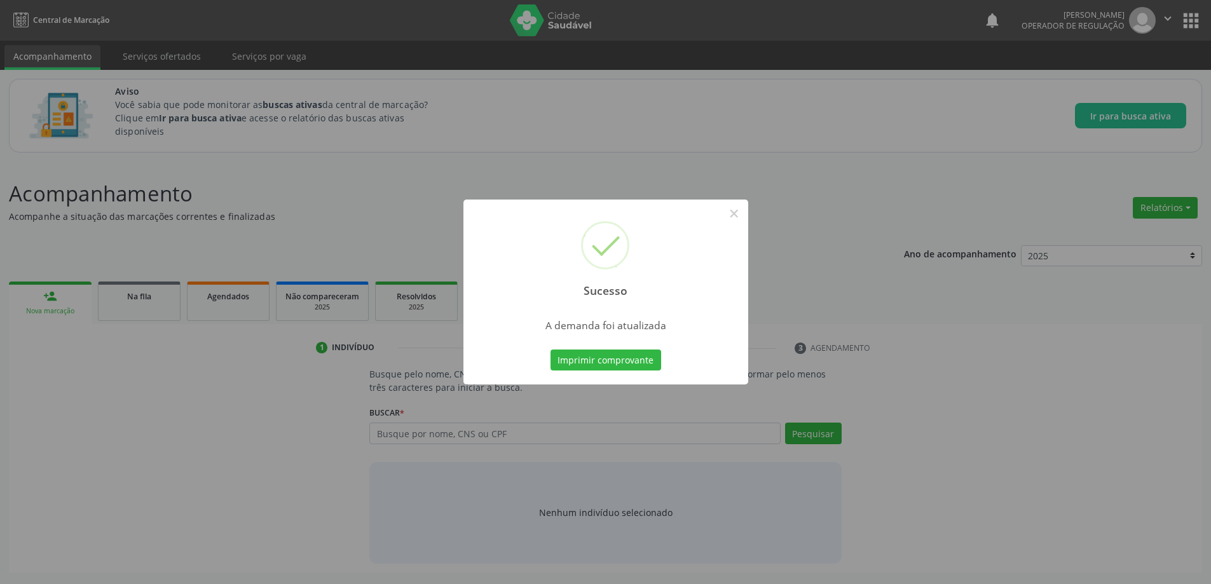
scroll to position [0, 0]
click at [741, 219] on button "×" at bounding box center [739, 214] width 22 height 22
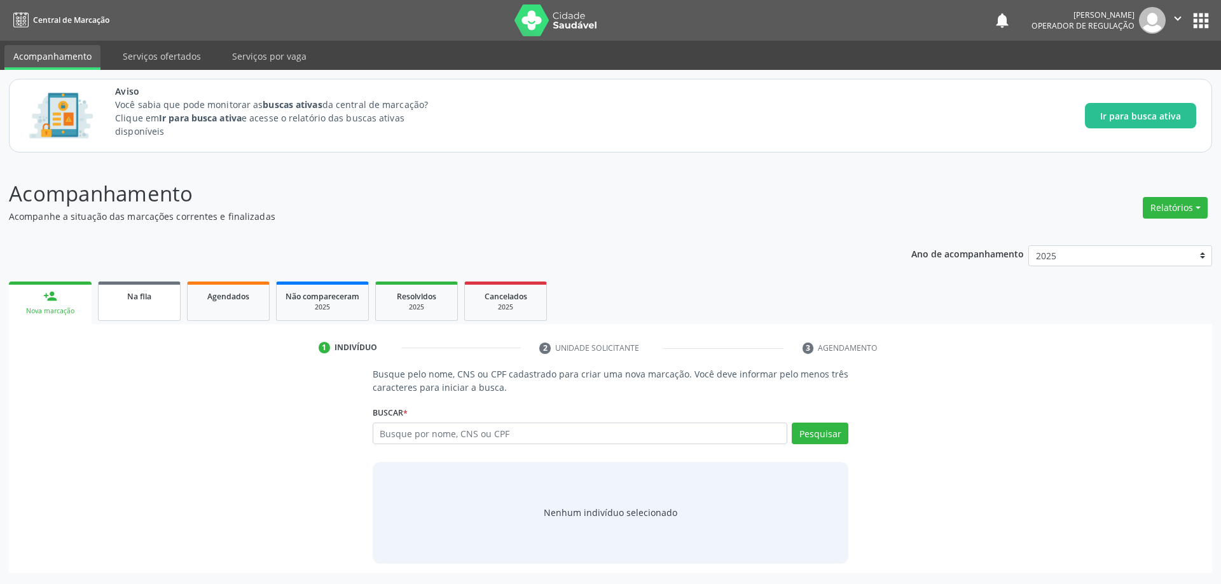
click at [151, 294] on span "Na fila" at bounding box center [139, 296] width 24 height 11
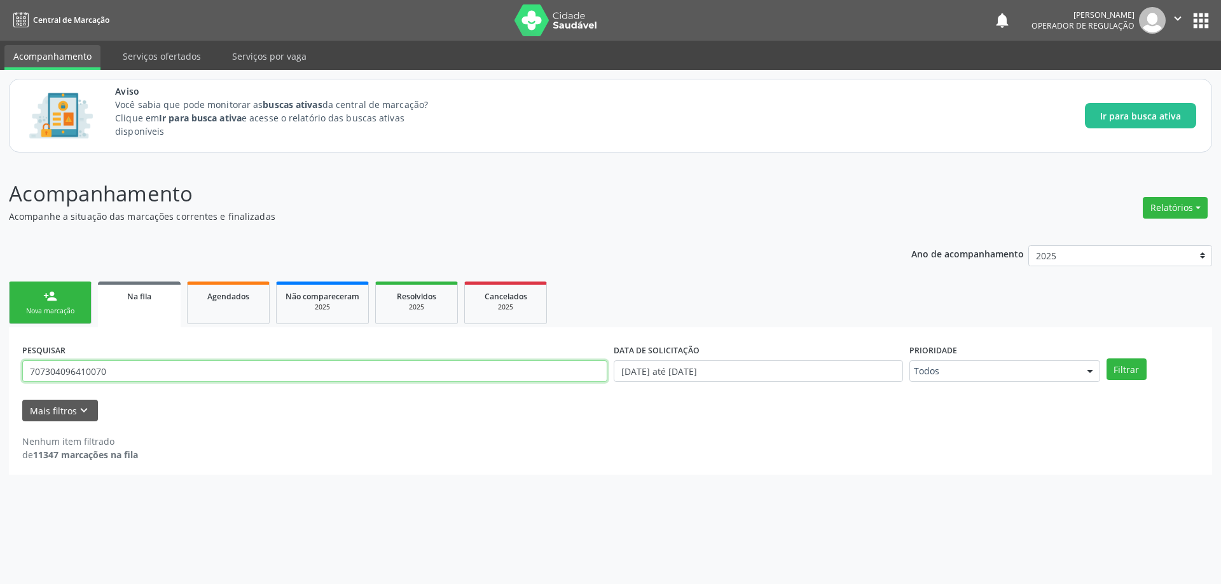
click at [270, 372] on input "707304096410070" at bounding box center [314, 372] width 585 height 22
paste input "898004619090826"
type input "898004619090826"
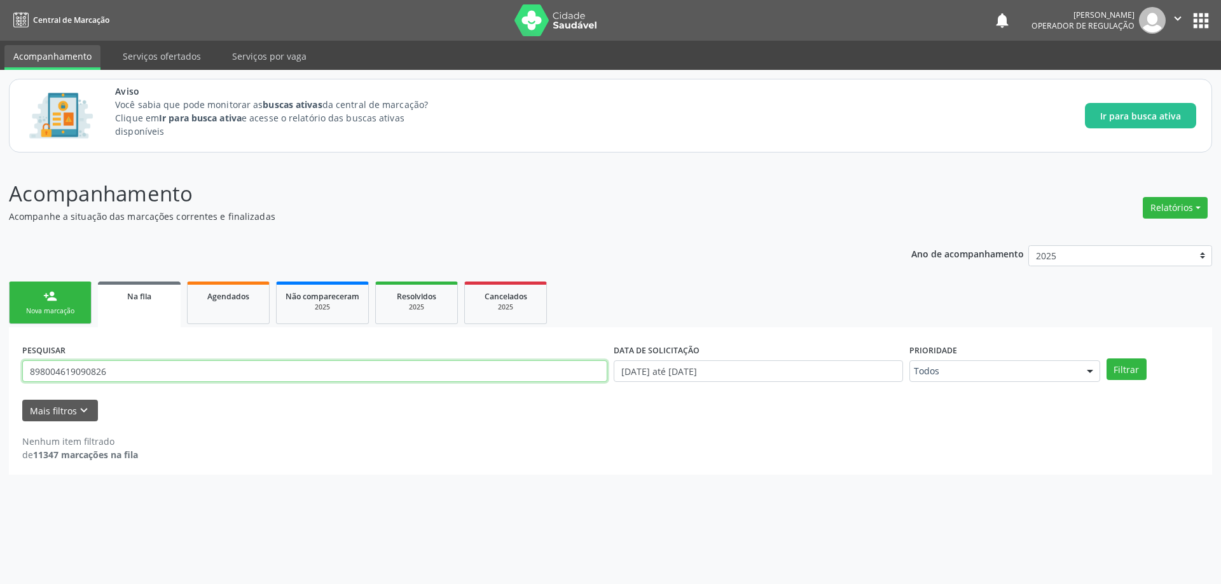
click at [1106, 359] on button "Filtrar" at bounding box center [1126, 370] width 40 height 22
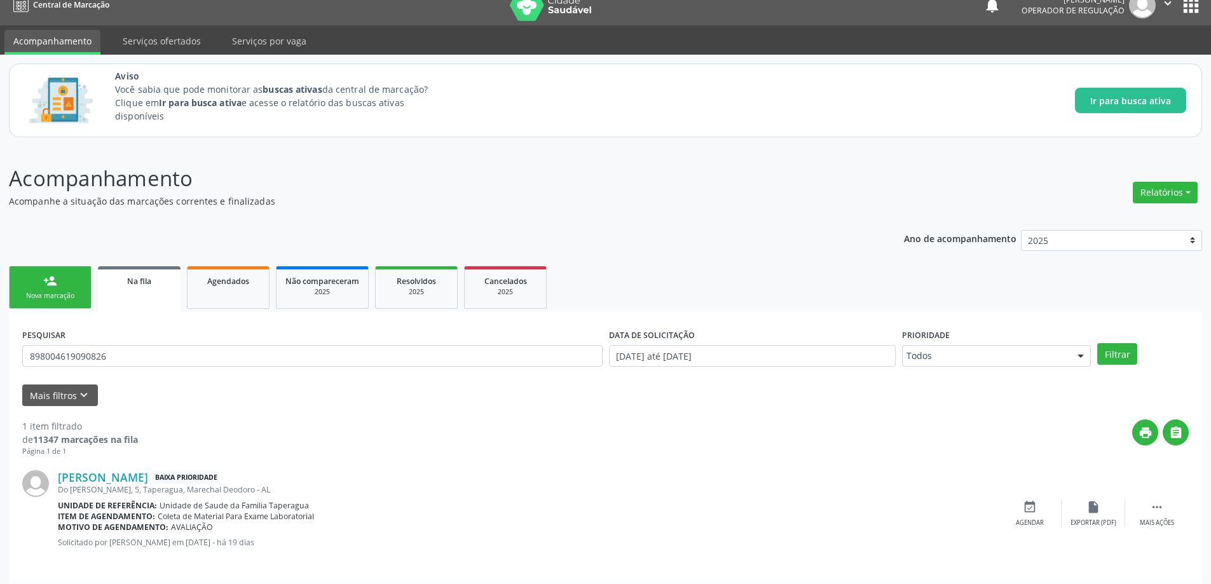
scroll to position [24, 0]
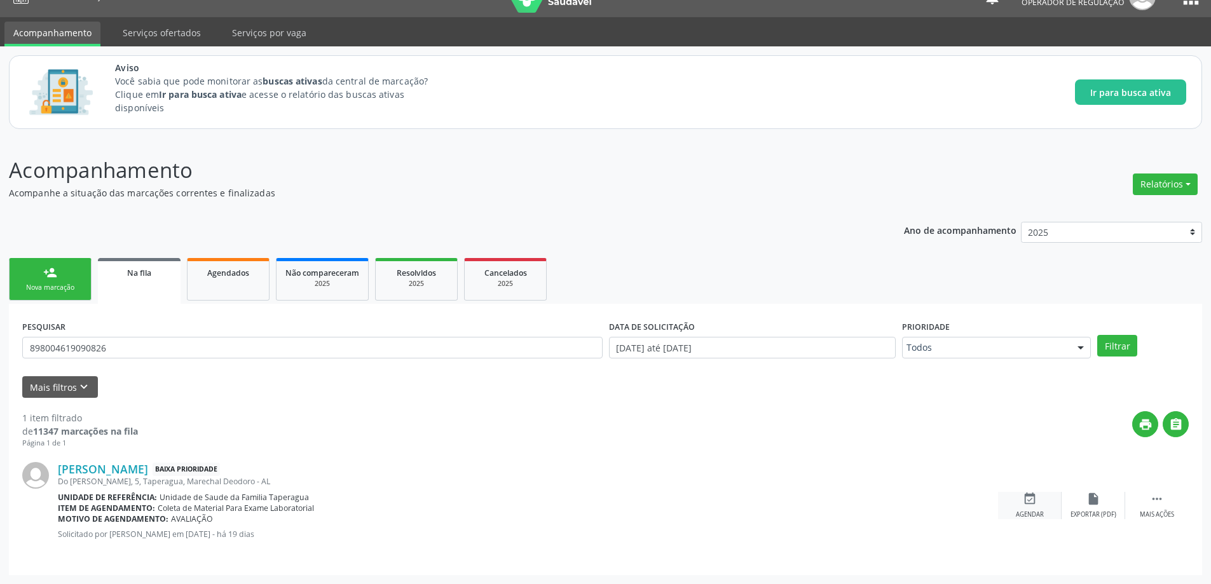
click at [1019, 505] on div "event_available Agendar" at bounding box center [1030, 505] width 64 height 27
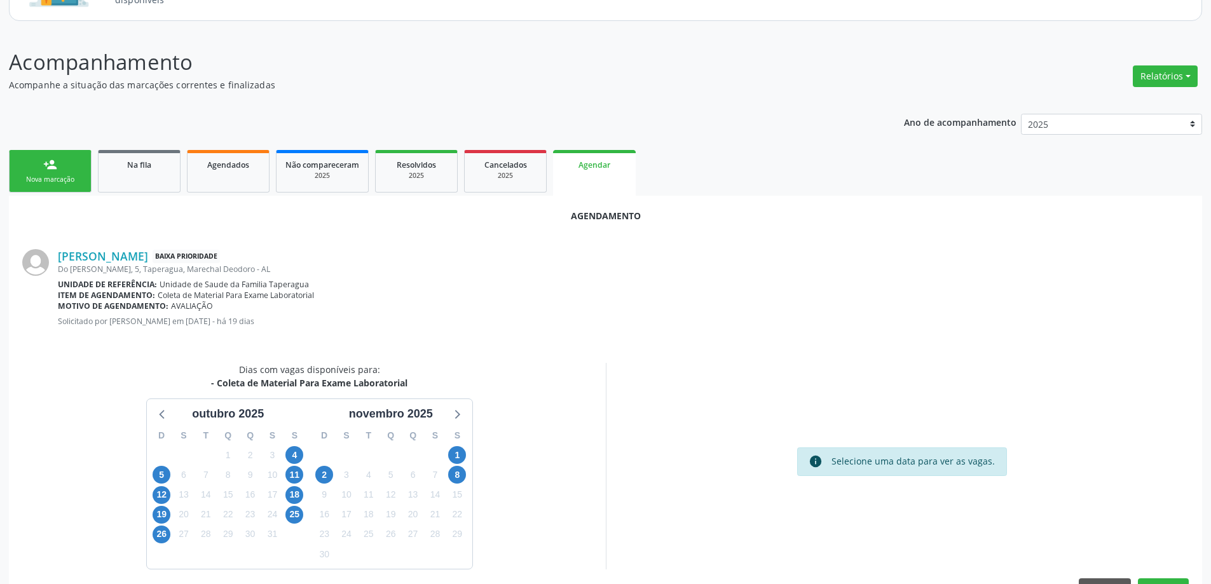
scroll to position [169, 0]
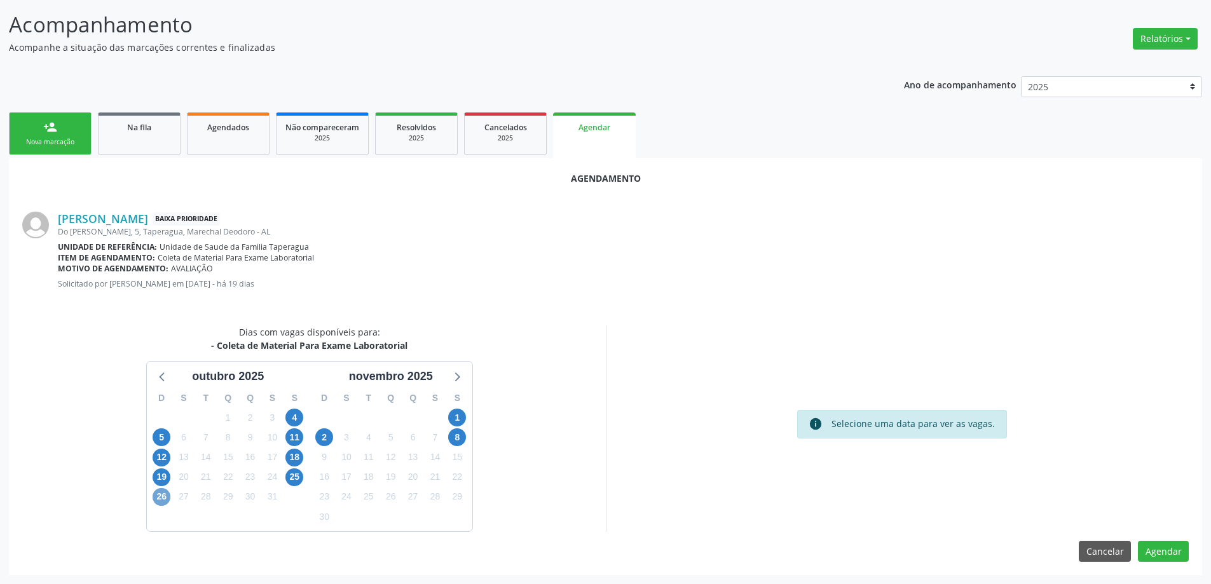
click at [166, 492] on span "26" at bounding box center [162, 497] width 18 height 18
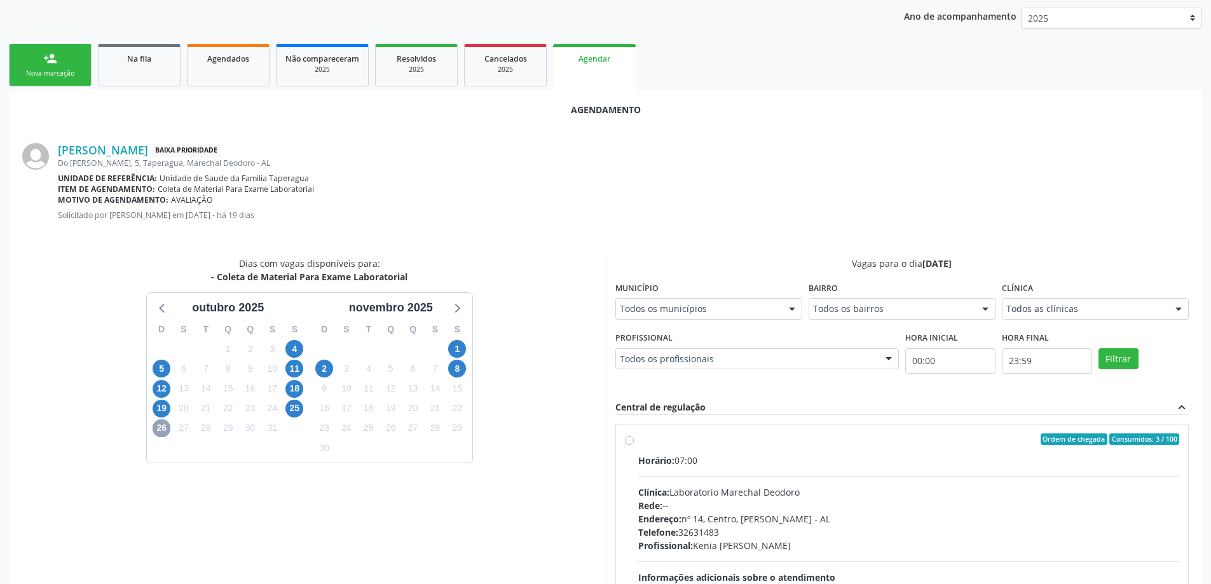
scroll to position [296, 0]
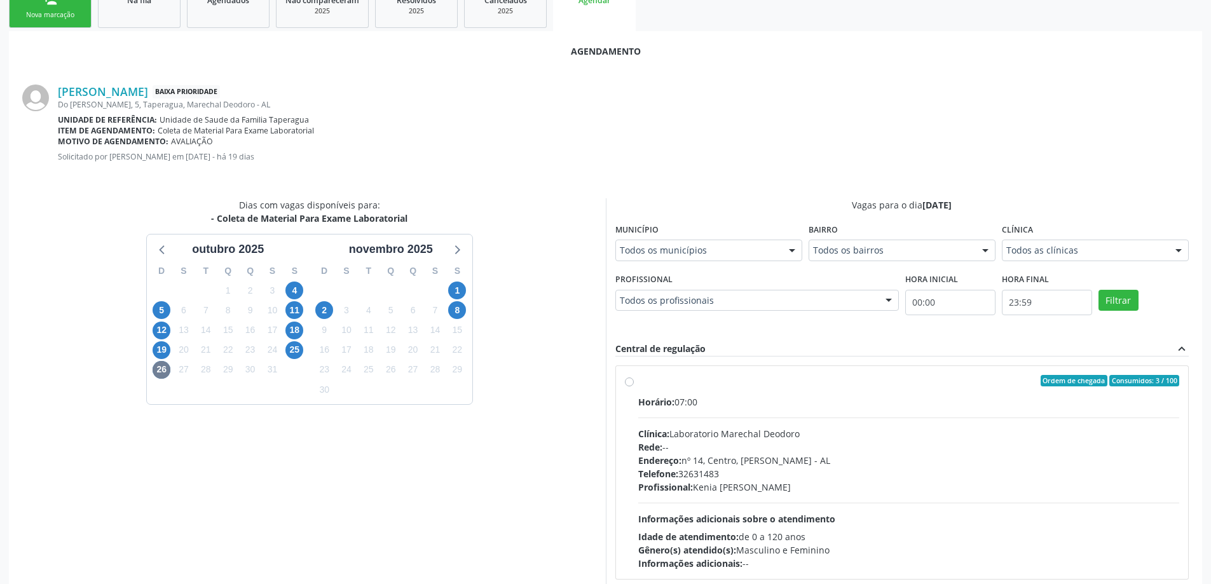
click at [638, 381] on label "Ordem de chegada Consumidos: 3 / 100 Horário: 07:00 Clínica: Laboratorio Marech…" at bounding box center [909, 472] width 542 height 195
click at [630, 381] on input "Ordem de chegada Consumidos: 3 / 100 Horário: 07:00 Clínica: Laboratorio Marech…" at bounding box center [629, 380] width 9 height 11
radio input "true"
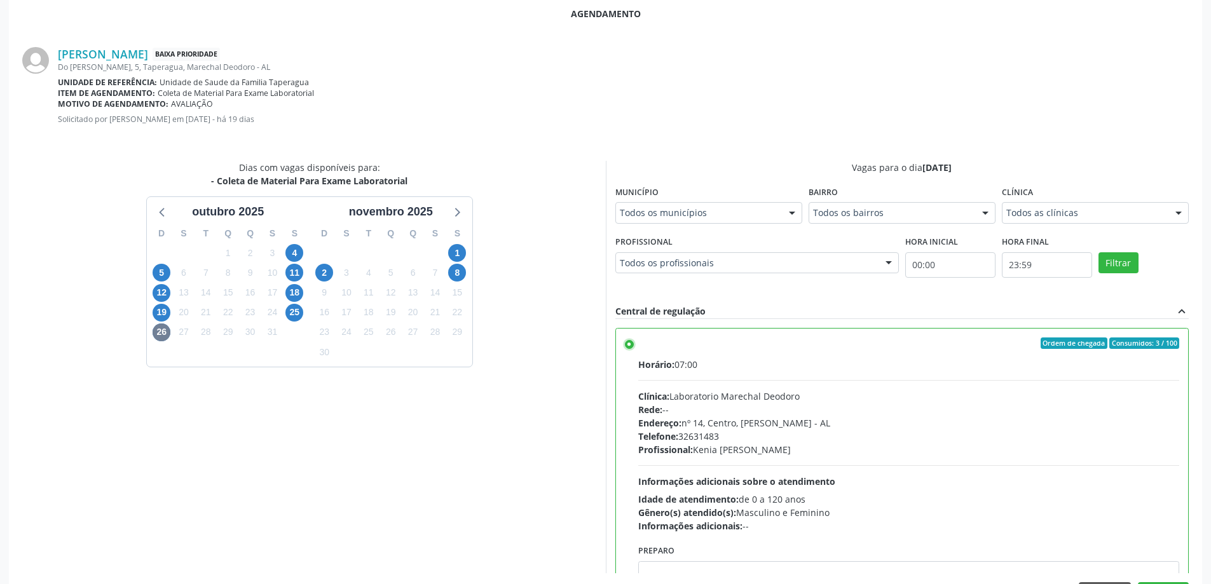
scroll to position [376, 0]
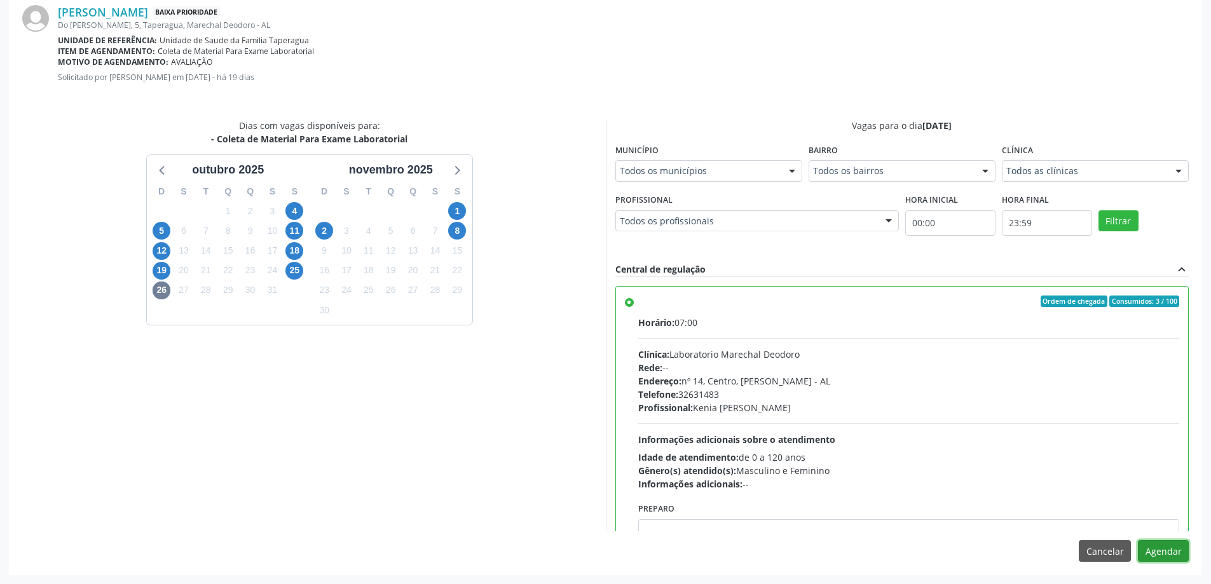
click at [1168, 550] on button "Agendar" at bounding box center [1163, 551] width 51 height 22
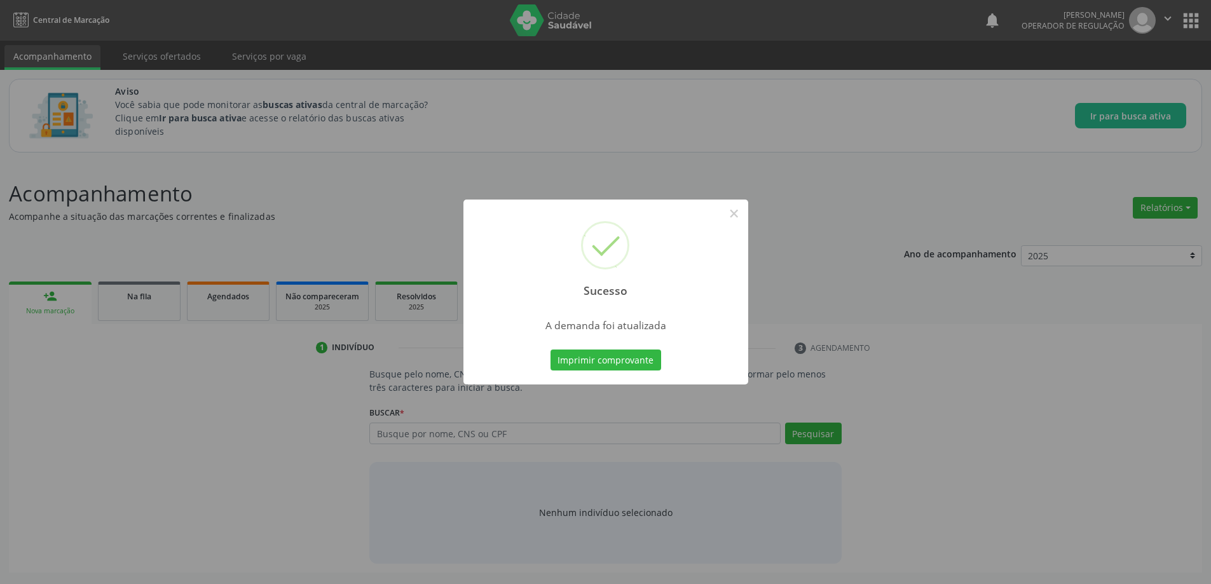
scroll to position [0, 0]
click at [853, 207] on div "Sucesso × A demanda foi atualizada Imprimir comprovante Cancel" at bounding box center [610, 292] width 1221 height 584
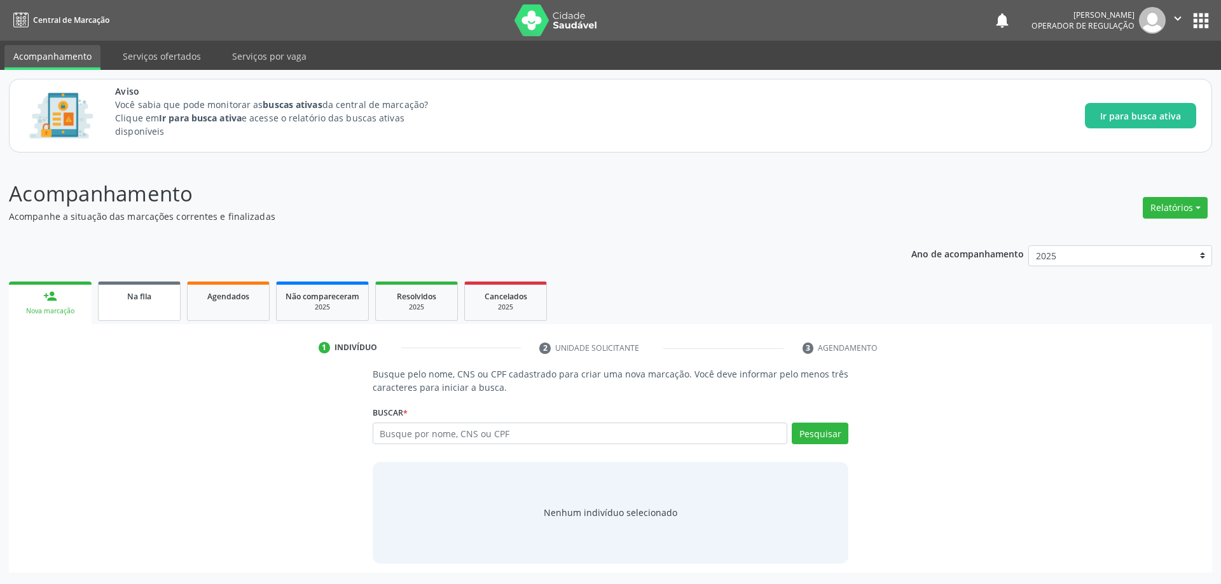
click at [137, 299] on span "Na fila" at bounding box center [139, 296] width 24 height 11
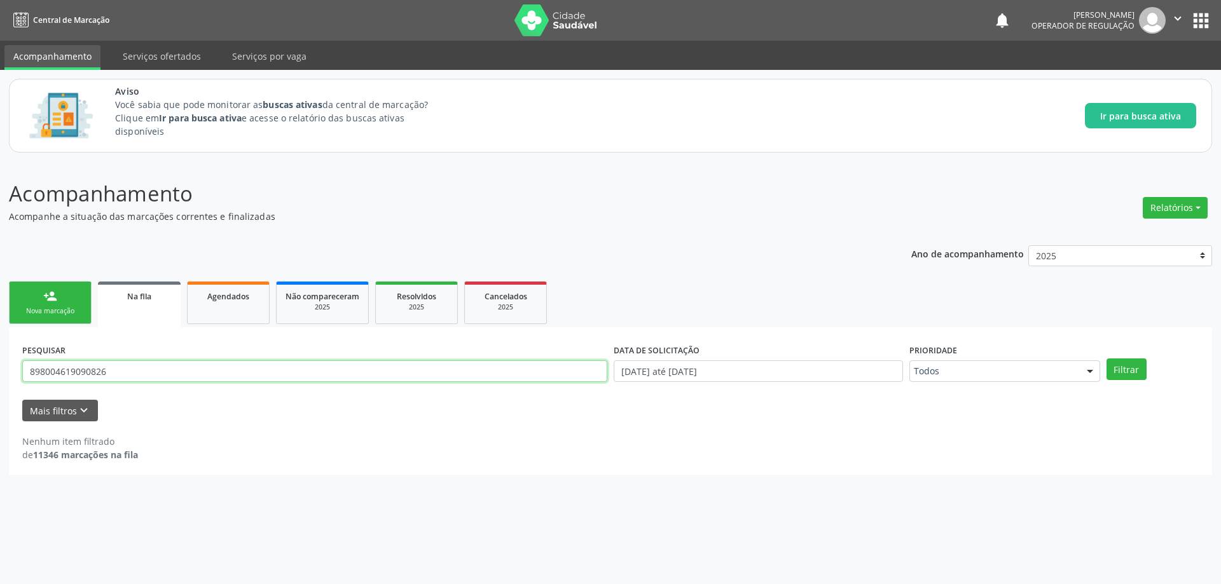
click at [188, 369] on input "898004619090826" at bounding box center [314, 372] width 585 height 22
paste input "700502171810750"
type input "700502171810750"
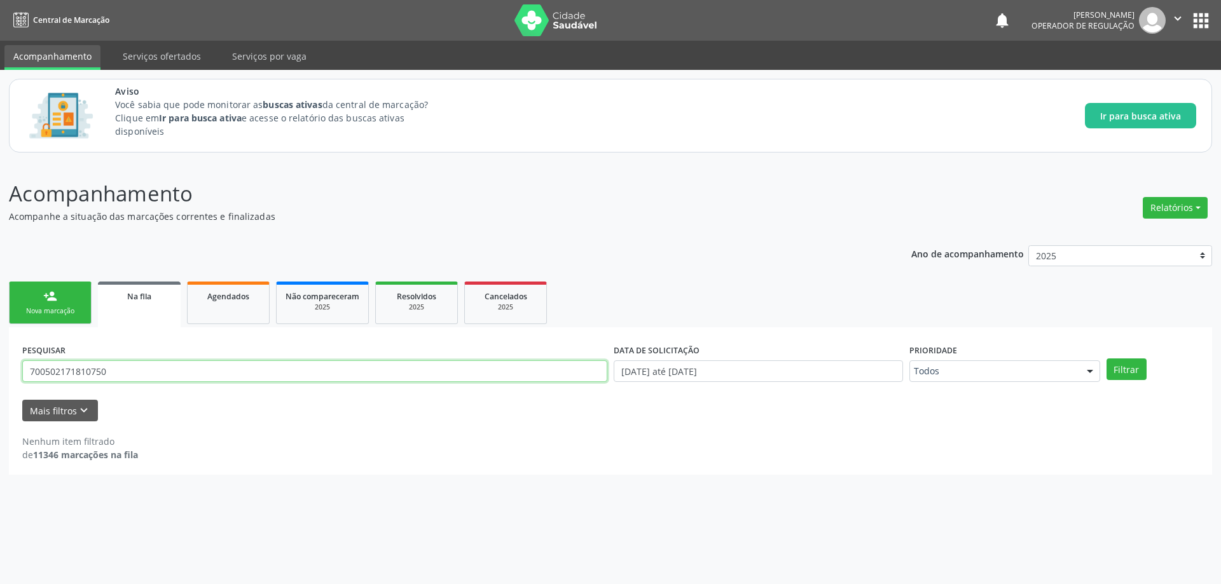
click at [1106, 359] on button "Filtrar" at bounding box center [1126, 370] width 40 height 22
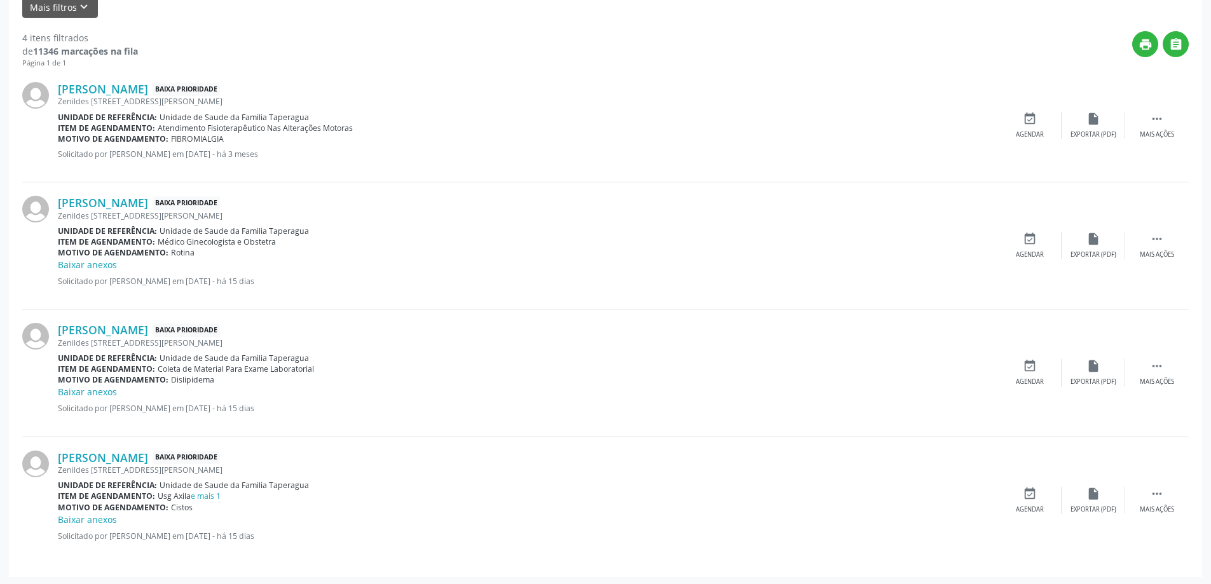
scroll to position [406, 0]
click at [1023, 373] on div "event_available Agendar" at bounding box center [1030, 370] width 64 height 27
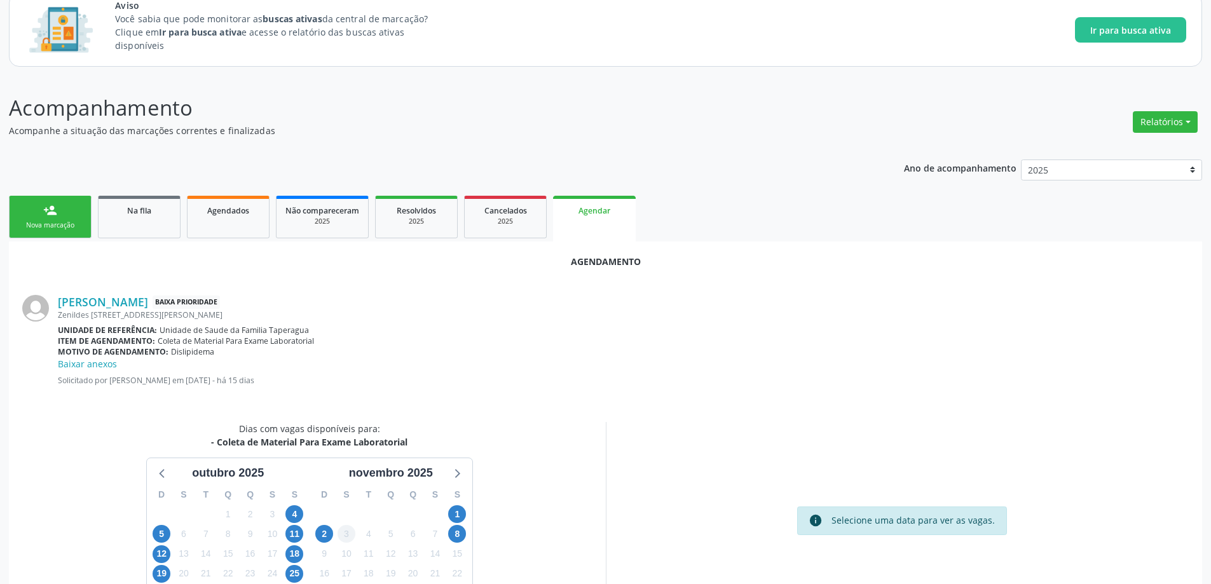
scroll to position [182, 0]
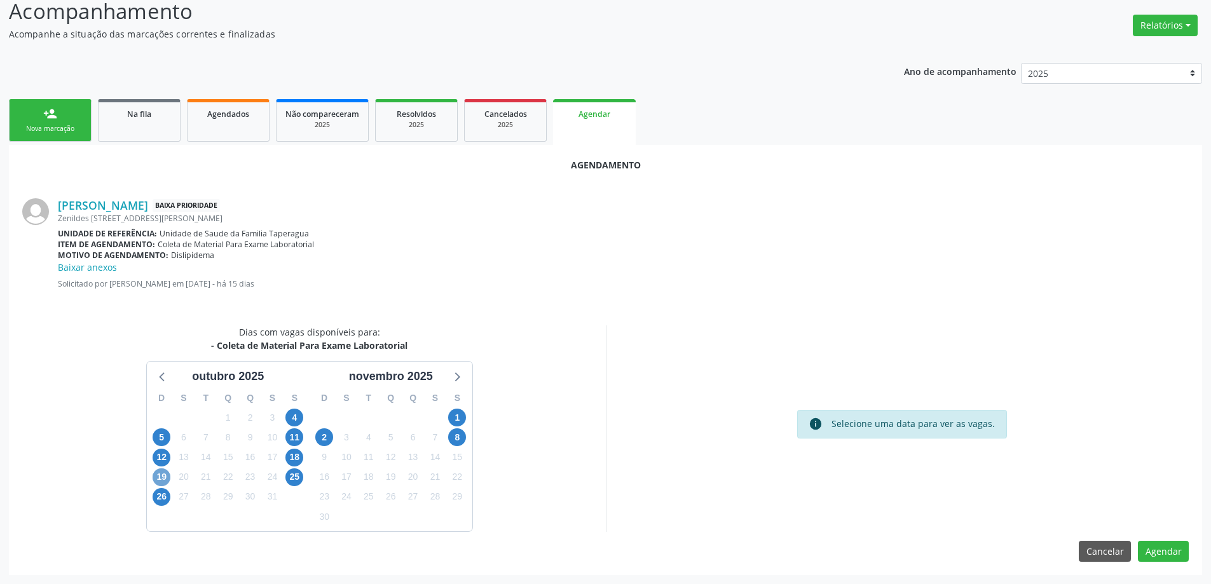
click at [162, 476] on span "19" at bounding box center [162, 478] width 18 height 18
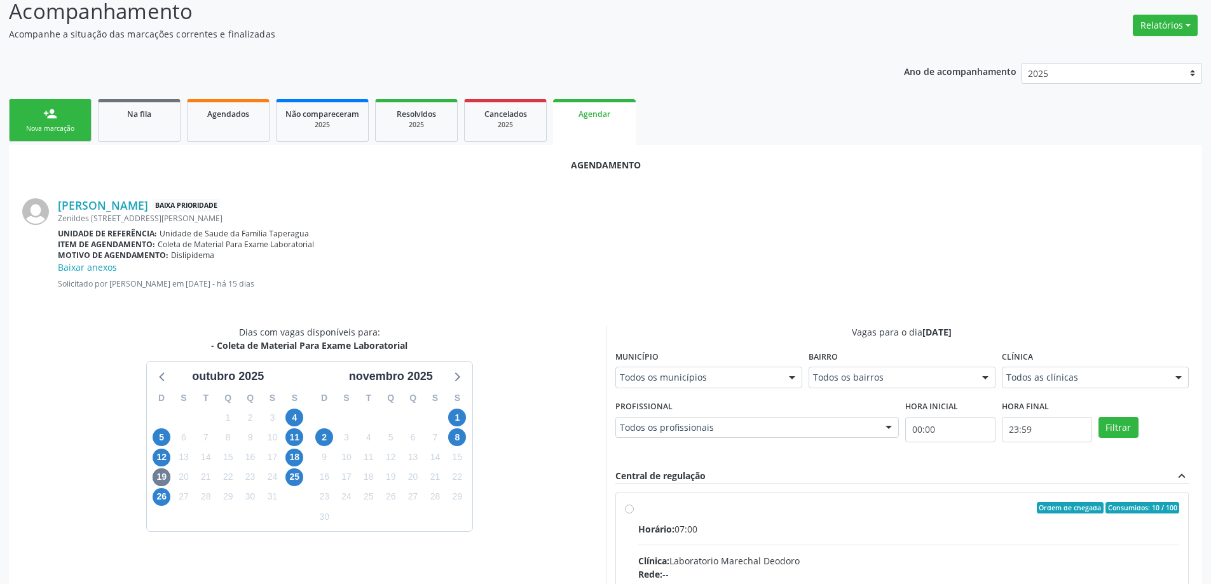
click at [629, 508] on input "Ordem de chegada Consumidos: 10 / 100 Horário: 07:00 Clínica: Laboratorio Marec…" at bounding box center [629, 507] width 9 height 11
radio input "true"
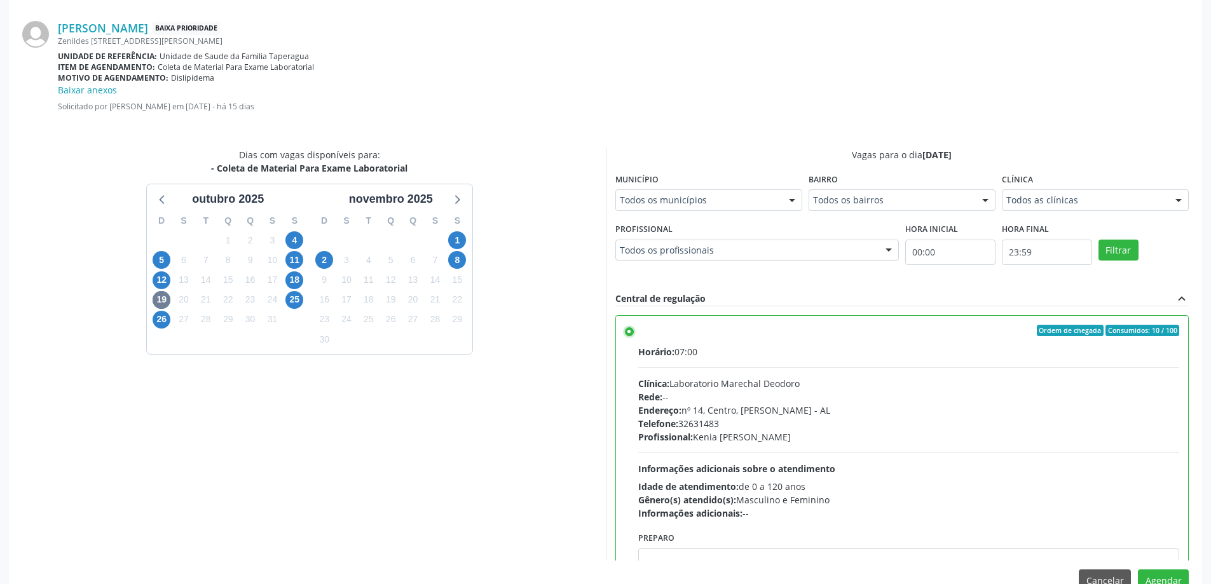
scroll to position [389, 0]
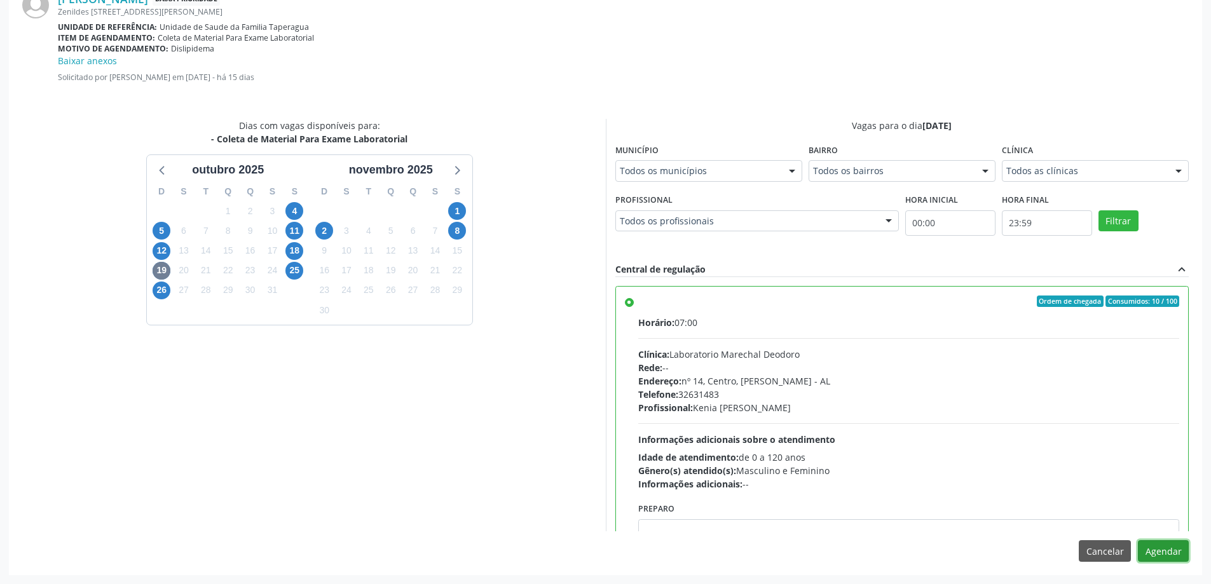
click at [1177, 555] on button "Agendar" at bounding box center [1163, 551] width 51 height 22
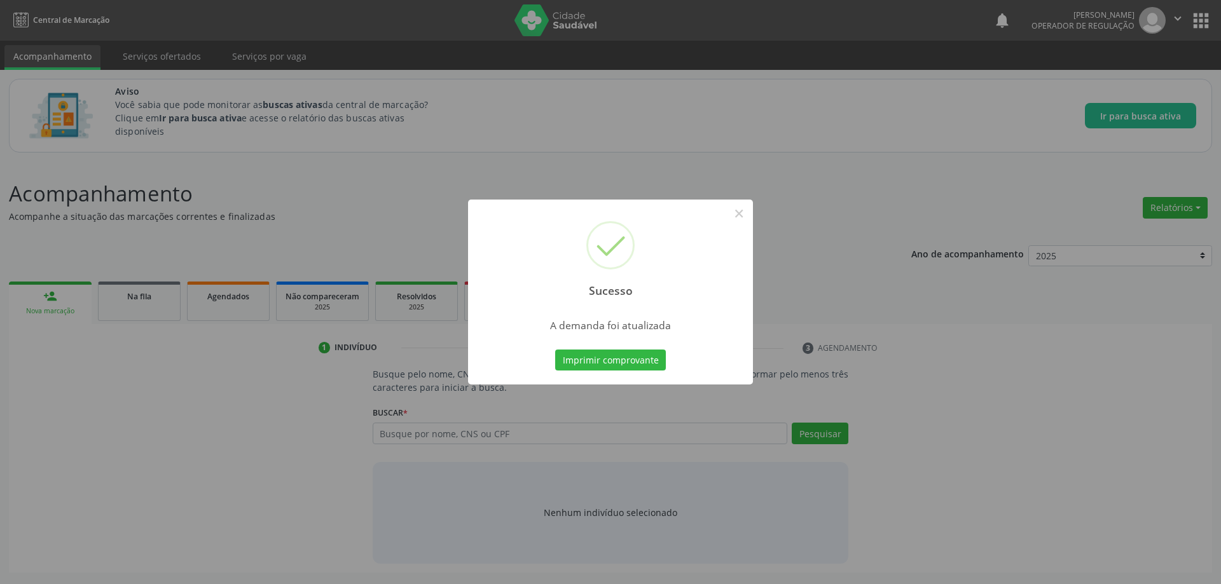
click at [822, 151] on div "Sucesso × A demanda foi atualizada Imprimir comprovante Cancel" at bounding box center [610, 292] width 1221 height 584
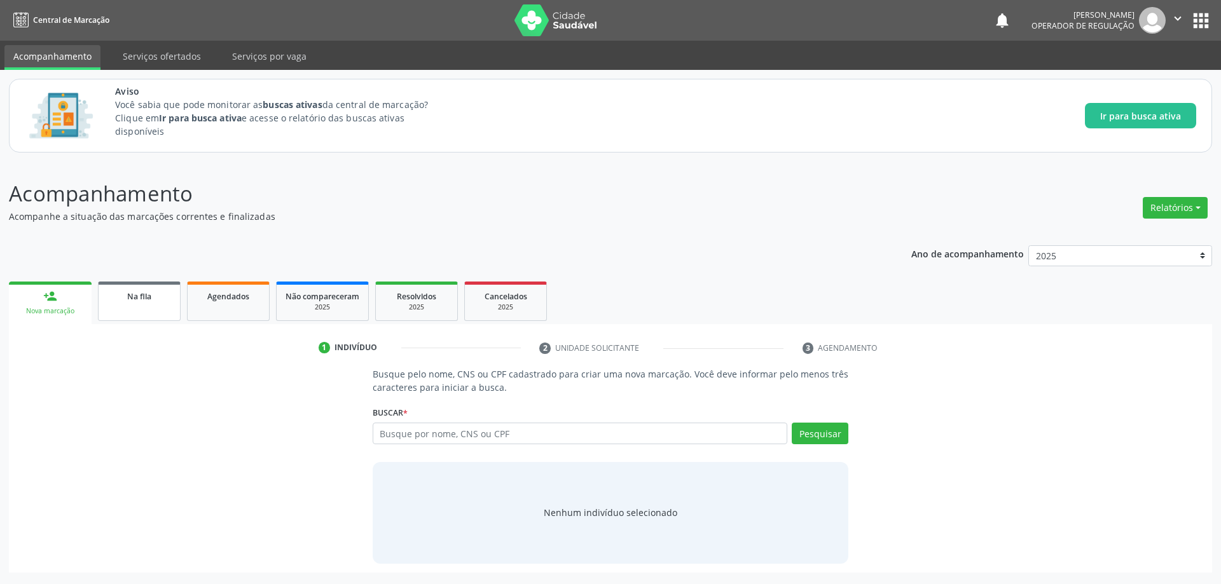
click at [144, 294] on span "Na fila" at bounding box center [139, 296] width 24 height 11
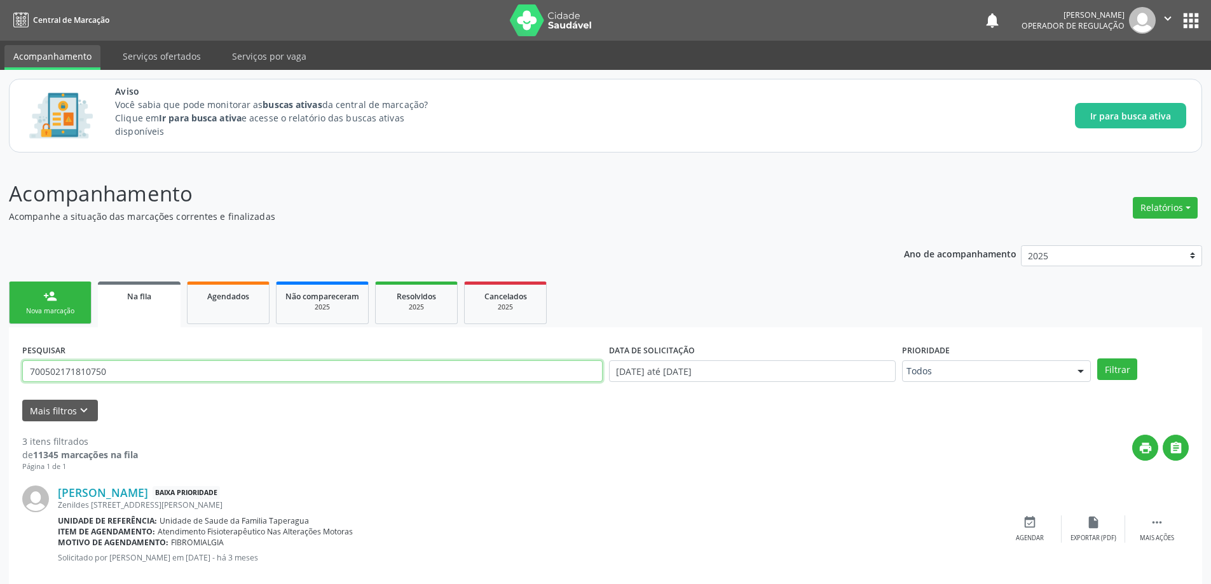
click at [173, 372] on input "700502171810750" at bounding box center [312, 372] width 581 height 22
paste input "6307702519879"
type input "706307702519879"
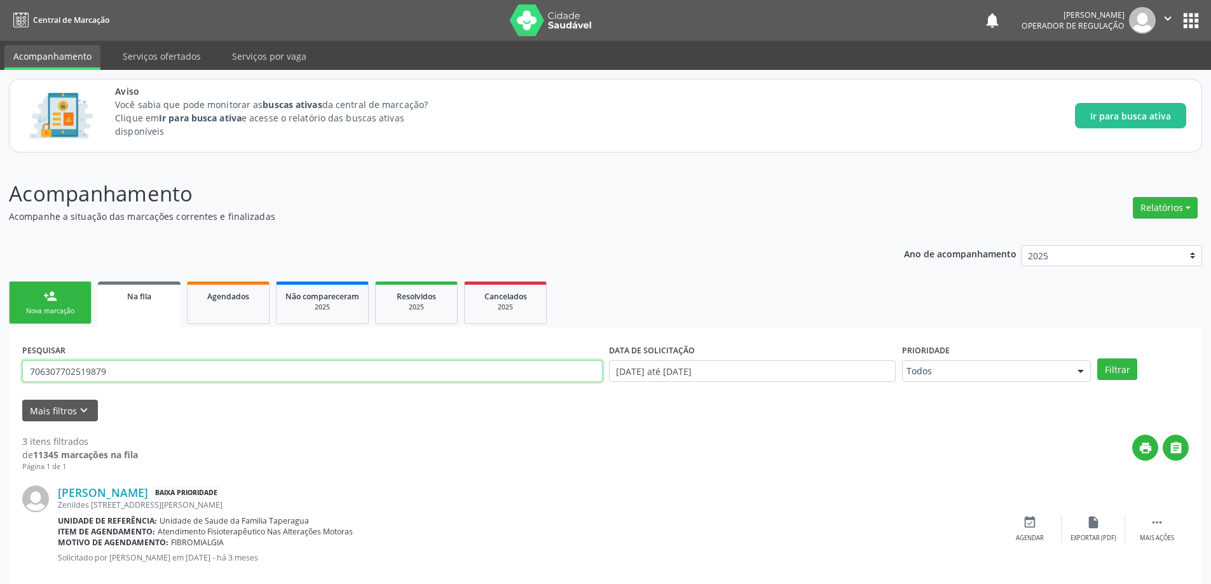
click at [1097, 359] on button "Filtrar" at bounding box center [1117, 370] width 40 height 22
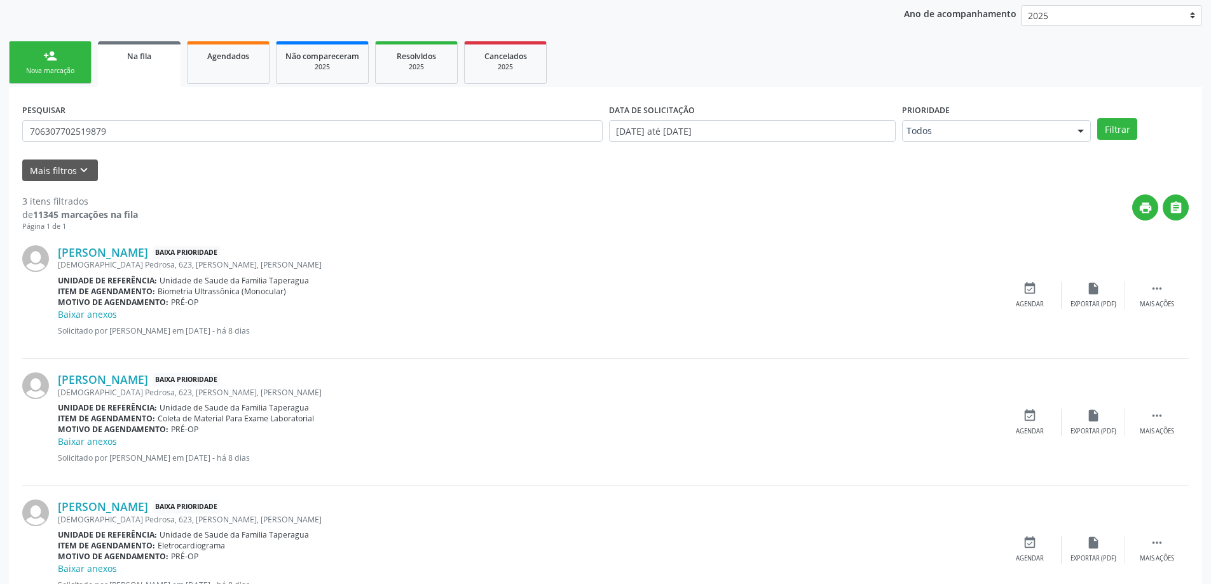
scroll to position [254, 0]
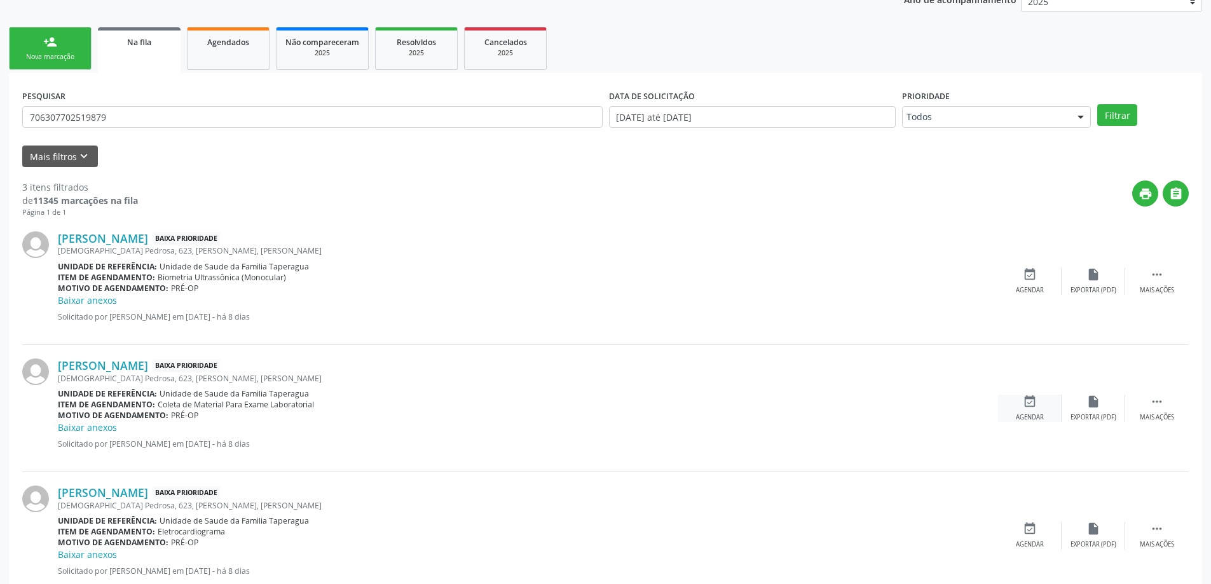
click at [1033, 415] on div "Agendar" at bounding box center [1030, 417] width 28 height 9
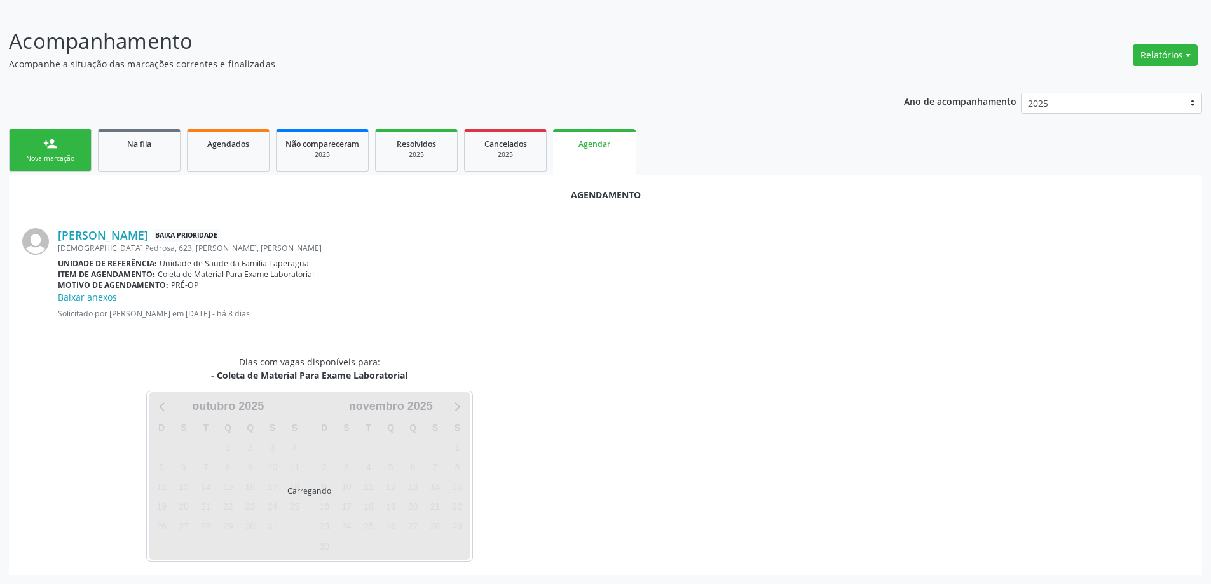
scroll to position [182, 0]
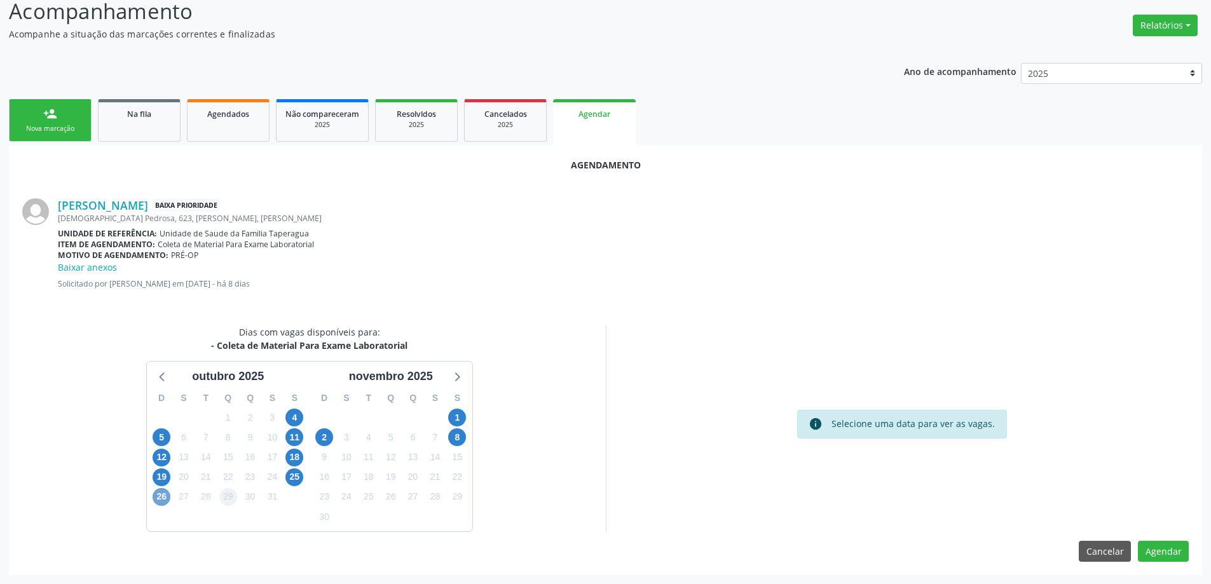
drag, startPoint x: 163, startPoint y: 495, endPoint x: 223, endPoint y: 498, distance: 59.2
click at [163, 495] on span "26" at bounding box center [162, 497] width 18 height 18
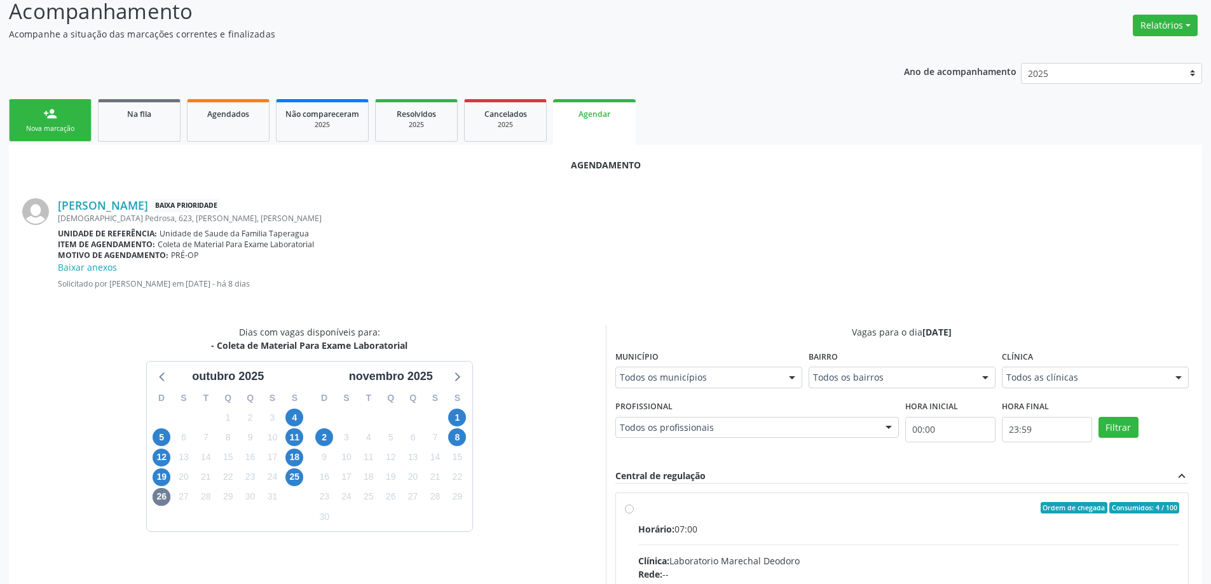
click at [630, 507] on input "Ordem de chegada Consumidos: 4 / 100 Horário: 07:00 Clínica: Laboratorio Marech…" at bounding box center [629, 507] width 9 height 11
radio input "true"
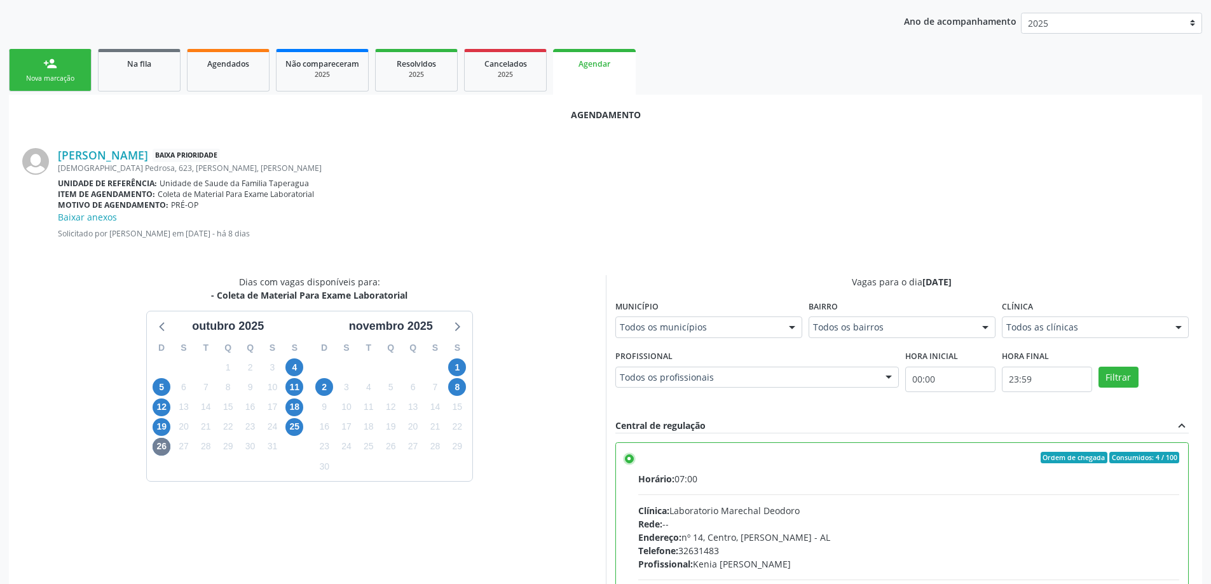
scroll to position [389, 0]
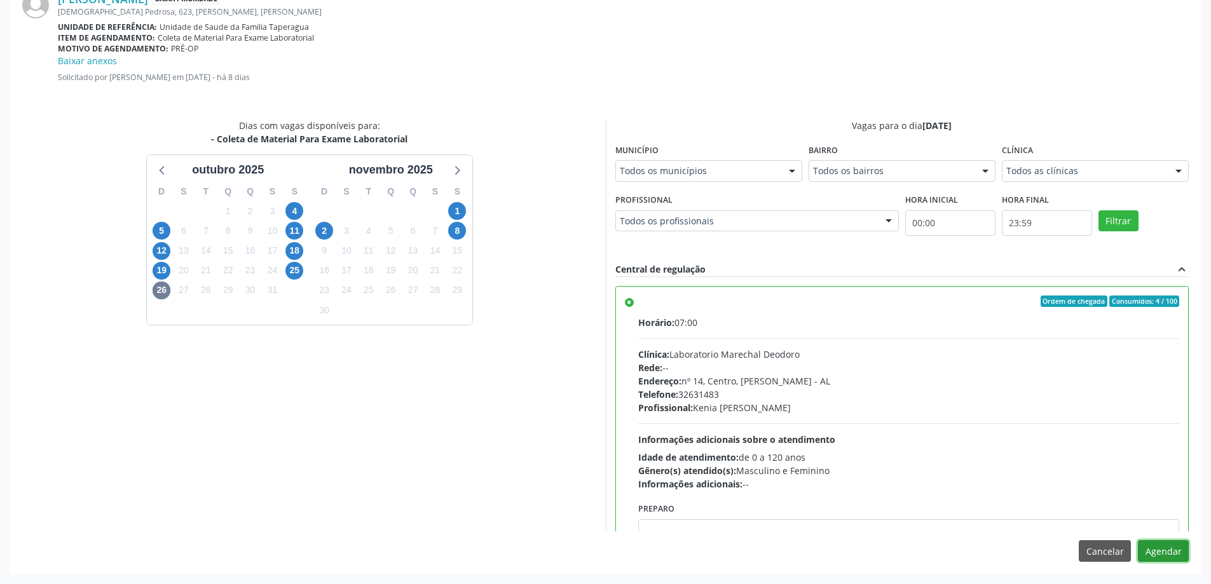
click at [1172, 556] on button "Agendar" at bounding box center [1163, 551] width 51 height 22
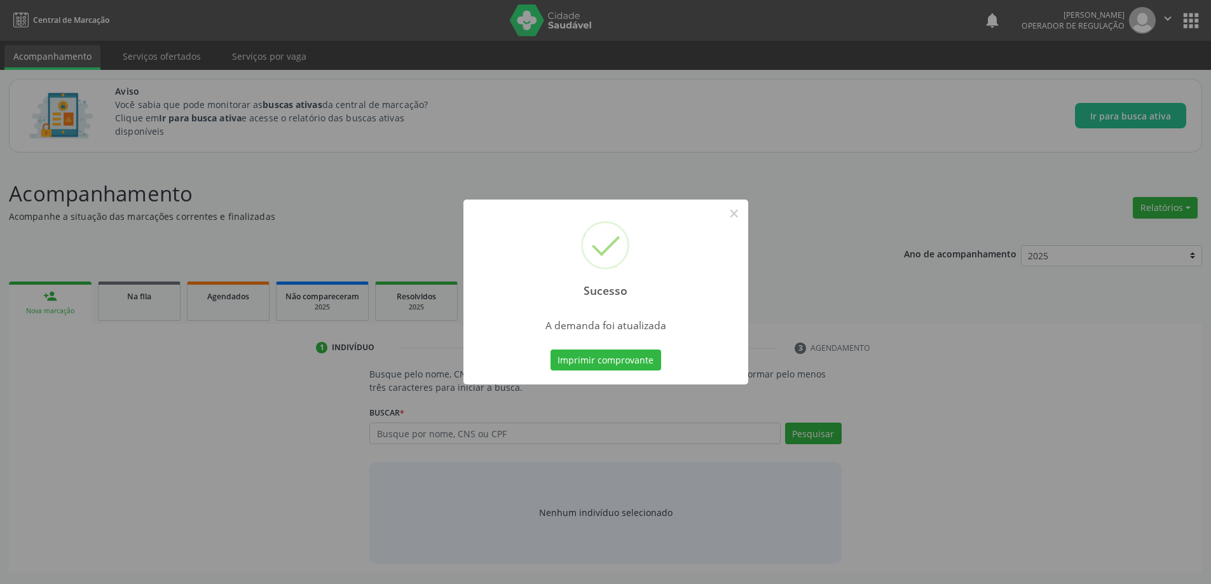
scroll to position [0, 0]
click at [327, 373] on div "Sucesso × A demanda foi atualizada Imprimir comprovante Cancel" at bounding box center [610, 292] width 1221 height 584
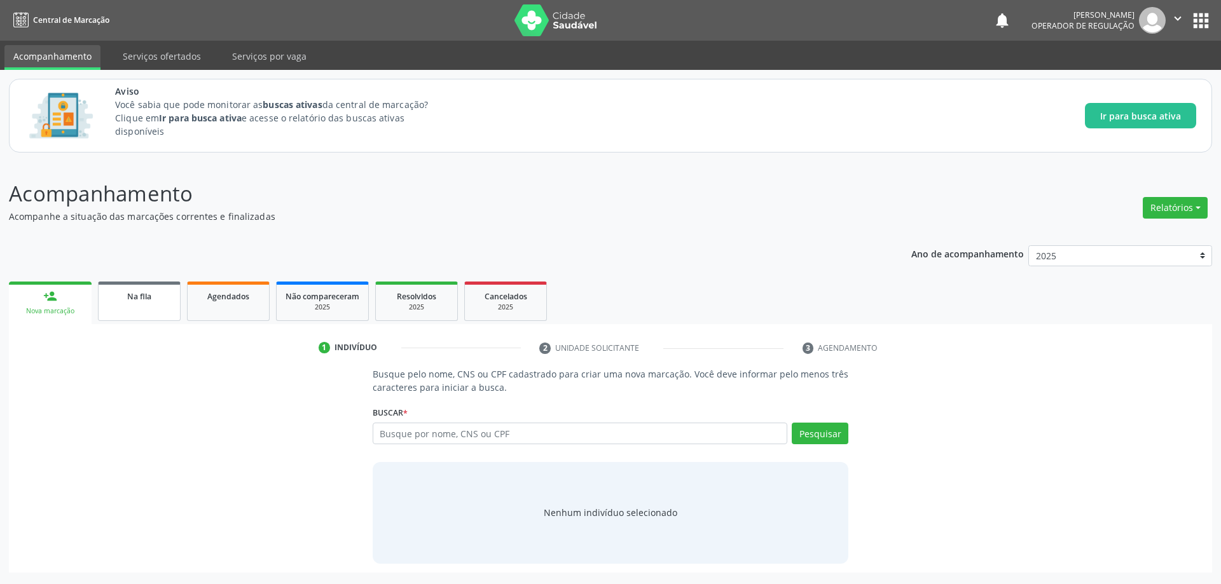
click at [127, 296] on span "Na fila" at bounding box center [139, 296] width 24 height 11
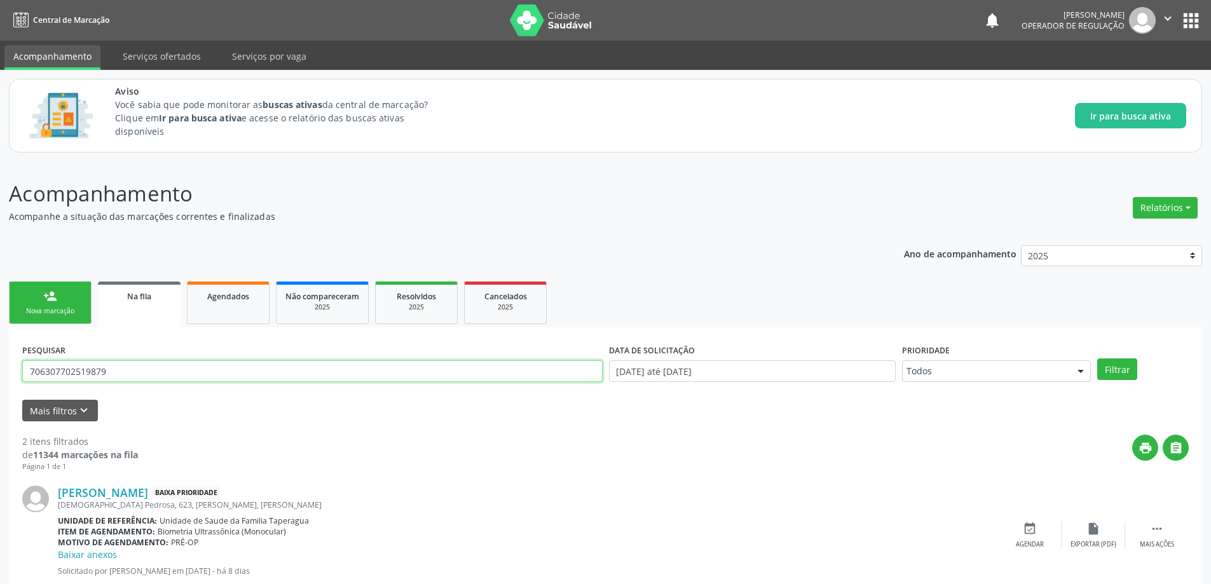
click at [211, 371] on input "706307702519879" at bounding box center [312, 372] width 581 height 22
paste input "4 6071 8300 1425"
type input "704607183001425"
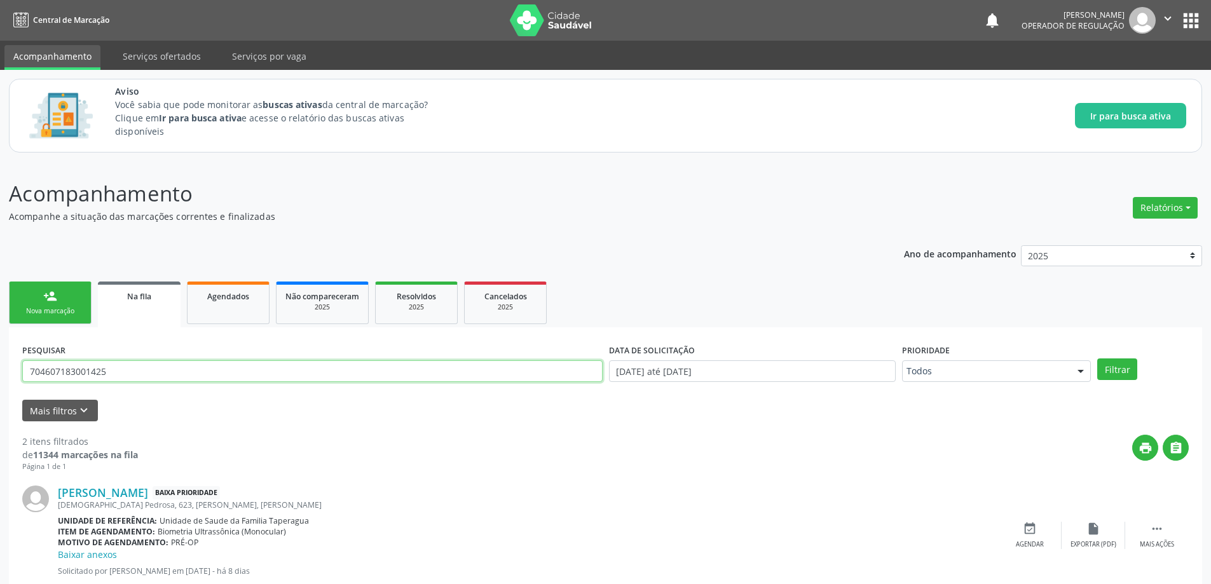
click at [1097, 359] on button "Filtrar" at bounding box center [1117, 370] width 40 height 22
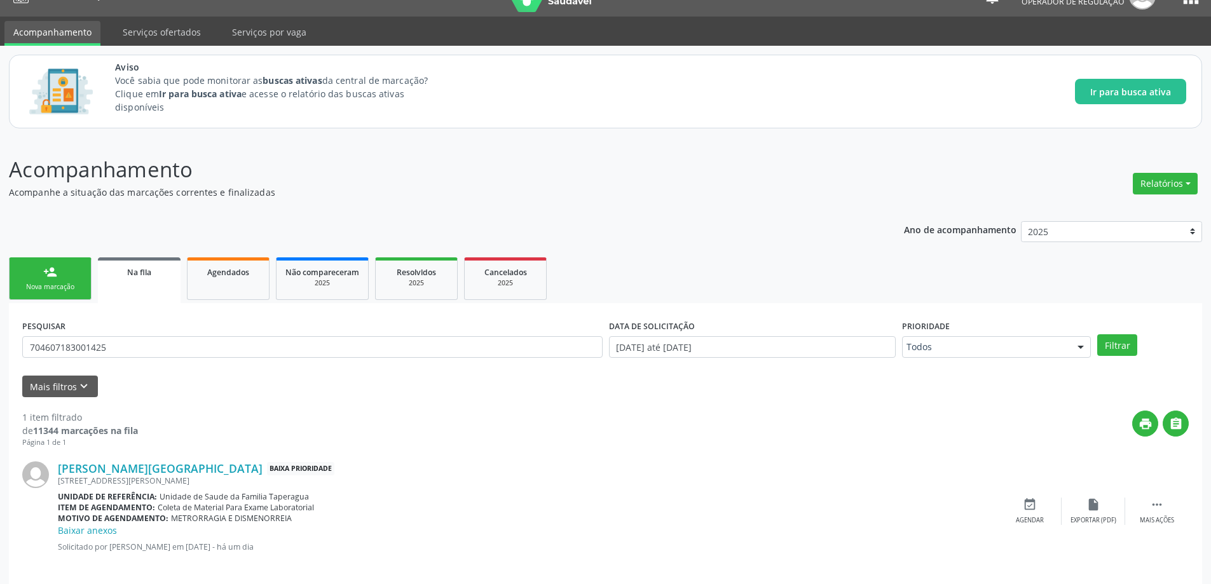
scroll to position [37, 0]
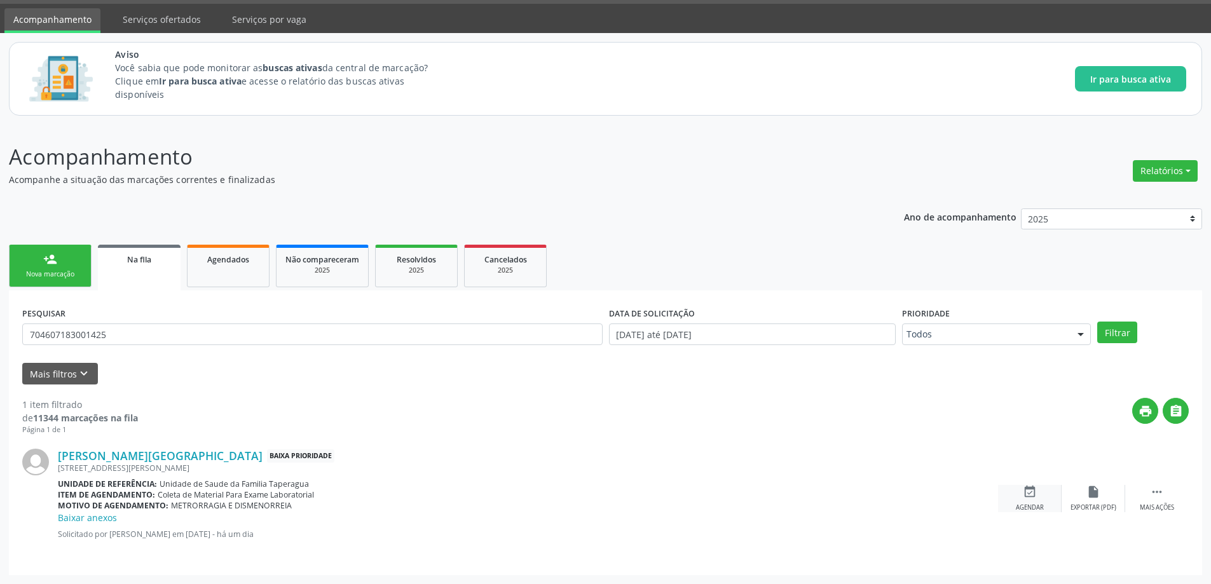
click at [1027, 493] on icon "event_available" at bounding box center [1030, 492] width 14 height 14
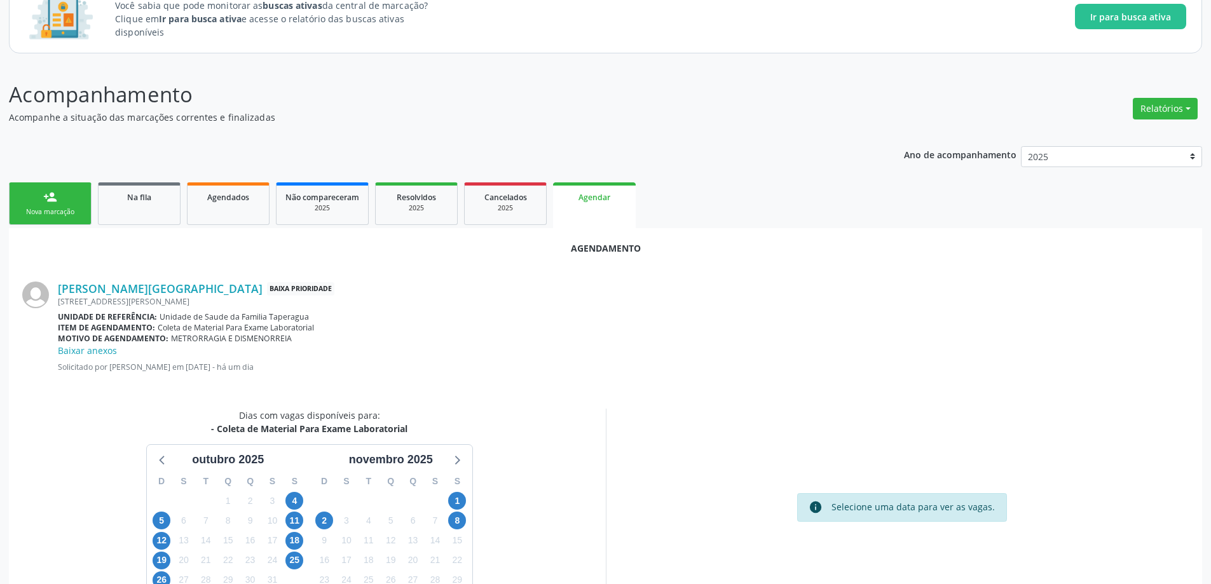
scroll to position [182, 0]
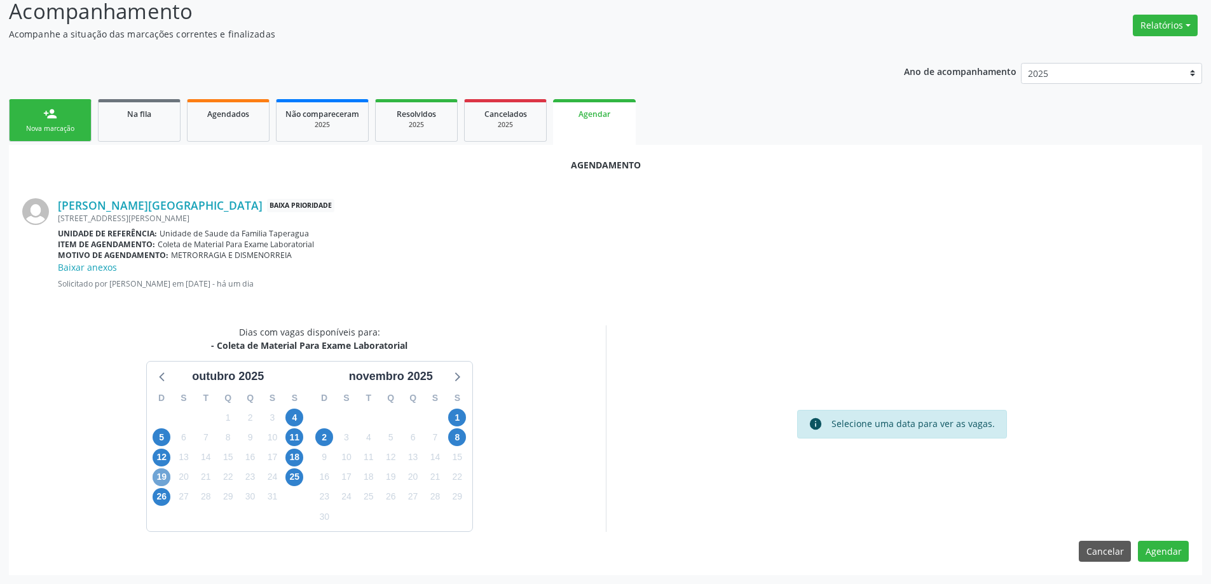
click at [166, 479] on span "19" at bounding box center [162, 478] width 18 height 18
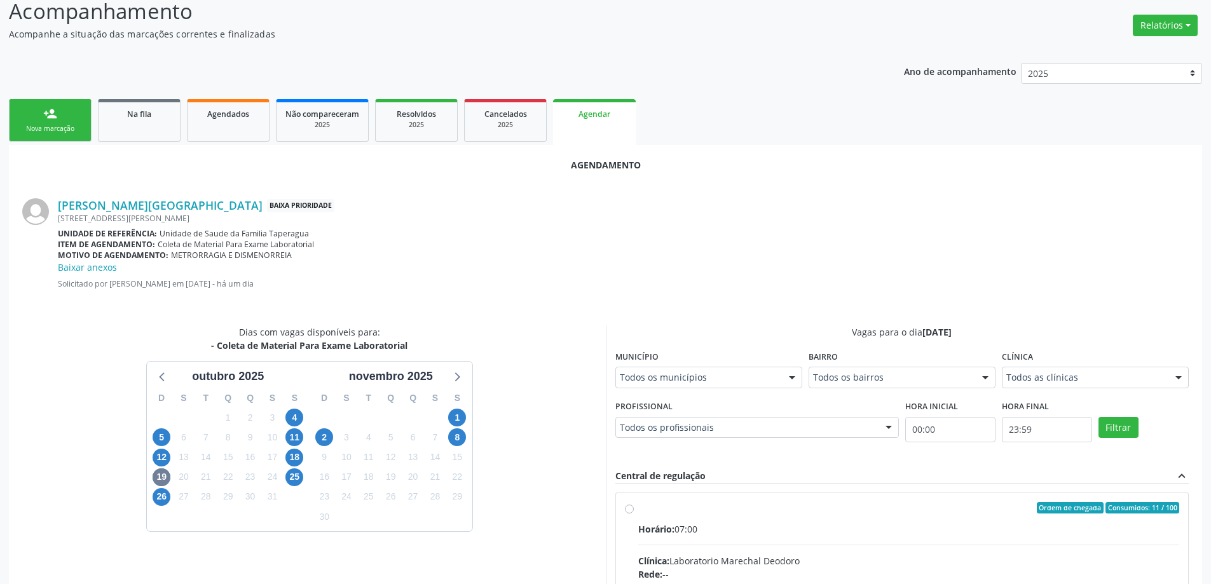
click at [626, 508] on input "Ordem de chegada Consumidos: 11 / 100 Horário: 07:00 Clínica: Laboratorio Marec…" at bounding box center [629, 507] width 9 height 11
radio input "true"
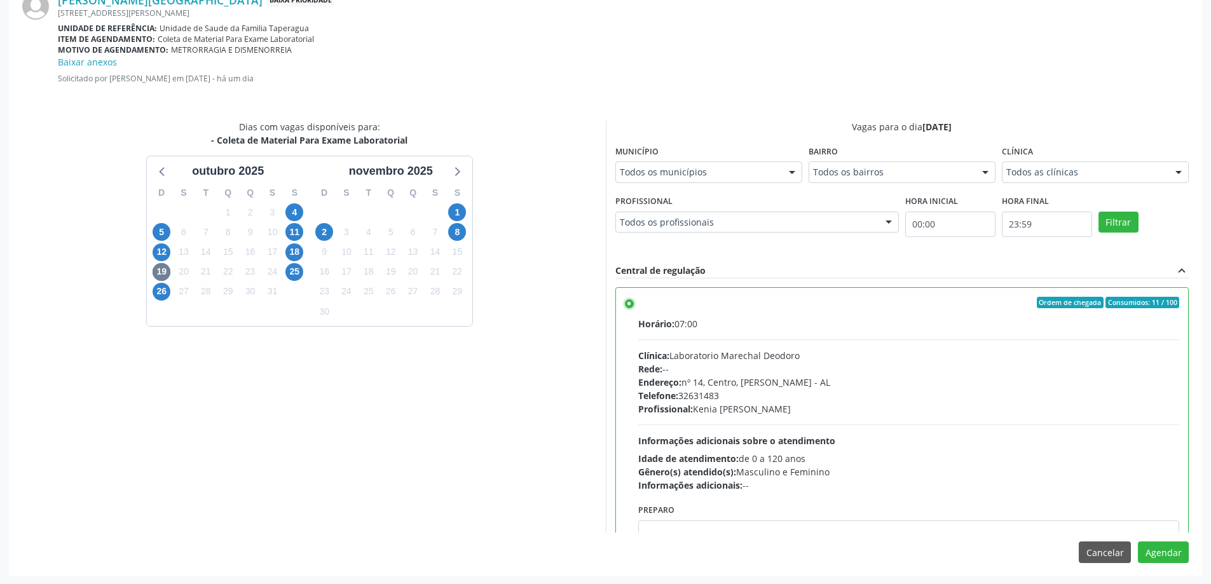
scroll to position [389, 0]
click at [1167, 546] on button "Agendar" at bounding box center [1163, 551] width 51 height 22
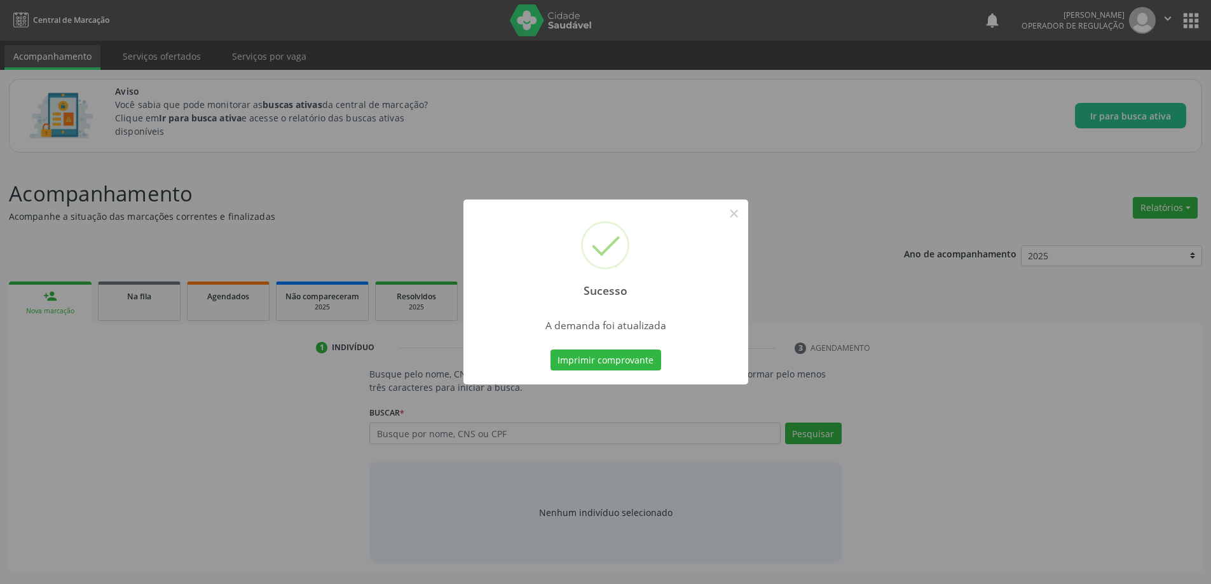
scroll to position [0, 0]
click at [828, 231] on div "Sucesso × A demanda foi atualizada Imprimir comprovante Cancel" at bounding box center [610, 292] width 1221 height 584
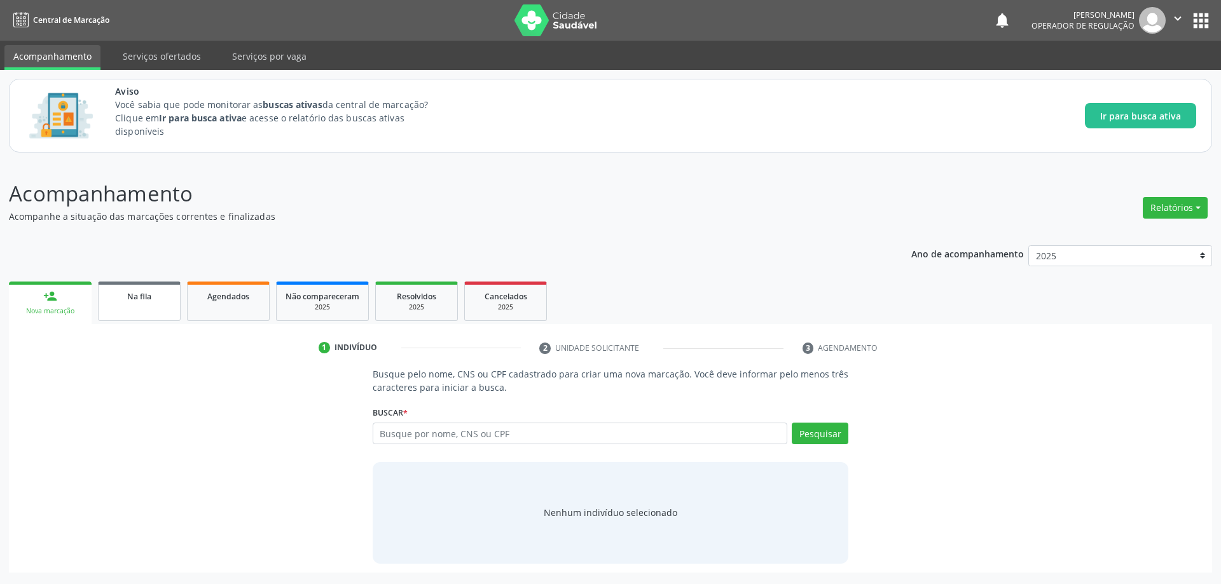
click at [142, 304] on link "Na fila" at bounding box center [139, 301] width 83 height 39
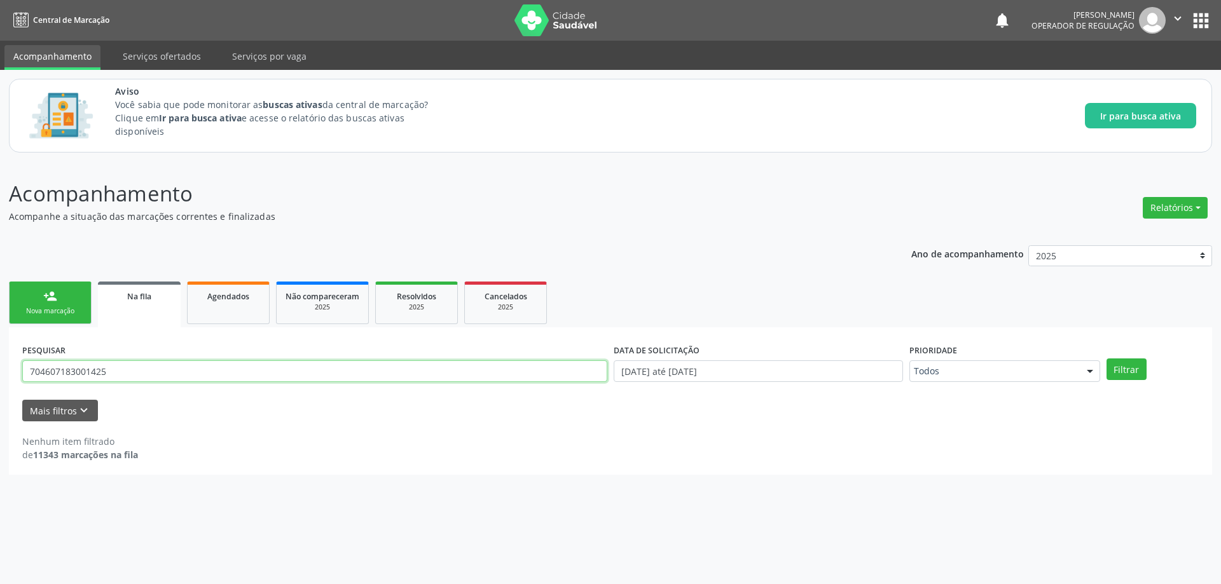
click at [189, 377] on input "704607183001425" at bounding box center [314, 372] width 585 height 22
paste input "0001113279804"
type input "700001113279804"
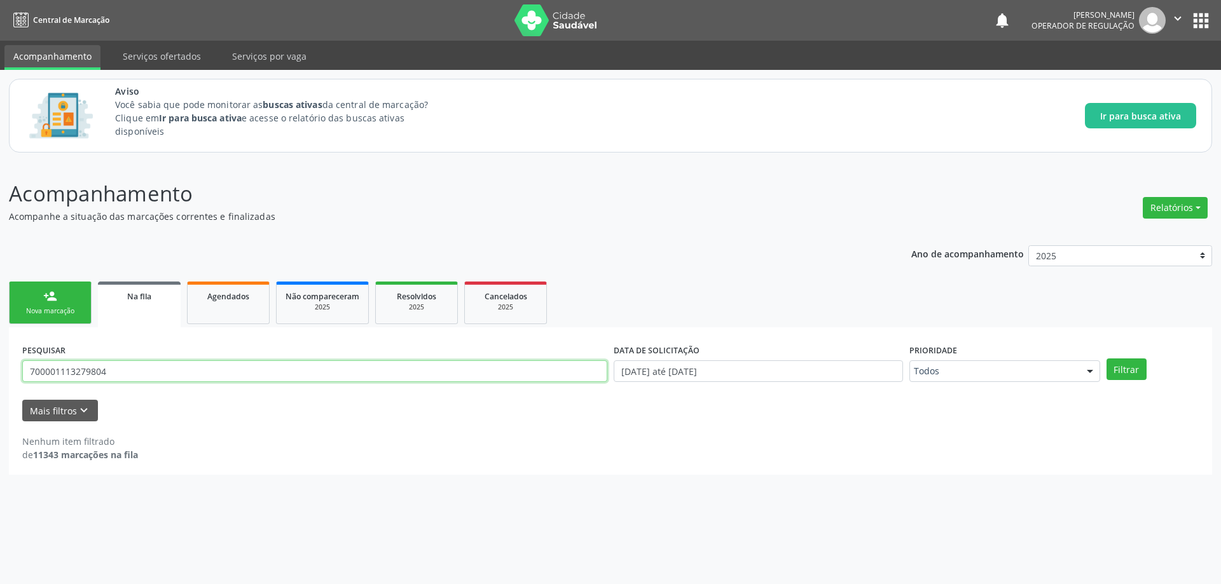
click at [1106, 359] on button "Filtrar" at bounding box center [1126, 370] width 40 height 22
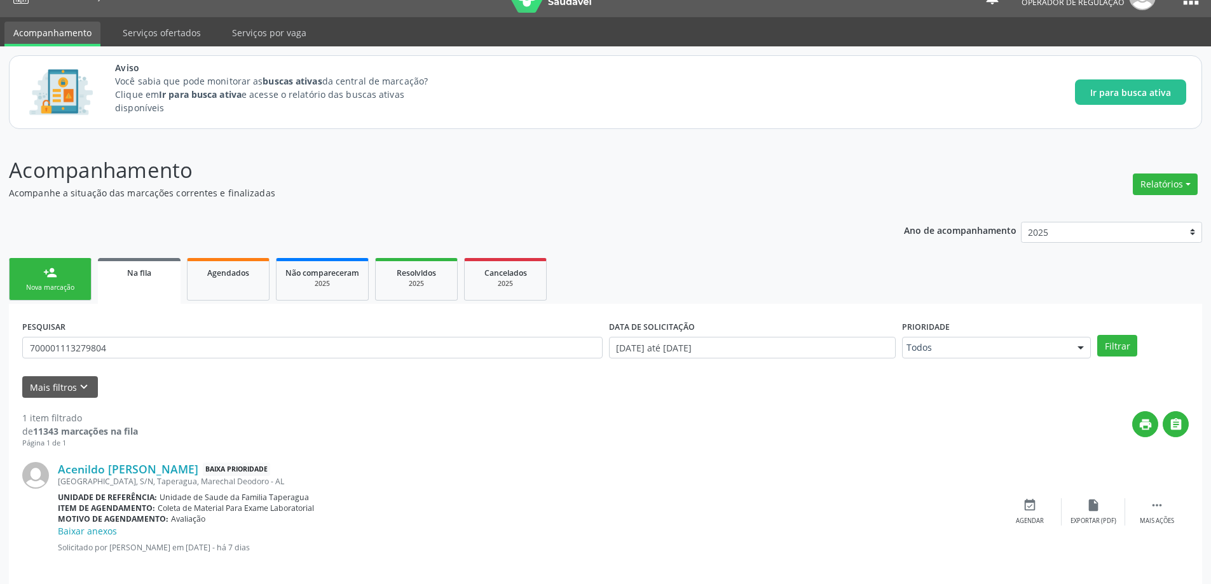
scroll to position [37, 0]
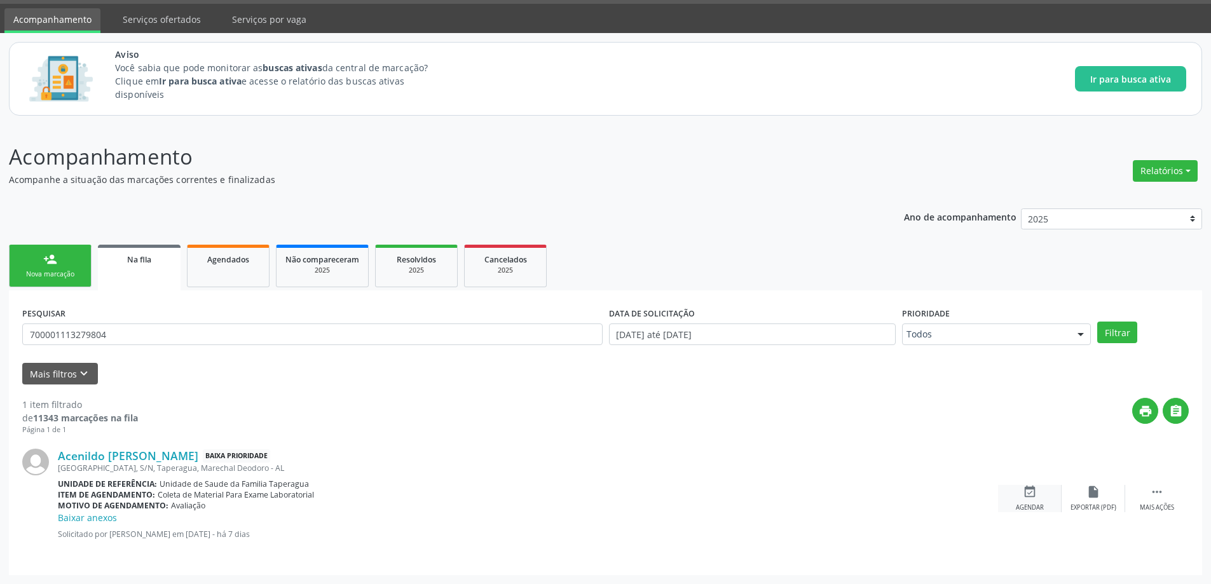
click at [1036, 490] on icon "event_available" at bounding box center [1030, 492] width 14 height 14
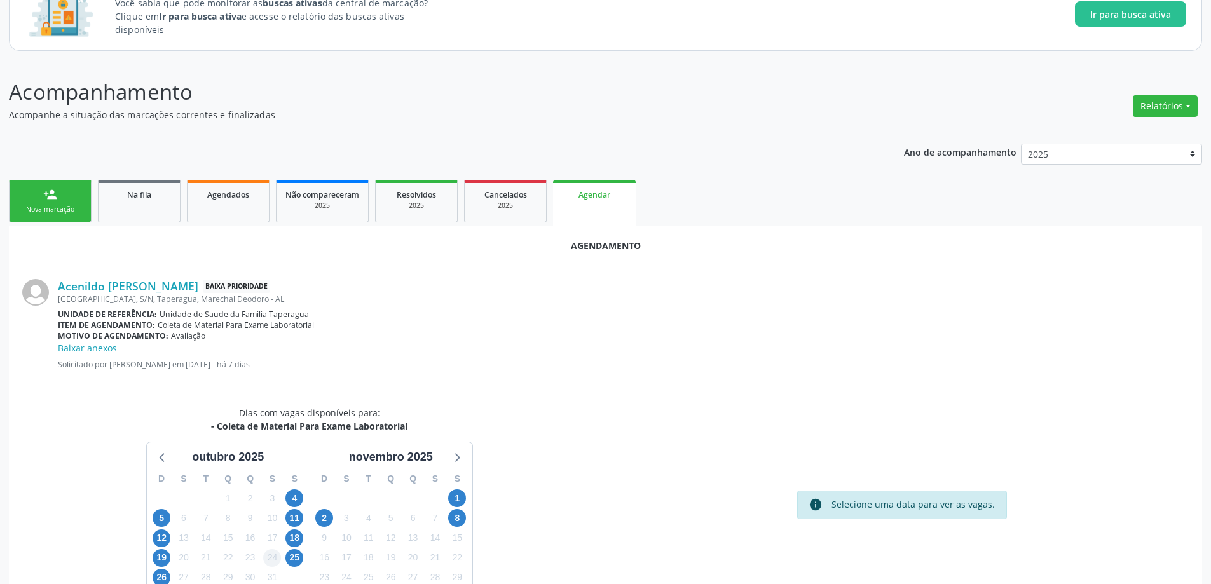
scroll to position [182, 0]
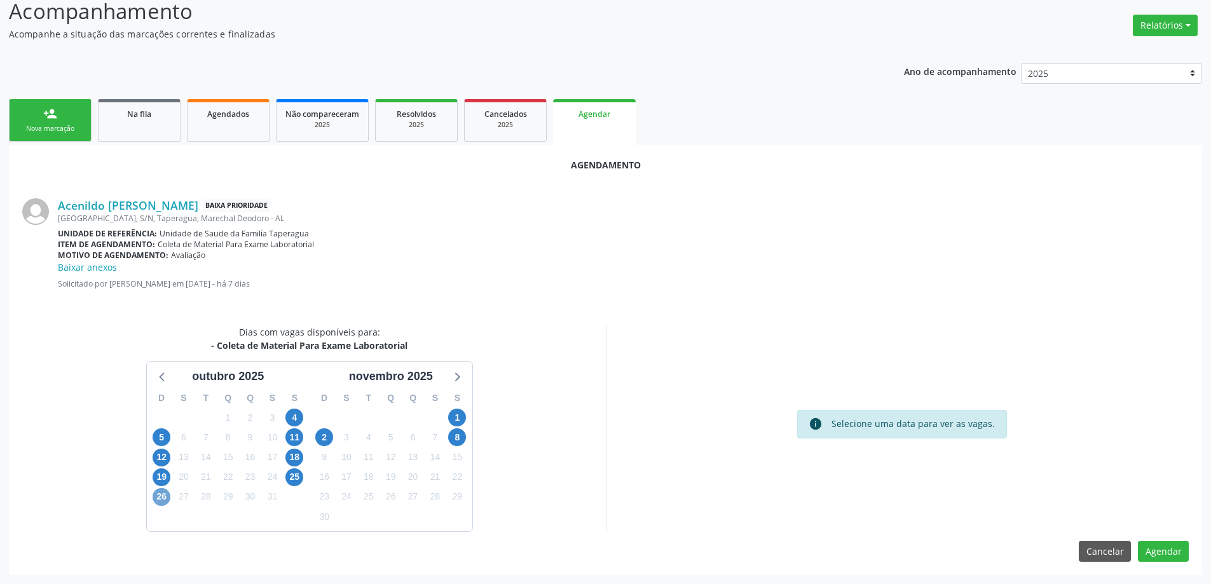
click at [161, 499] on span "26" at bounding box center [162, 497] width 18 height 18
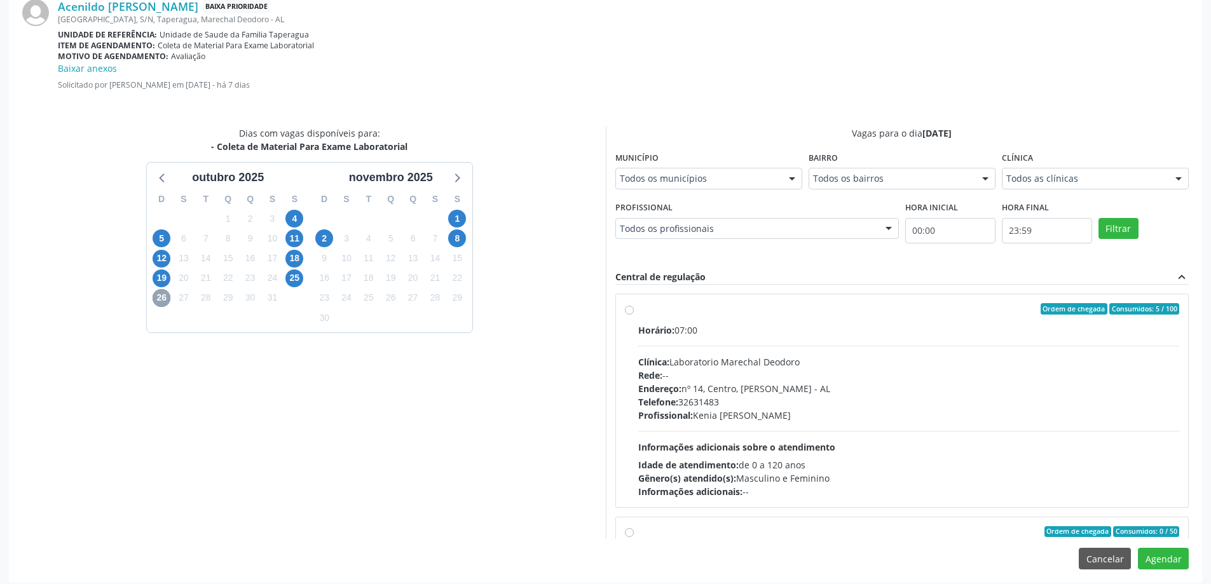
scroll to position [389, 0]
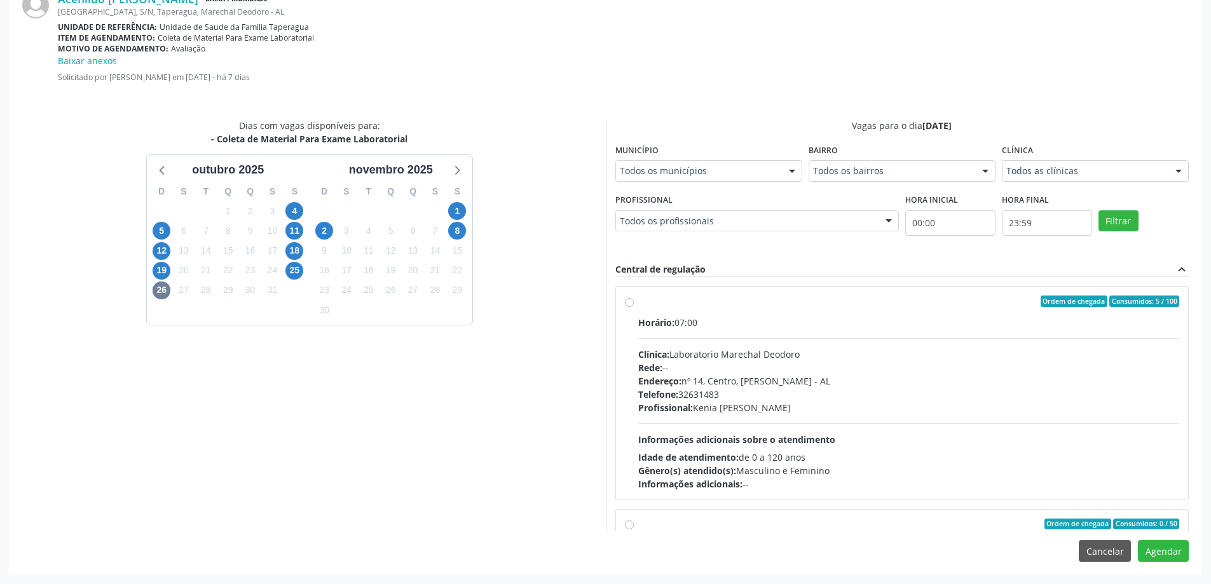
click at [628, 525] on input "Ordem de chegada Consumidos: 0 / 50 Horário: 09:00 Clínica: Laboratorio Marecha…" at bounding box center [629, 524] width 9 height 11
radio input "true"
click at [1165, 546] on button "Agendar" at bounding box center [1163, 551] width 51 height 22
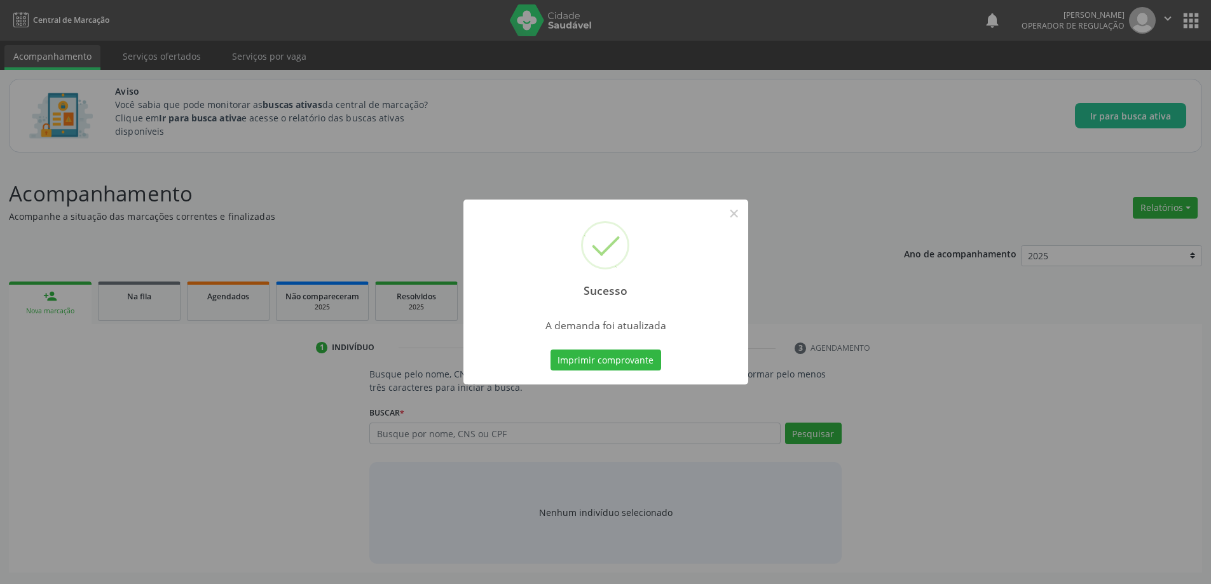
scroll to position [0, 0]
click at [783, 175] on div "Sucesso × A demanda foi atualizada Imprimir comprovante Cancel" at bounding box center [610, 292] width 1221 height 584
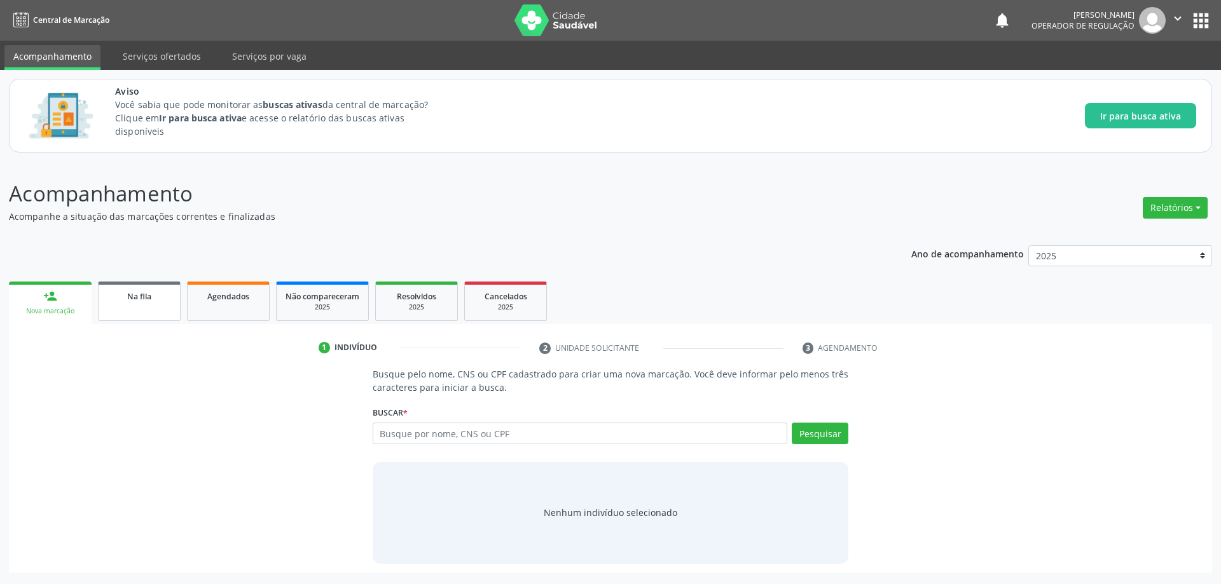
click at [151, 298] on span "Na fila" at bounding box center [139, 296] width 24 height 11
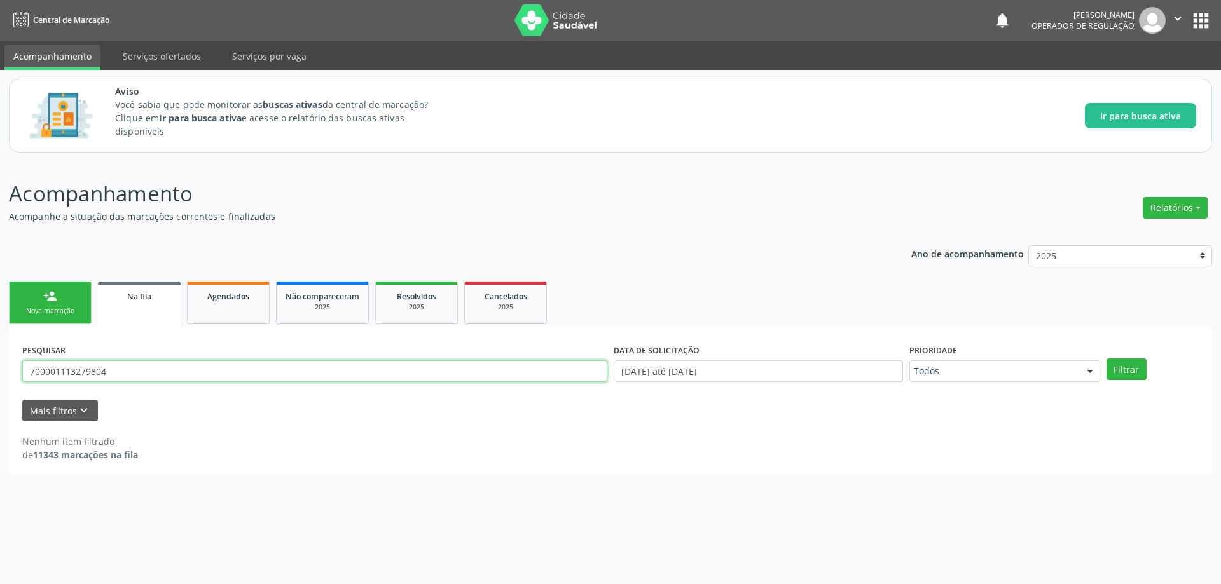
click at [163, 368] on input "700001113279804" at bounding box center [314, 372] width 585 height 22
paste input "4304554812698"
type input "704304554812698"
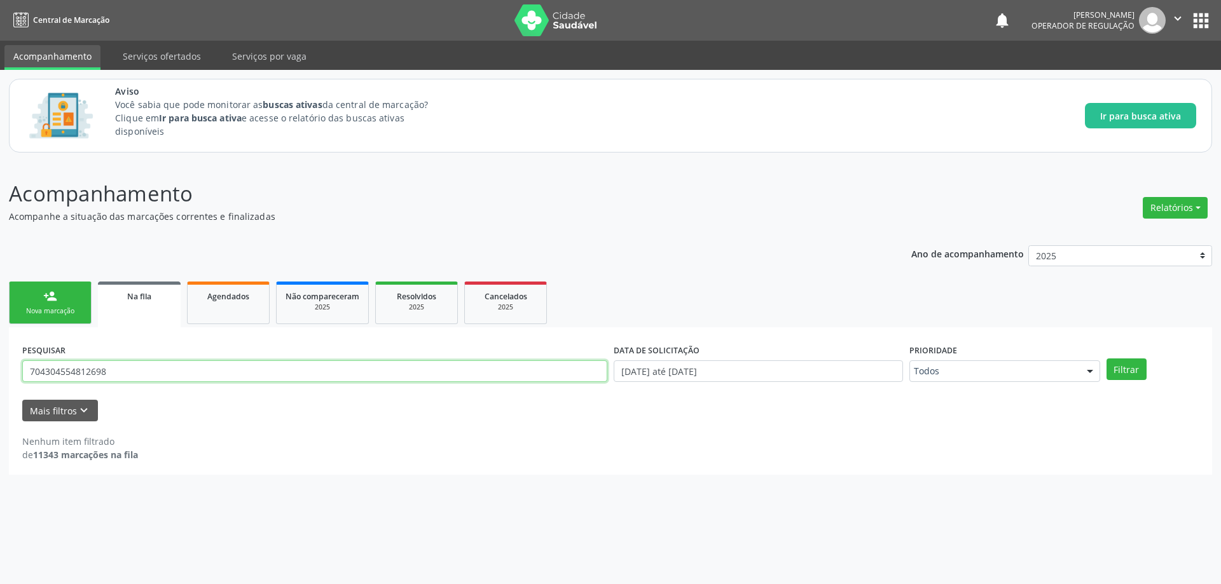
click at [1106, 359] on button "Filtrar" at bounding box center [1126, 370] width 40 height 22
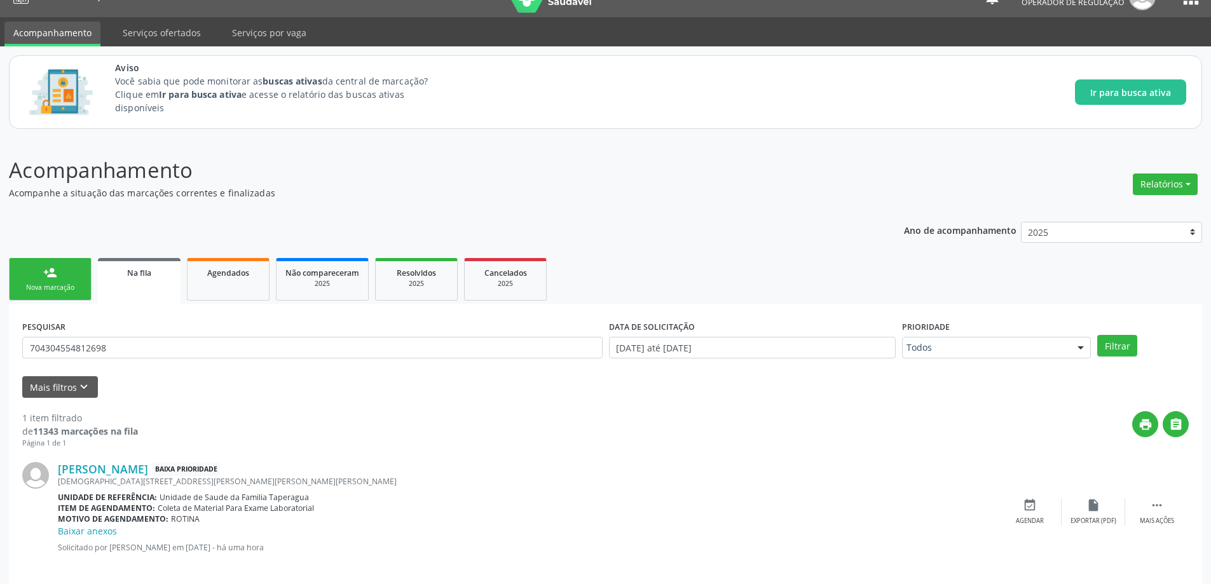
scroll to position [37, 0]
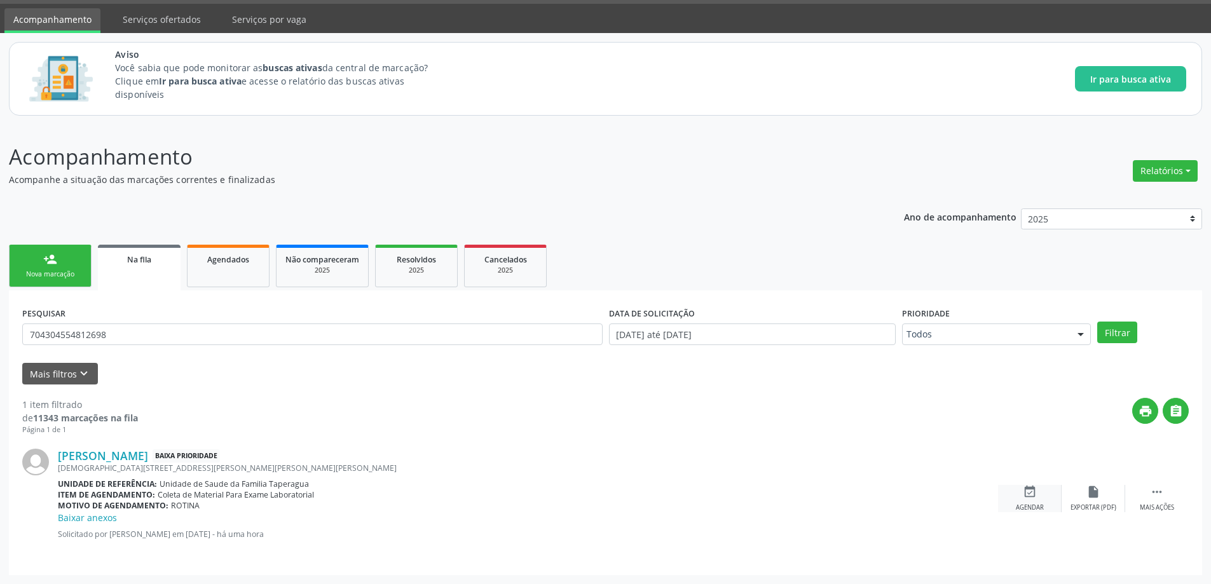
click at [1028, 495] on icon "event_available" at bounding box center [1030, 492] width 14 height 14
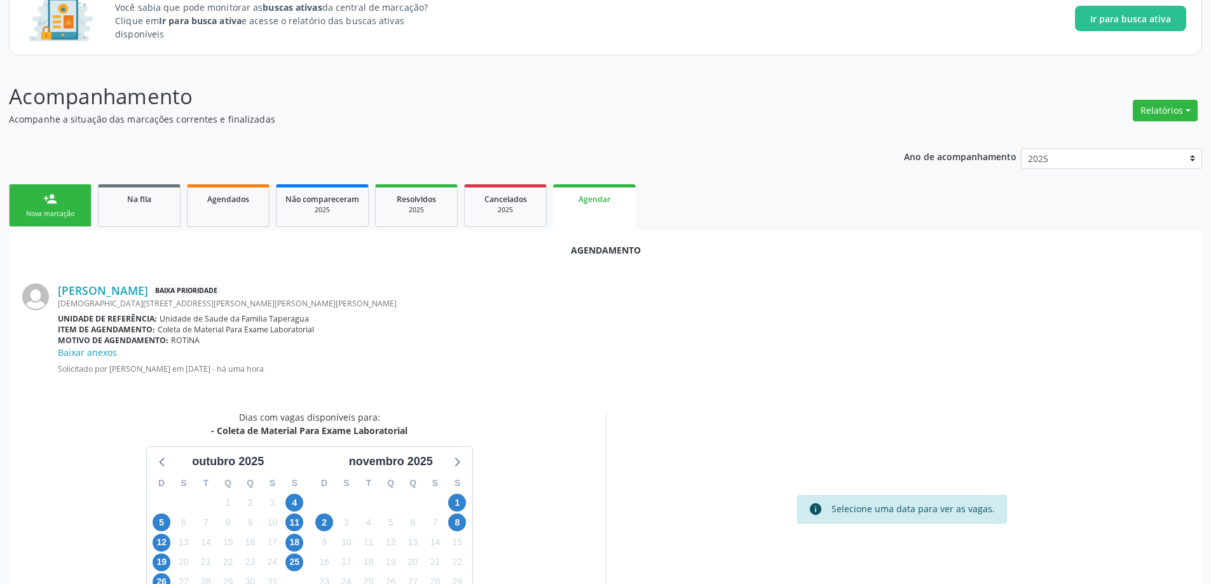
scroll to position [182, 0]
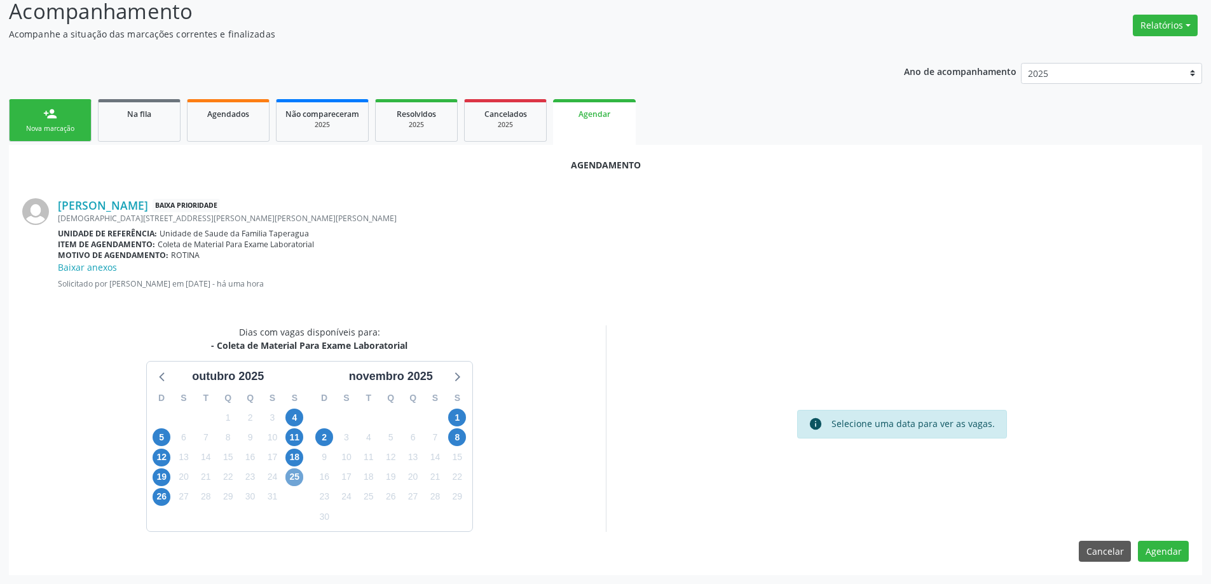
click at [295, 478] on span "25" at bounding box center [294, 478] width 18 height 18
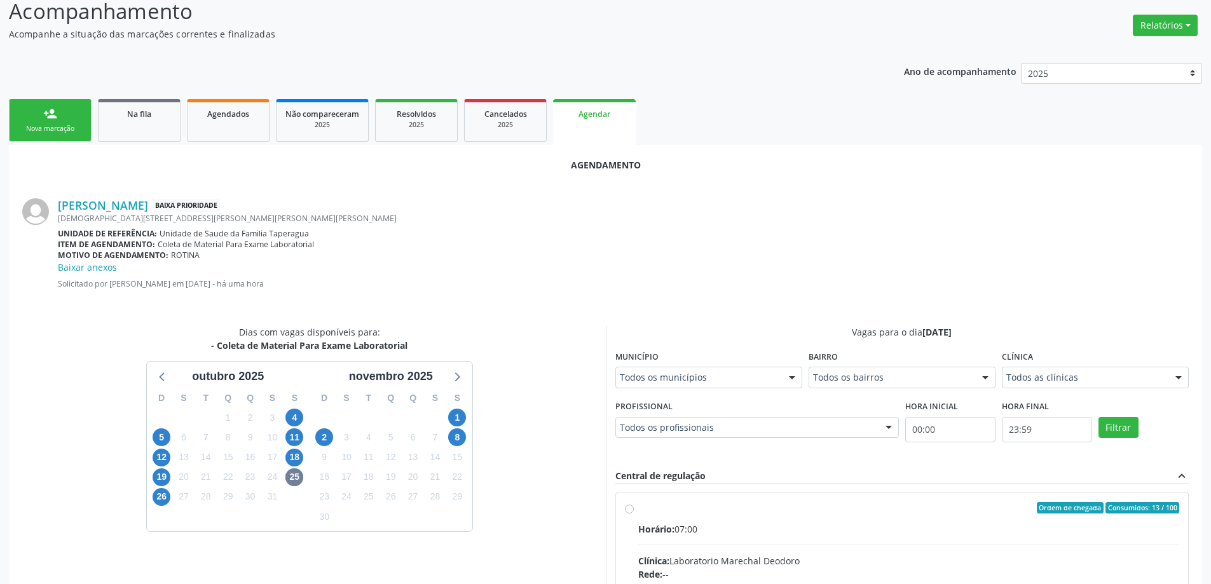
click at [633, 508] on input "Ordem de chegada Consumidos: 13 / 100 Horário: 07:00 Clínica: Laboratorio Marec…" at bounding box center [629, 507] width 9 height 11
radio input "true"
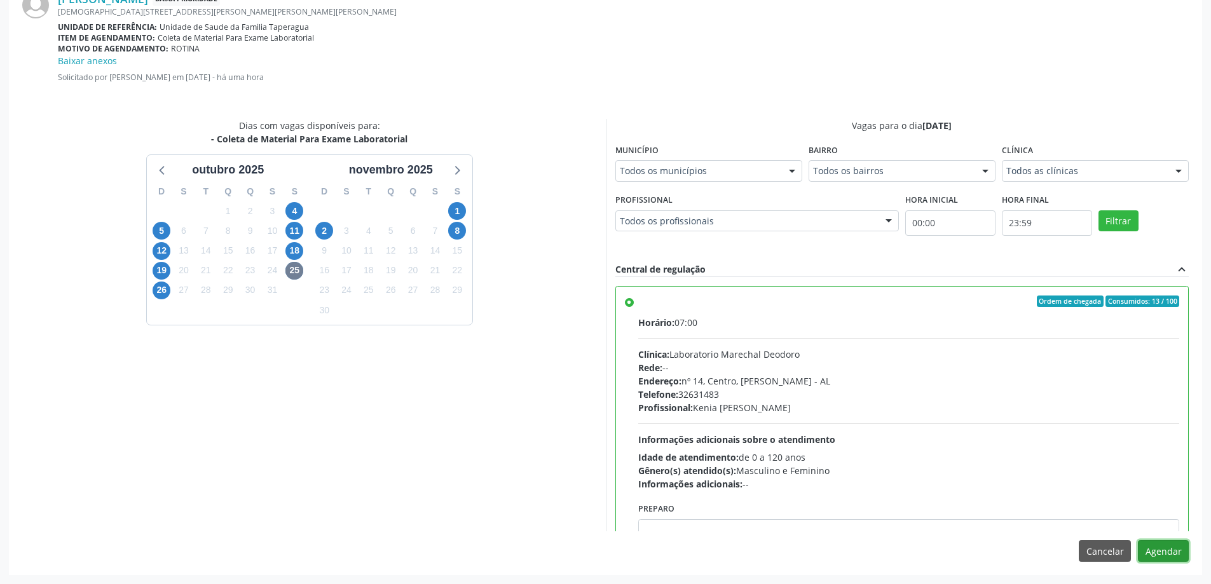
click at [1180, 547] on button "Agendar" at bounding box center [1163, 551] width 51 height 22
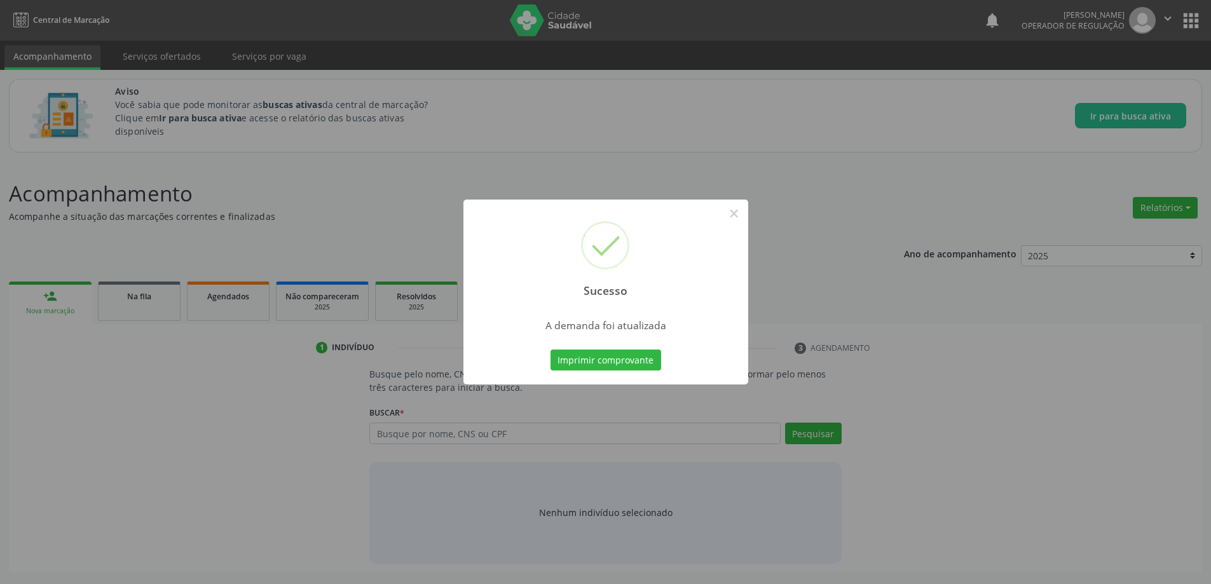
scroll to position [0, 0]
click at [811, 254] on div "Sucesso × A demanda foi atualizada Imprimir comprovante Cancel" at bounding box center [610, 292] width 1221 height 584
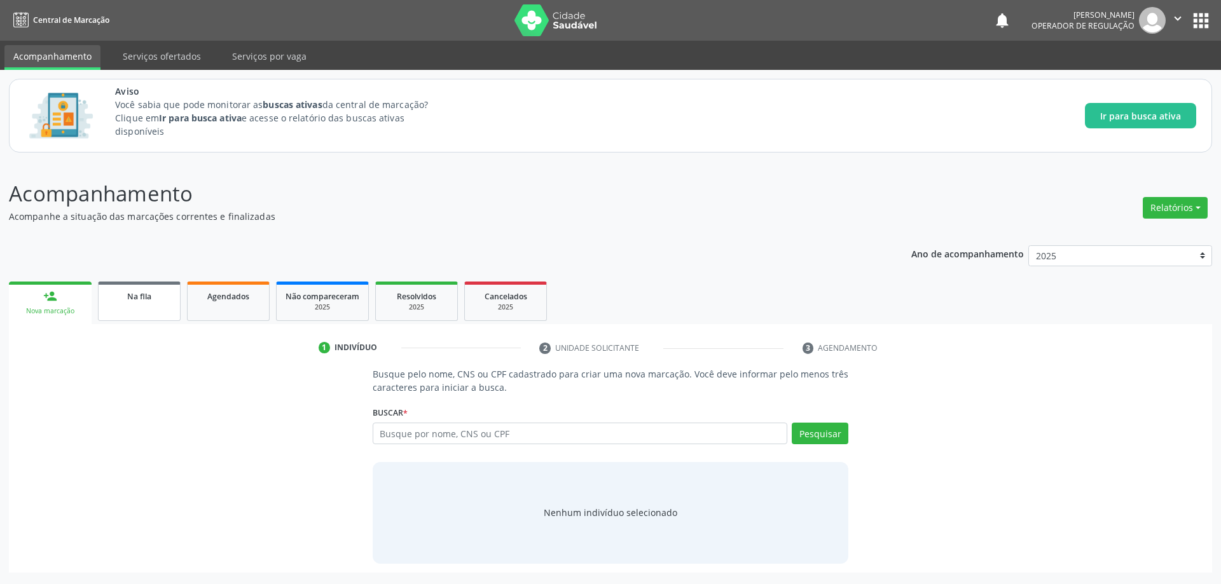
click at [126, 294] on div "Na fila" at bounding box center [139, 295] width 64 height 13
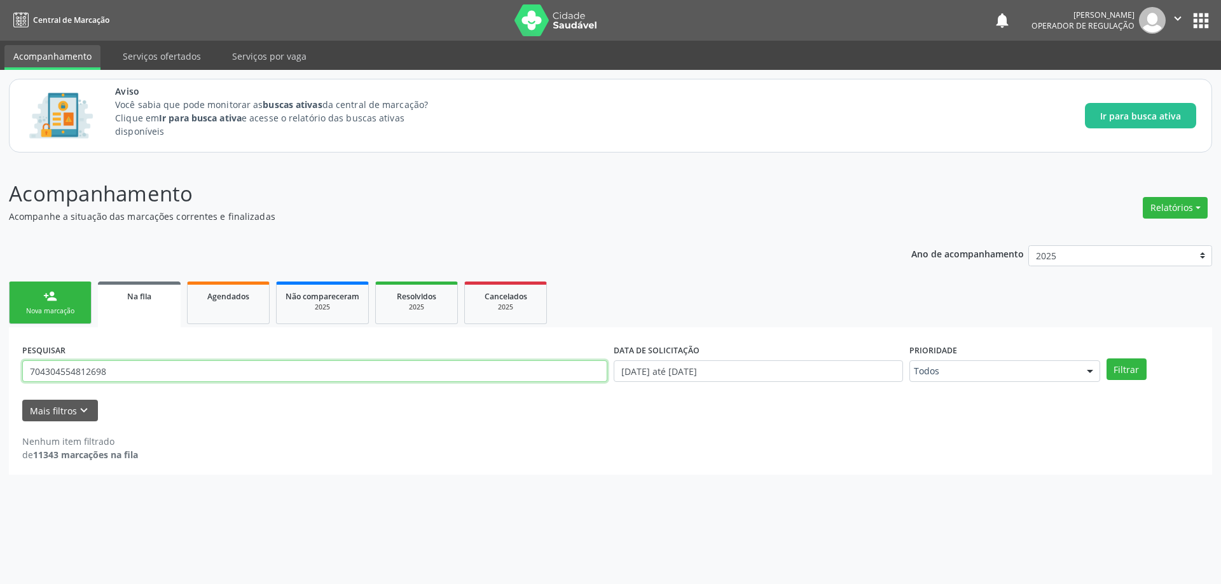
click at [196, 371] on input "704304554812698" at bounding box center [314, 372] width 585 height 22
paste input "898005125961851"
type input "898005125961851"
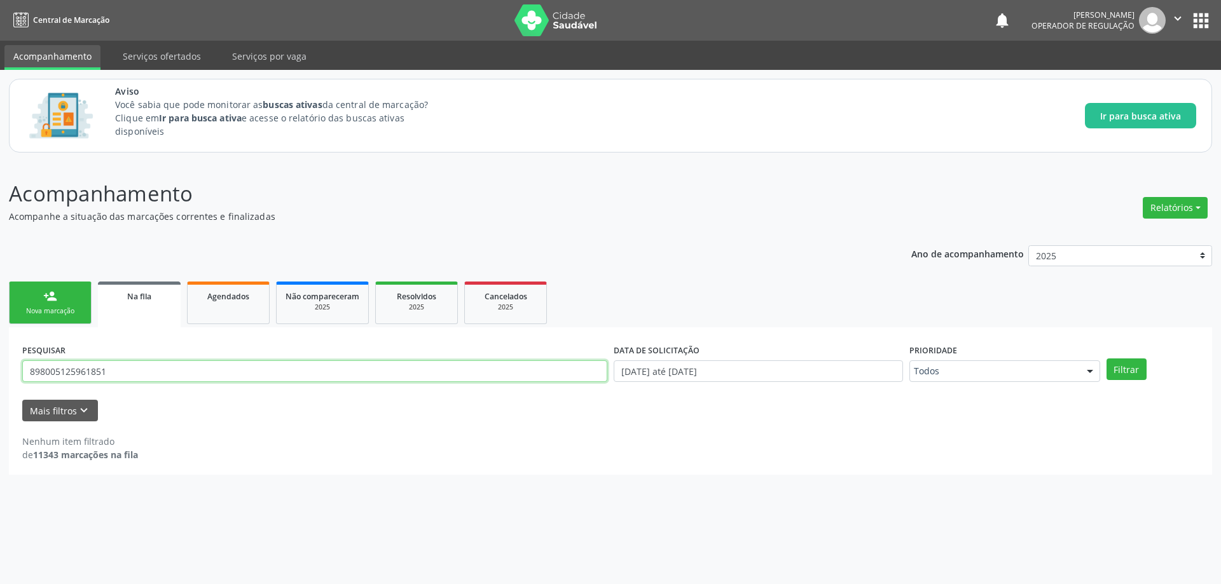
click at [1106, 359] on button "Filtrar" at bounding box center [1126, 370] width 40 height 22
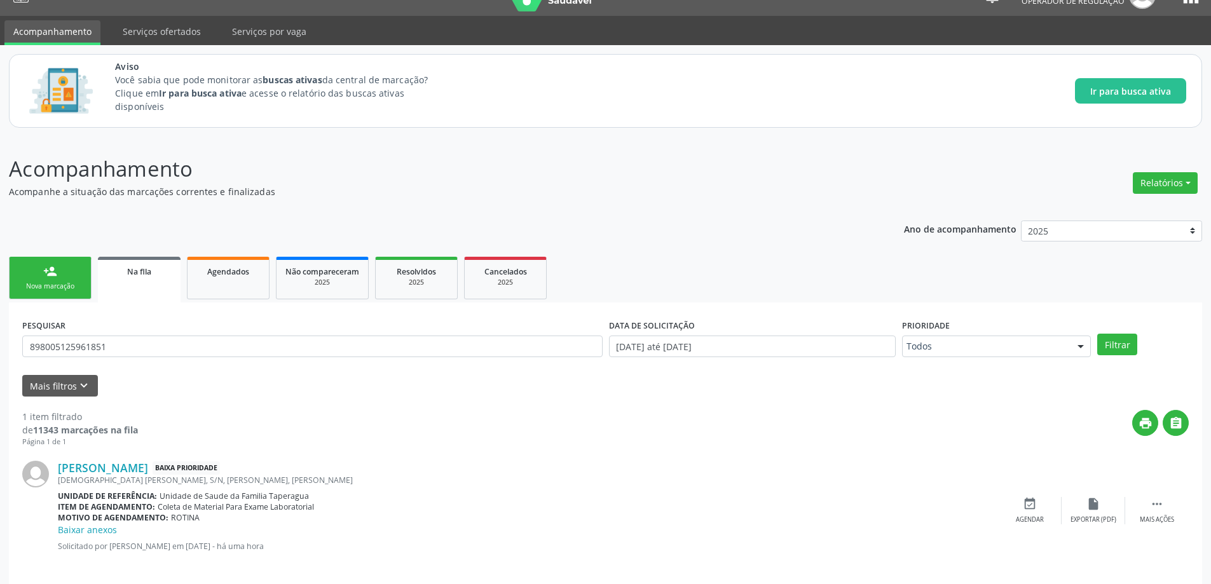
scroll to position [37, 0]
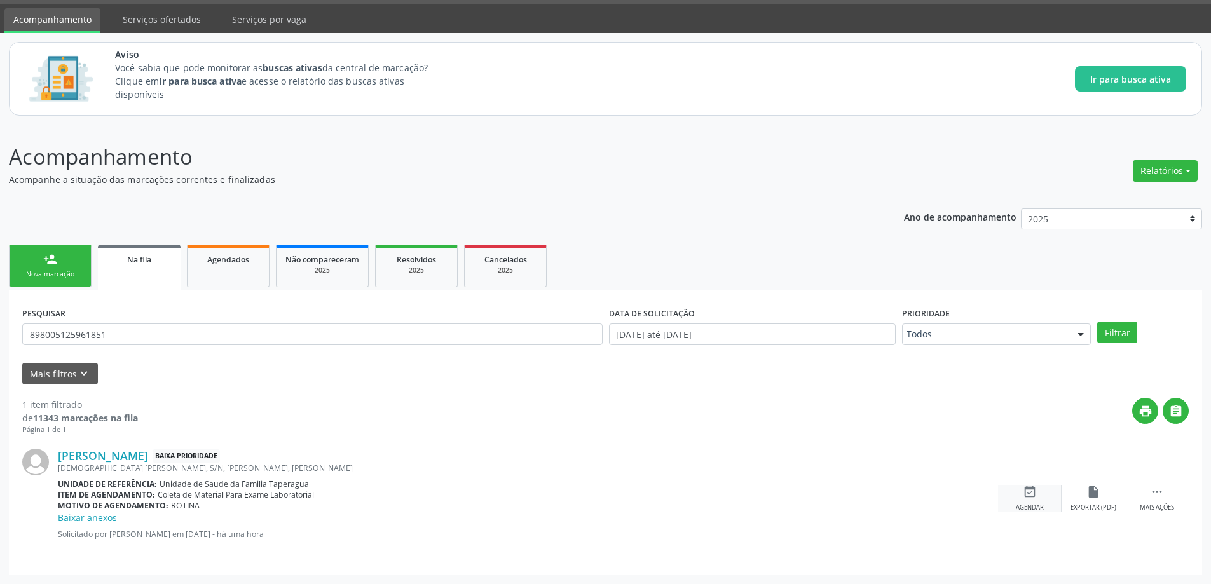
click at [1043, 504] on div "Agendar" at bounding box center [1030, 508] width 28 height 9
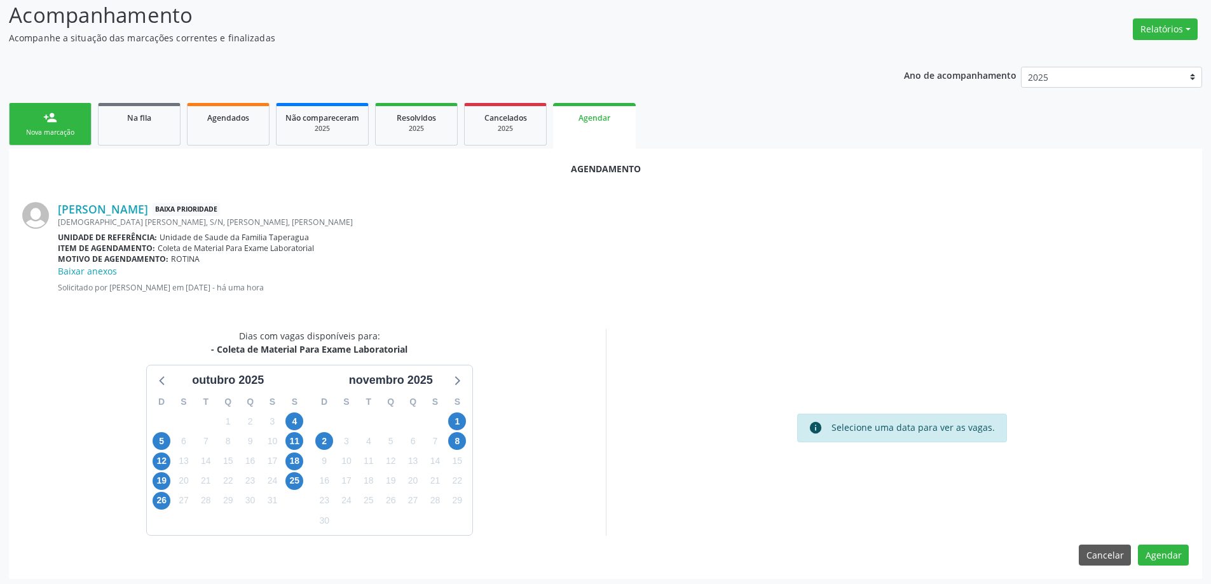
scroll to position [182, 0]
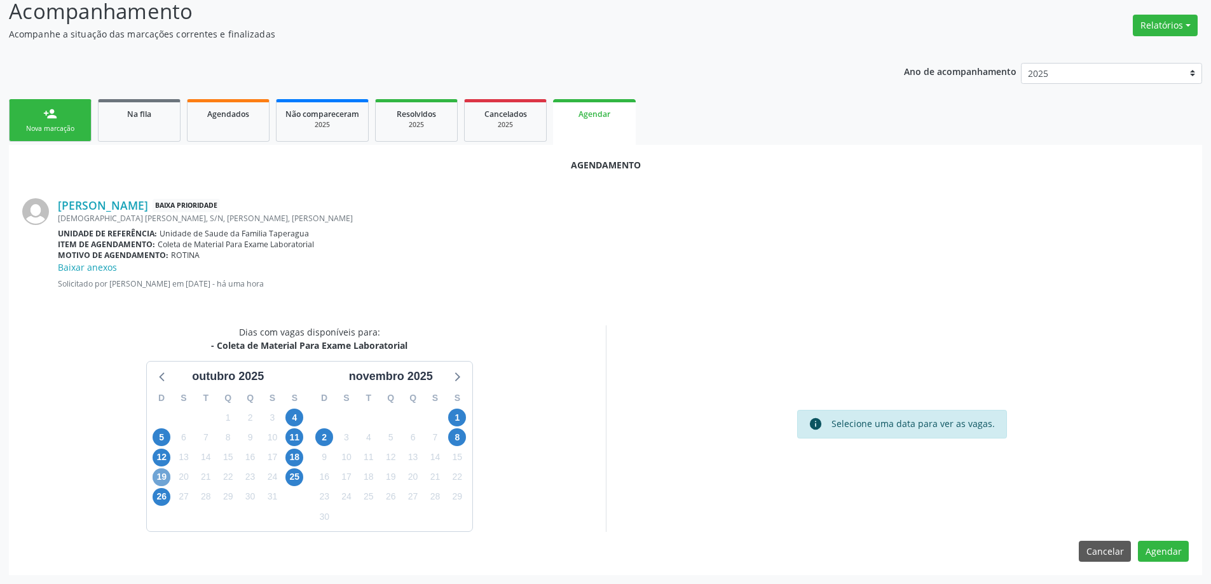
click at [160, 478] on span "19" at bounding box center [162, 478] width 18 height 18
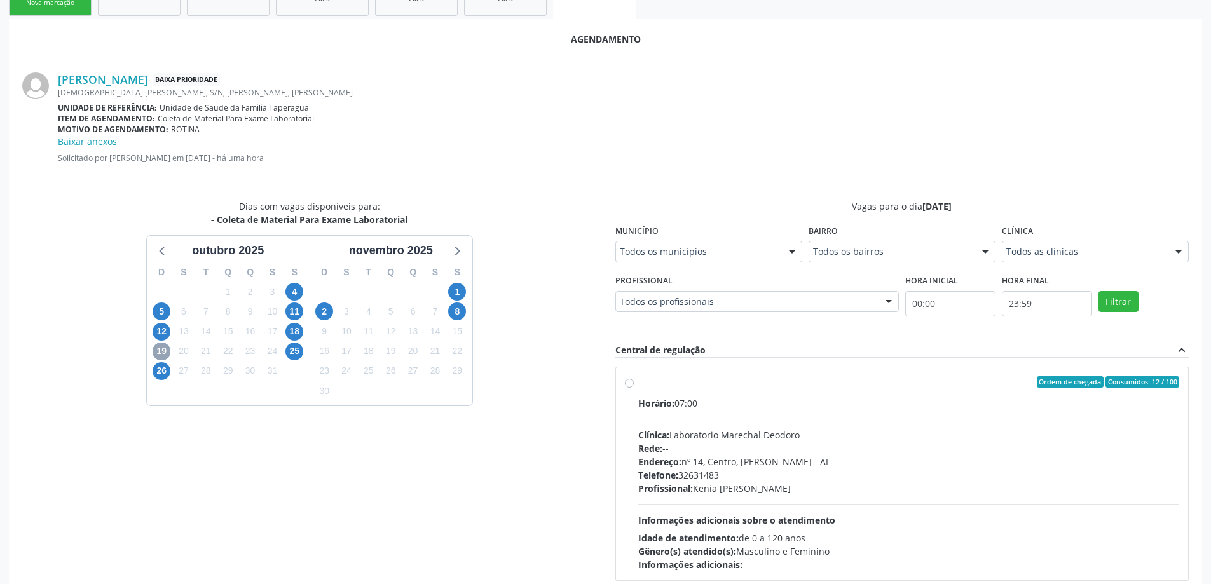
scroll to position [310, 0]
click at [638, 384] on label "Ordem de chegada Consumidos: 12 / 100 Horário: 07:00 Clínica: Laboratorio Marec…" at bounding box center [909, 472] width 542 height 195
click at [632, 384] on input "Ordem de chegada Consumidos: 12 / 100 Horário: 07:00 Clínica: Laboratorio Marec…" at bounding box center [629, 380] width 9 height 11
radio input "true"
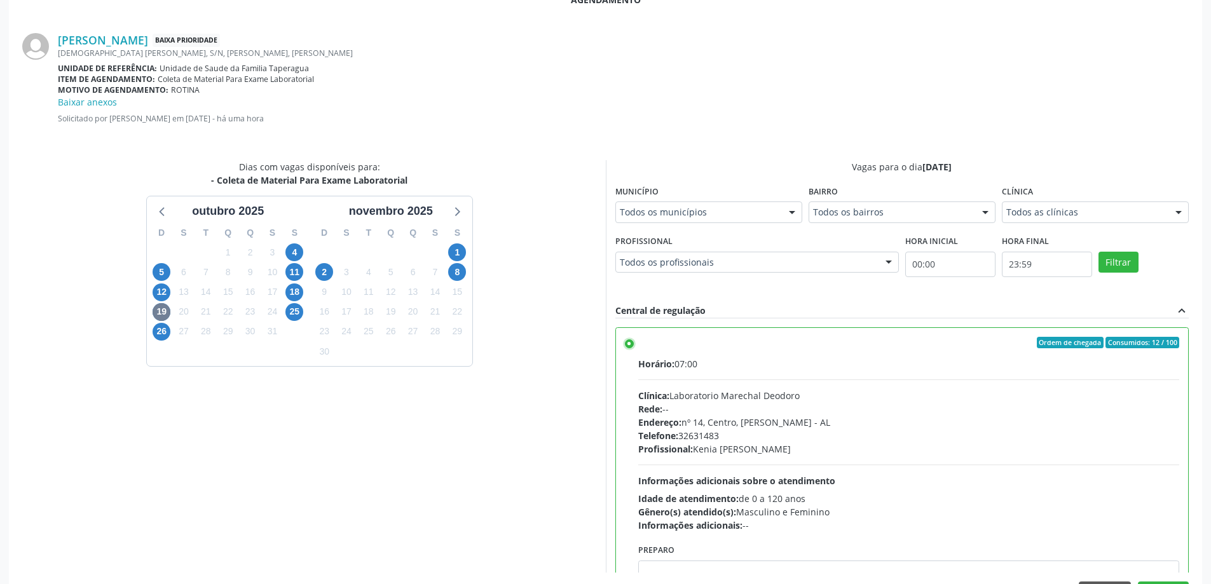
scroll to position [389, 0]
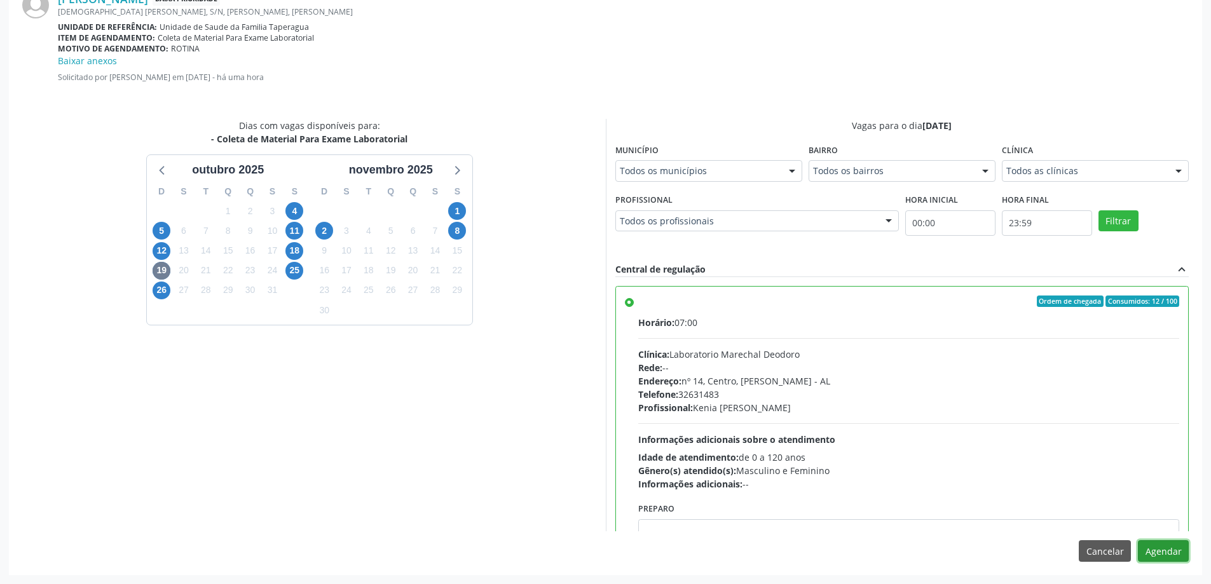
click at [1168, 544] on button "Agendar" at bounding box center [1163, 551] width 51 height 22
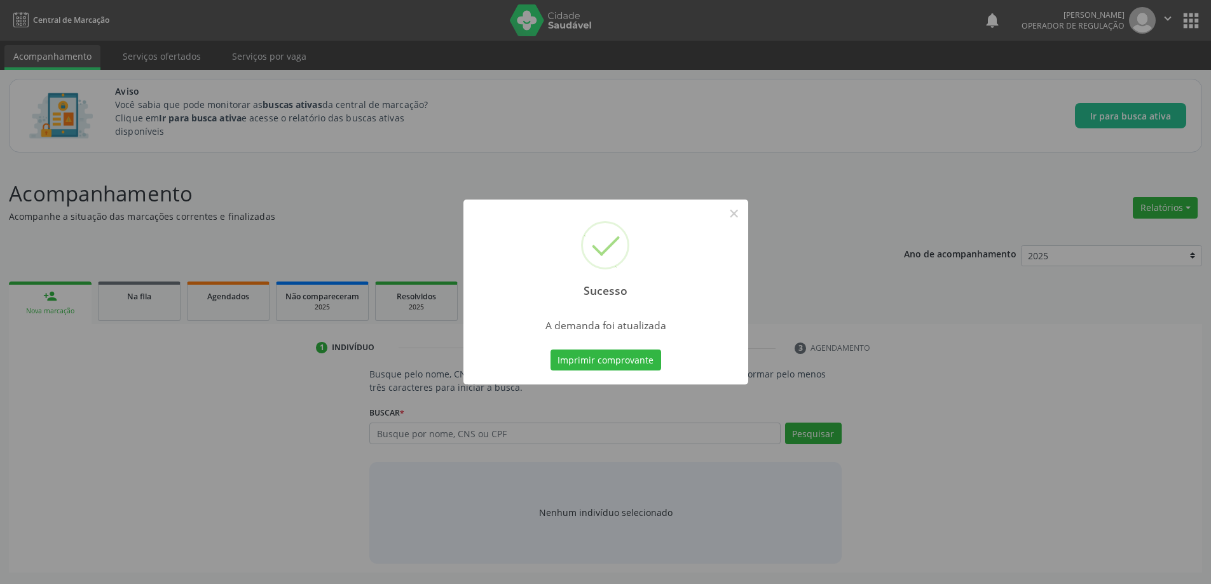
scroll to position [0, 0]
click at [851, 326] on div "Sucesso × A demanda foi atualizada Imprimir comprovante Cancel" at bounding box center [610, 292] width 1221 height 584
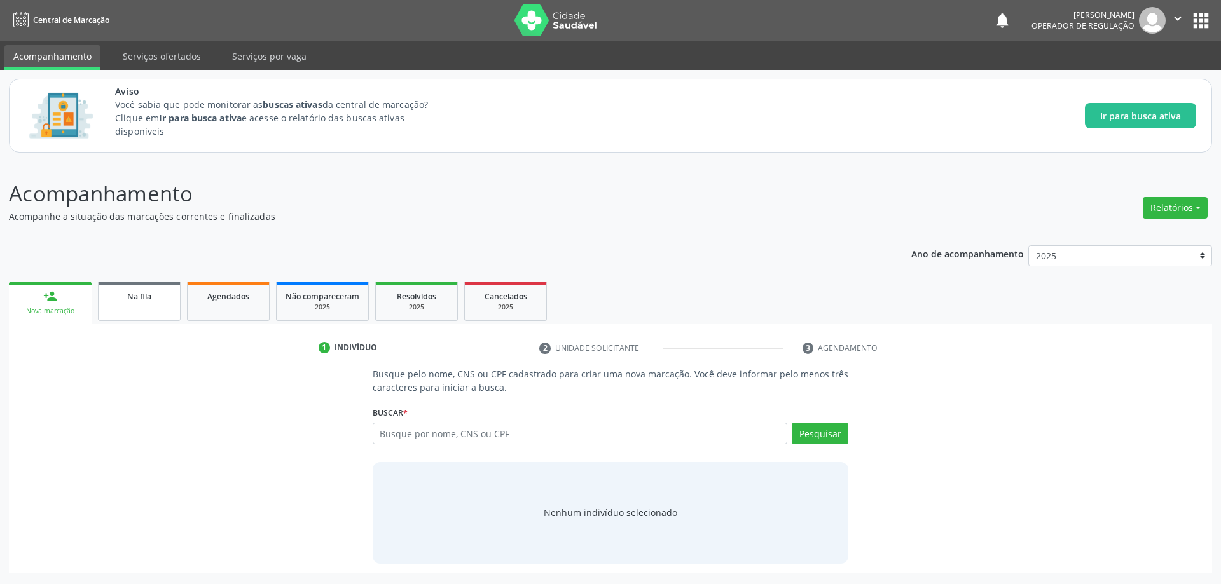
click at [128, 291] on div "Na fila" at bounding box center [139, 295] width 64 height 13
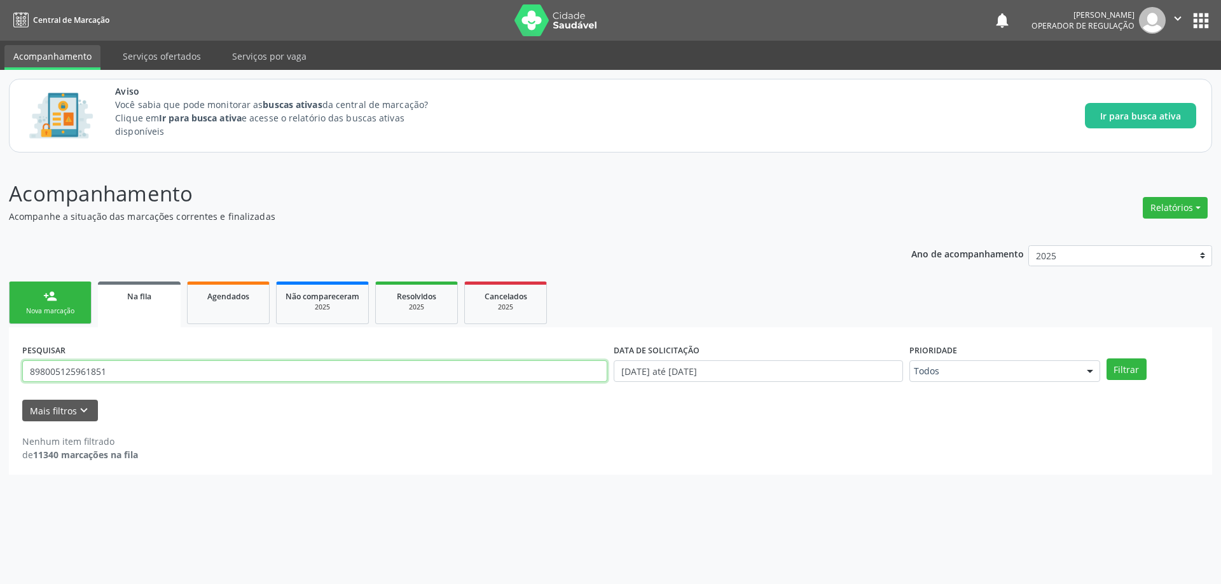
click at [186, 375] on input "898005125961851" at bounding box center [314, 372] width 585 height 22
paste input "705809435187631"
type input "705809435187631"
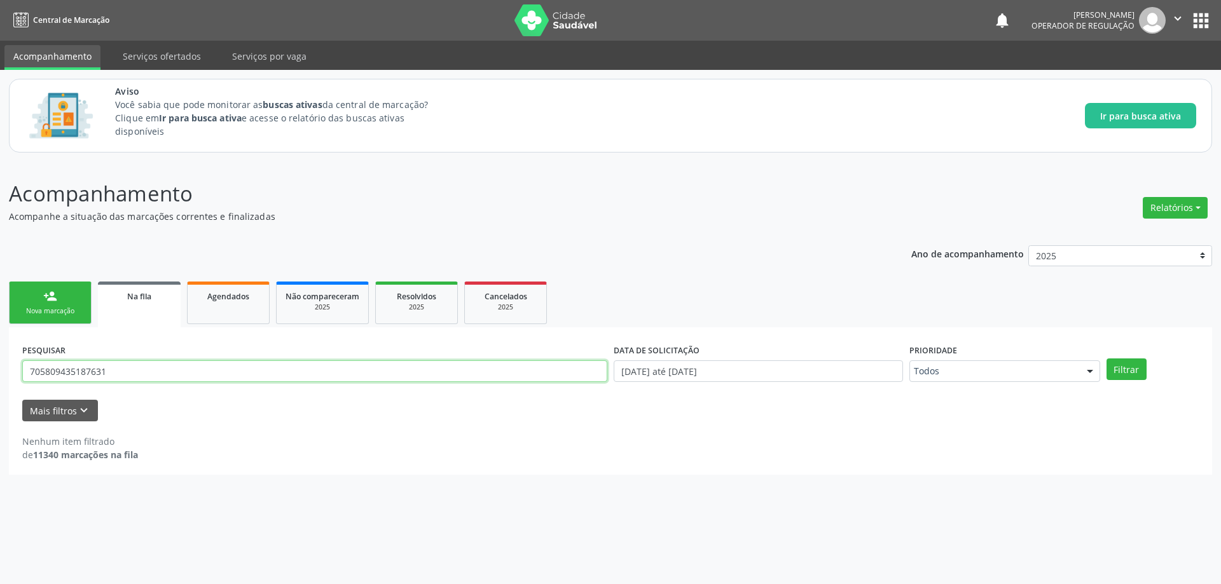
click at [1106, 359] on button "Filtrar" at bounding box center [1126, 370] width 40 height 22
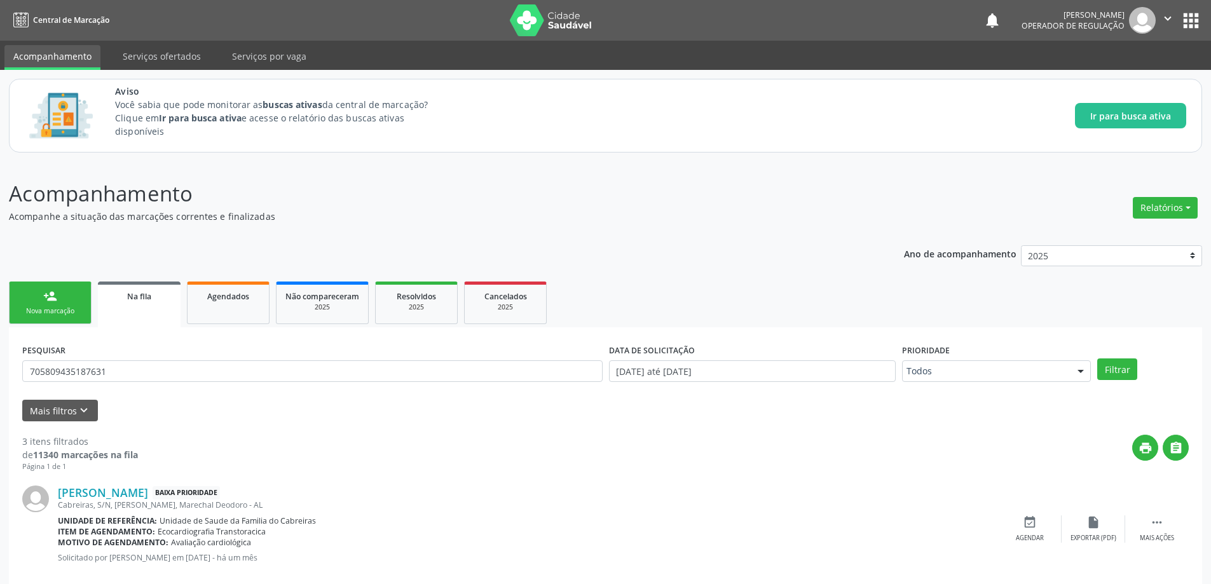
click at [131, 299] on span "Na fila" at bounding box center [139, 296] width 24 height 11
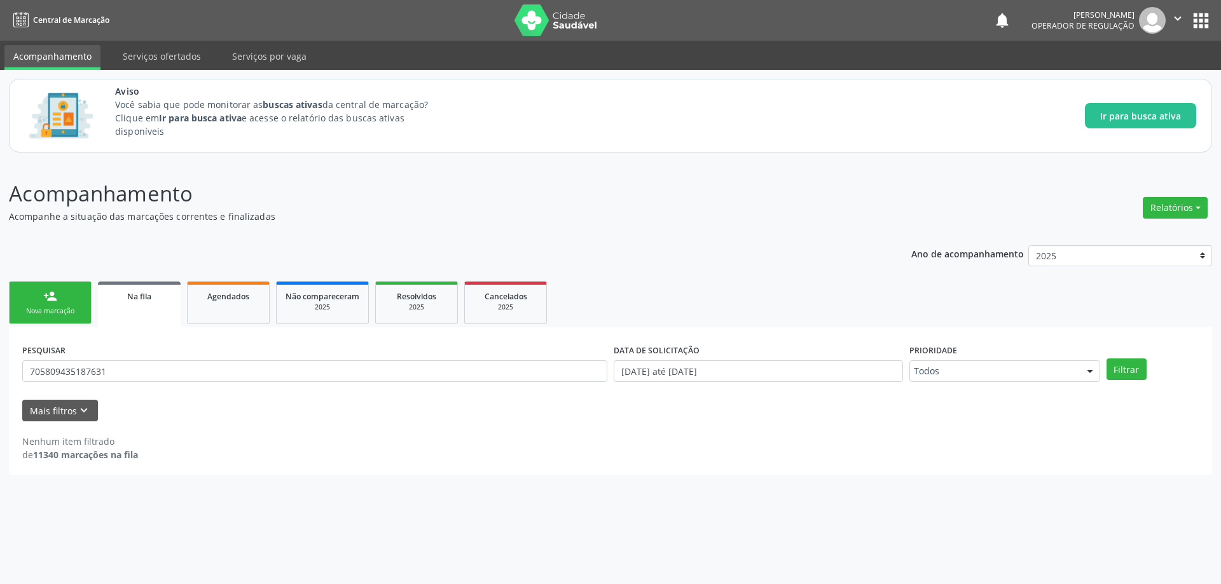
click at [142, 300] on span "Na fila" at bounding box center [139, 296] width 24 height 11
click at [144, 307] on link "Na fila" at bounding box center [139, 305] width 83 height 46
click at [205, 373] on input "705809435187631" at bounding box center [314, 372] width 585 height 22
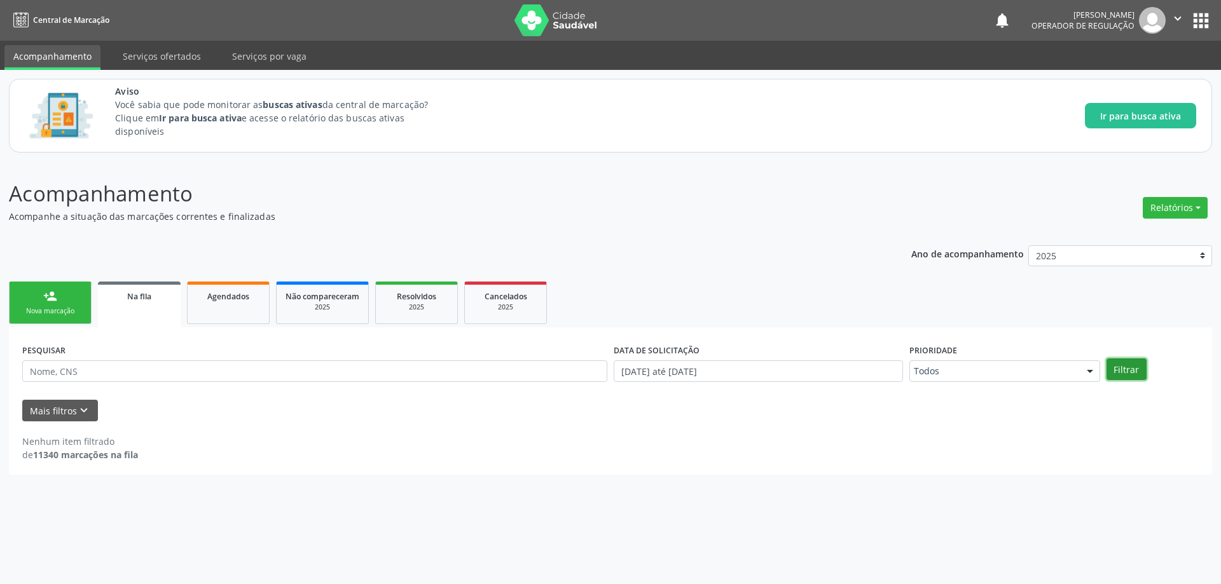
click at [1139, 368] on button "Filtrar" at bounding box center [1126, 370] width 40 height 22
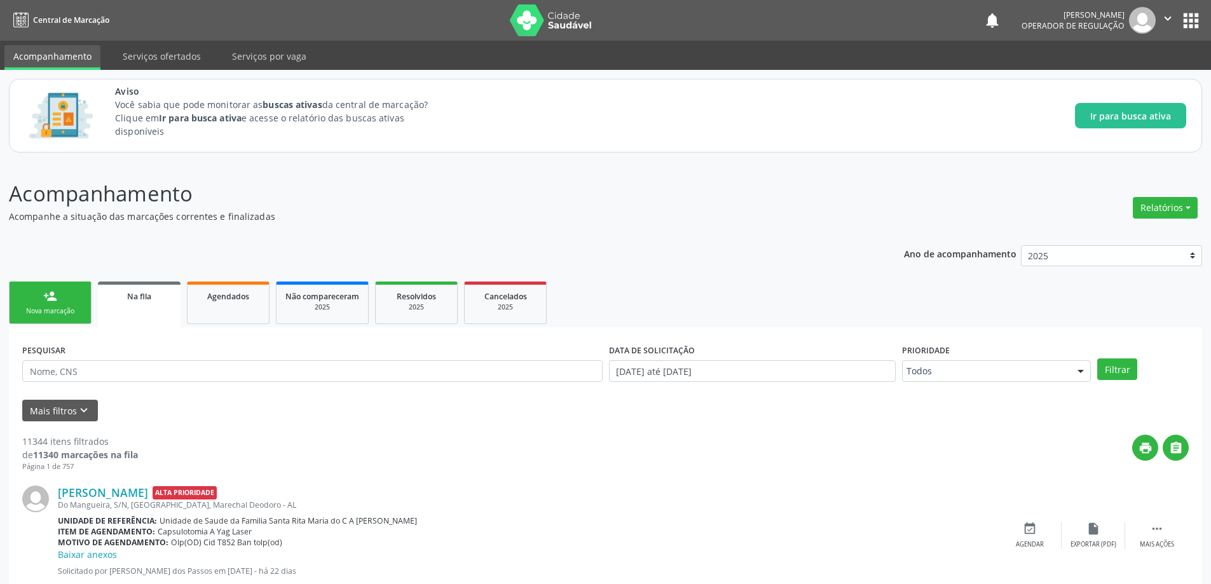
click at [404, 219] on p "Acompanhe a situação das marcações correntes e finalizadas" at bounding box center [427, 216] width 836 height 13
click at [149, 296] on span "Na fila" at bounding box center [139, 296] width 24 height 11
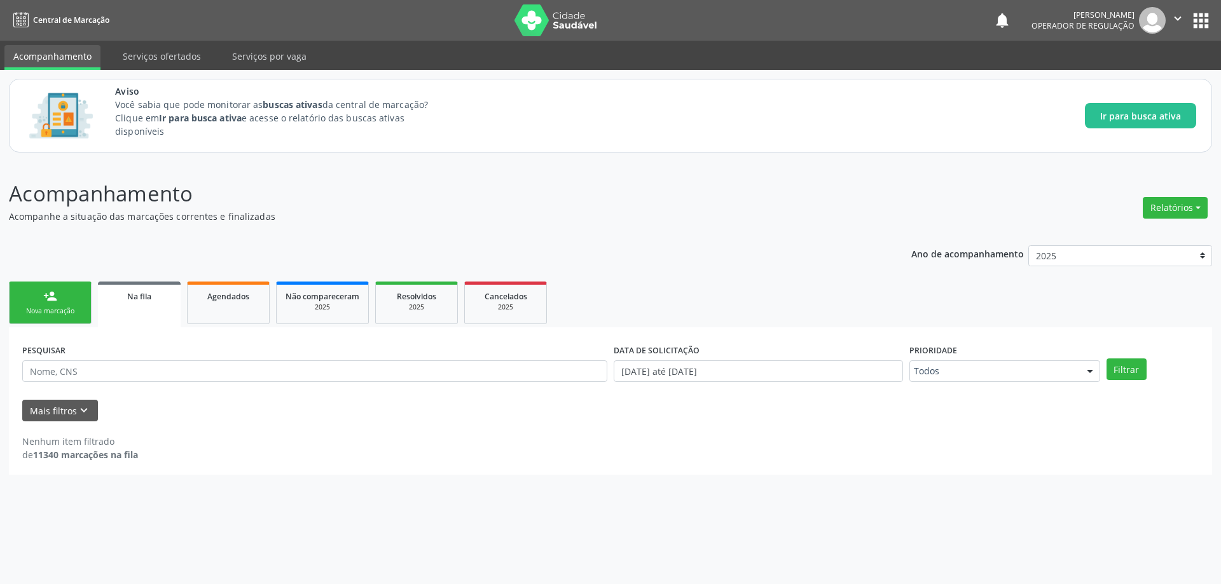
click at [131, 303] on link "Na fila" at bounding box center [139, 305] width 83 height 46
click at [135, 285] on link "Na fila" at bounding box center [139, 305] width 83 height 46
